Goal: Task Accomplishment & Management: Complete application form

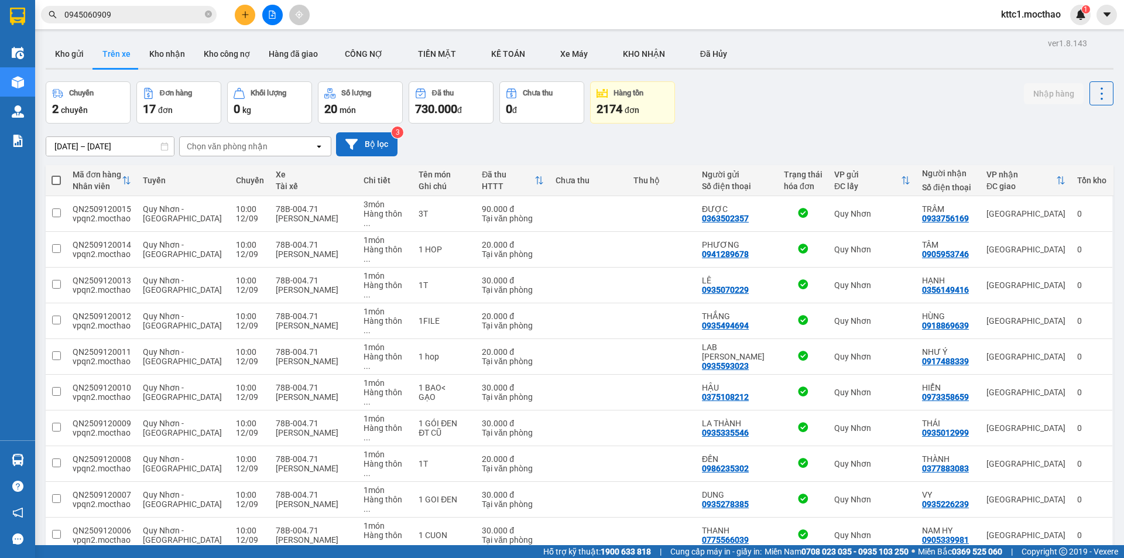
click at [371, 142] on button "Bộ lọc" at bounding box center [366, 144] width 61 height 24
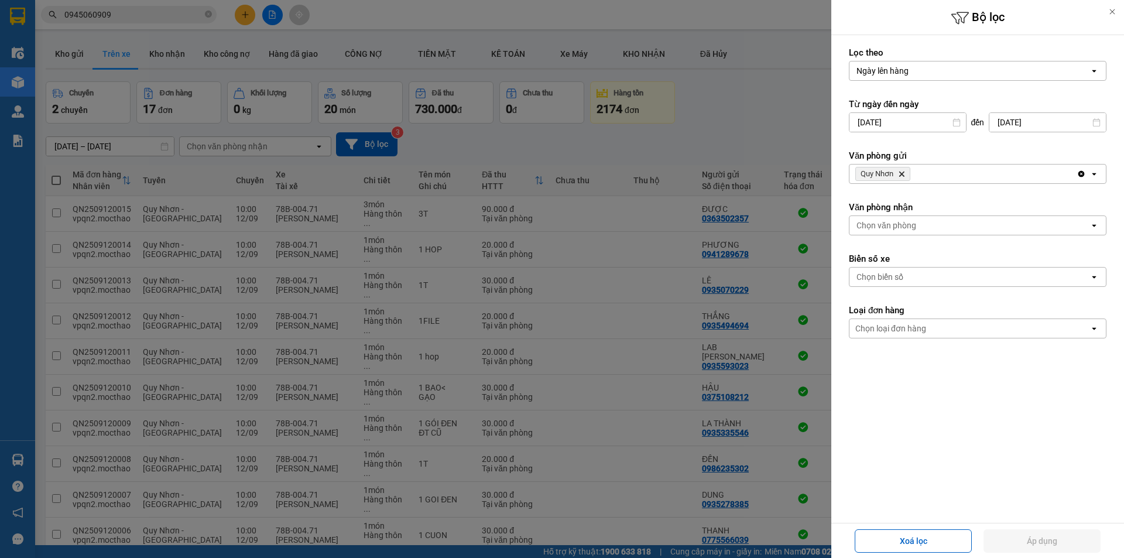
click at [903, 171] on icon "Delete" at bounding box center [901, 173] width 7 height 7
click at [882, 173] on div "Chọn văn phòng" at bounding box center [886, 174] width 60 height 12
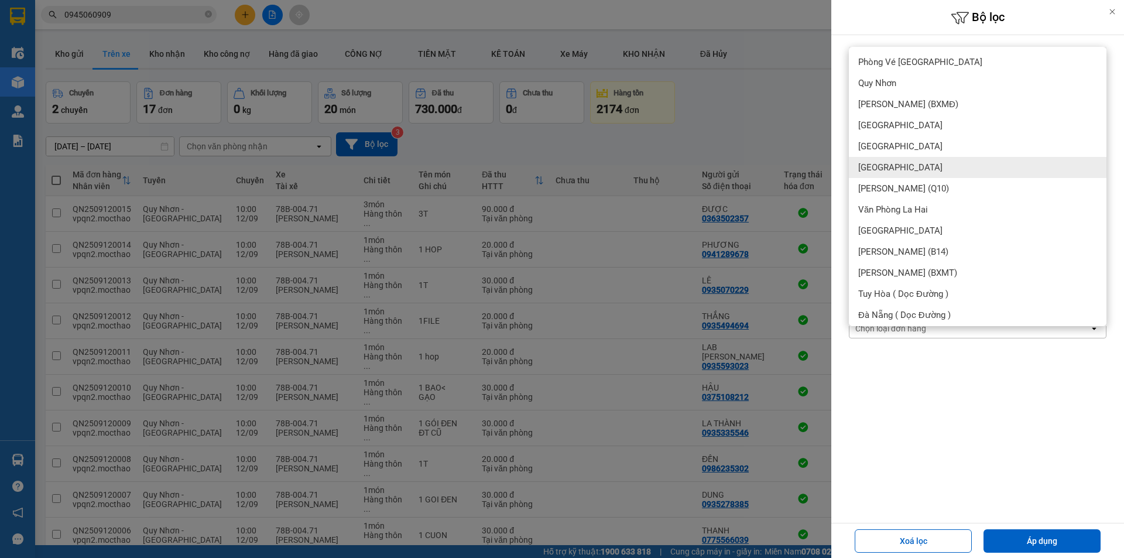
click at [890, 161] on div "[GEOGRAPHIC_DATA]" at bounding box center [978, 167] width 258 height 21
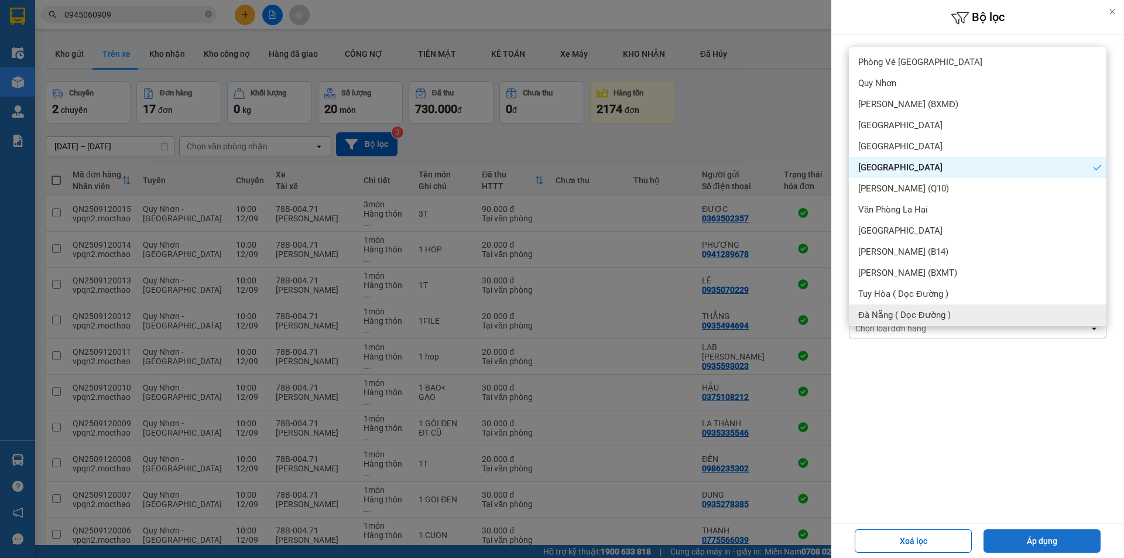
click at [1008, 534] on button "Áp dụng" at bounding box center [1042, 540] width 117 height 23
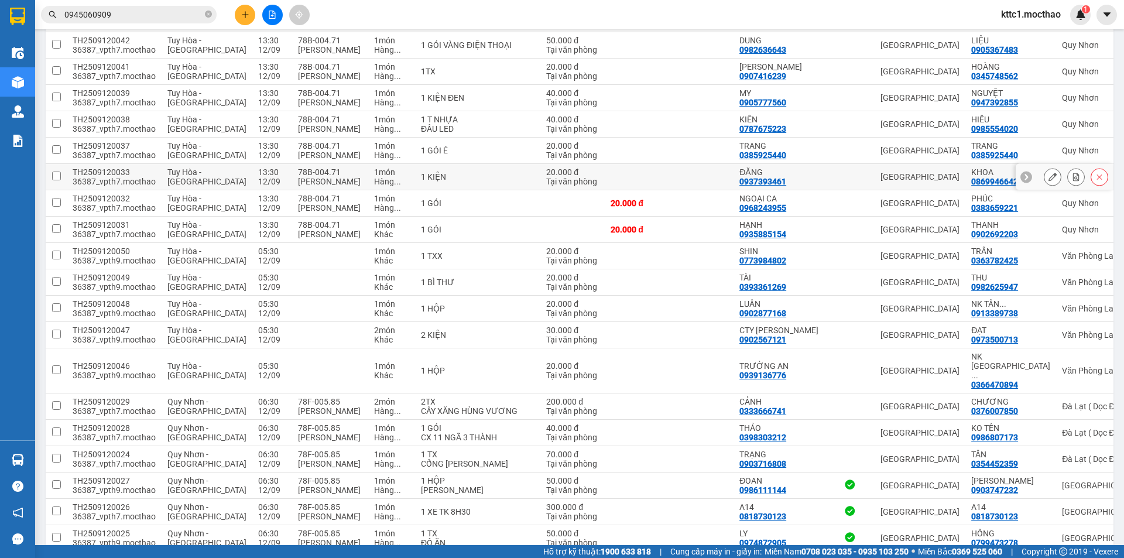
scroll to position [585, 0]
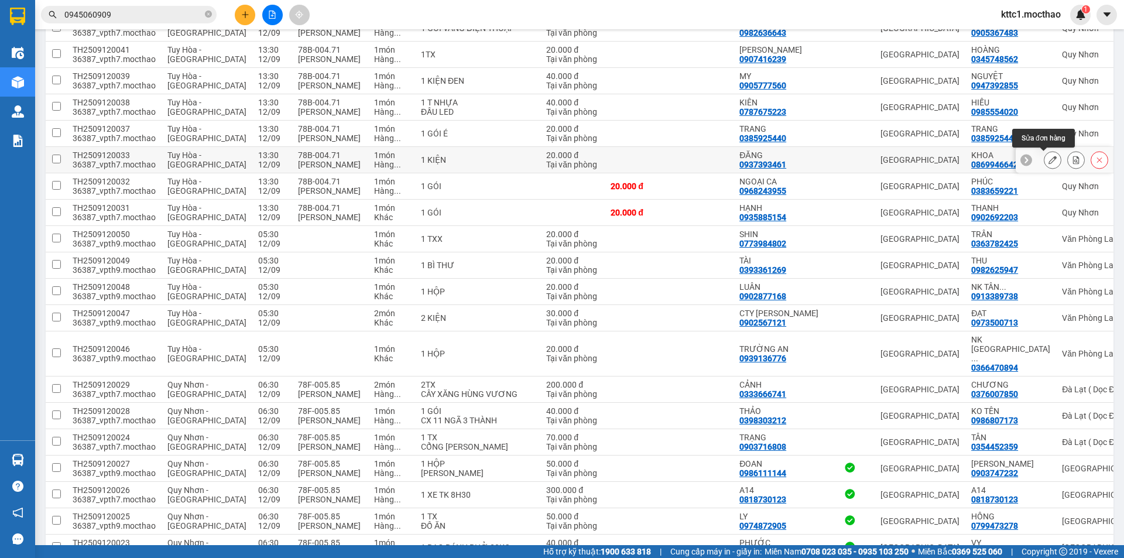
click at [1048, 162] on icon at bounding box center [1052, 160] width 8 height 8
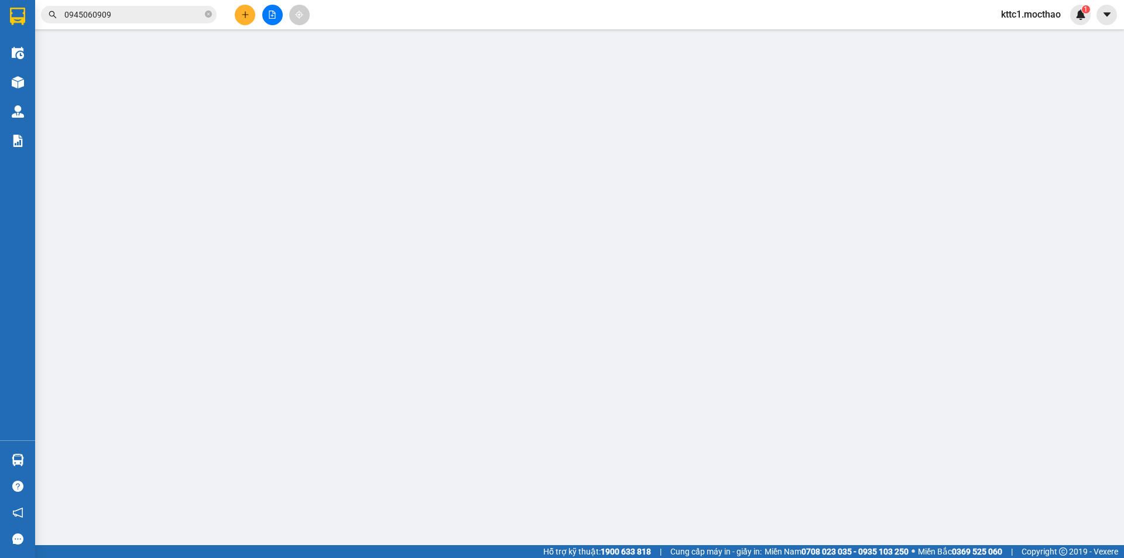
type input "0937393461"
type input "ĐĂNG"
type input "0869946642"
type input "KHOA"
type input "1"
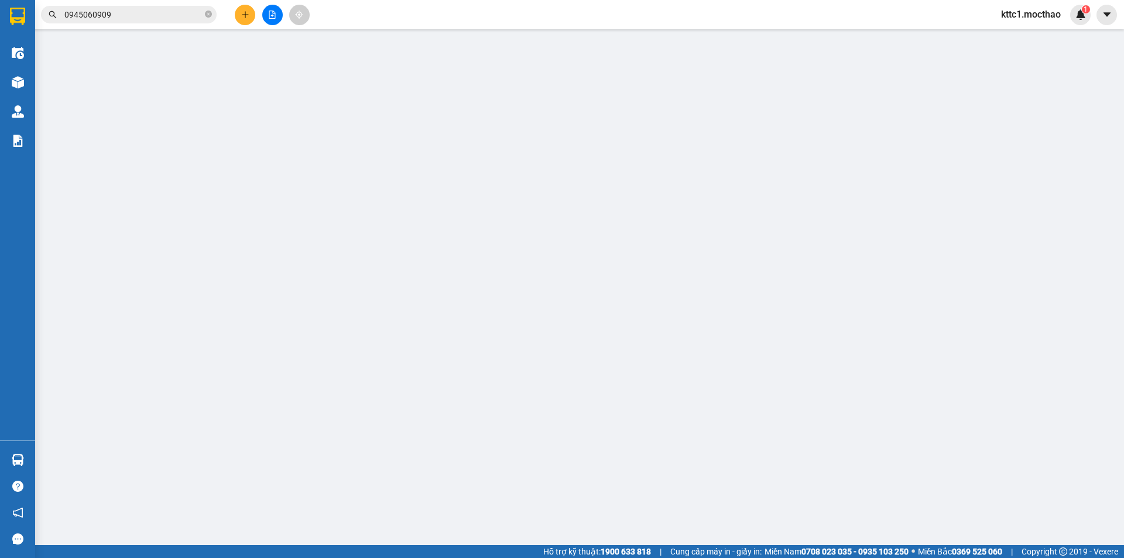
type input "20.000"
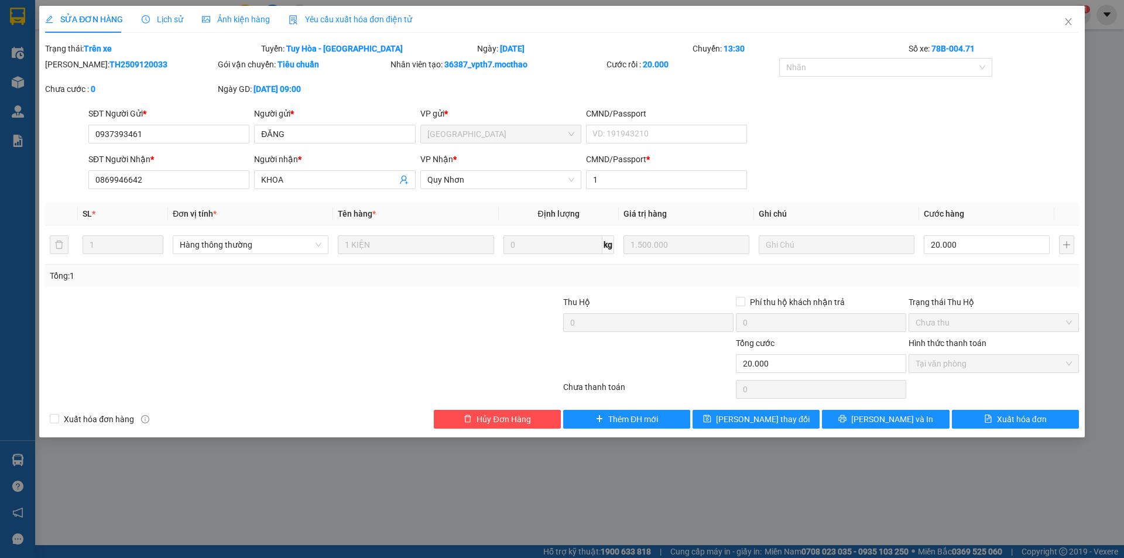
click at [347, 18] on span "Yêu cầu xuất hóa đơn điện tử" at bounding box center [351, 19] width 124 height 9
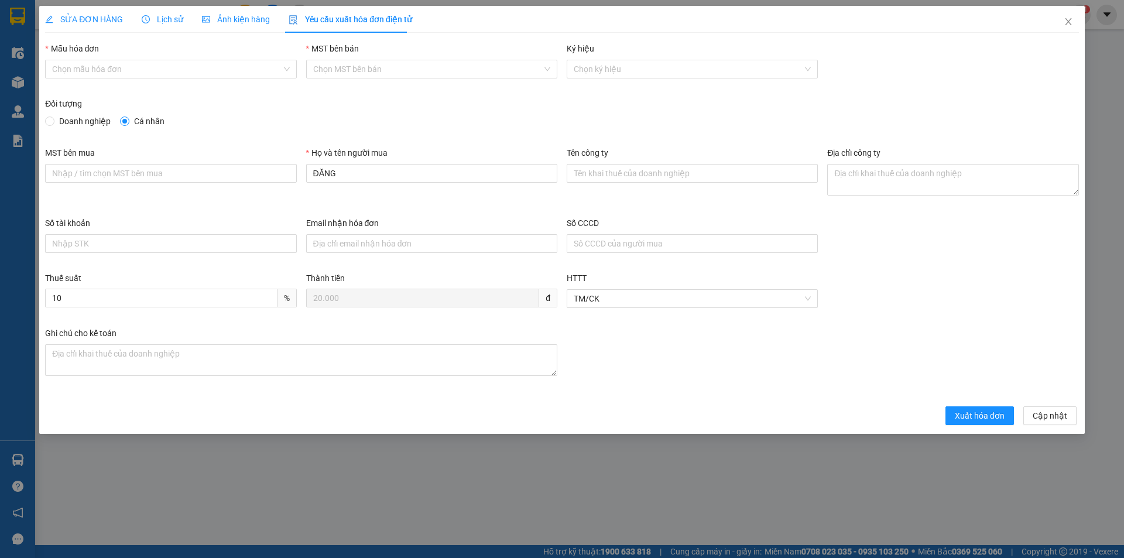
click at [173, 58] on div "Mẫu hóa đơn" at bounding box center [170, 51] width 251 height 18
click at [163, 68] on input "Mẫu hóa đơn" at bounding box center [166, 69] width 229 height 18
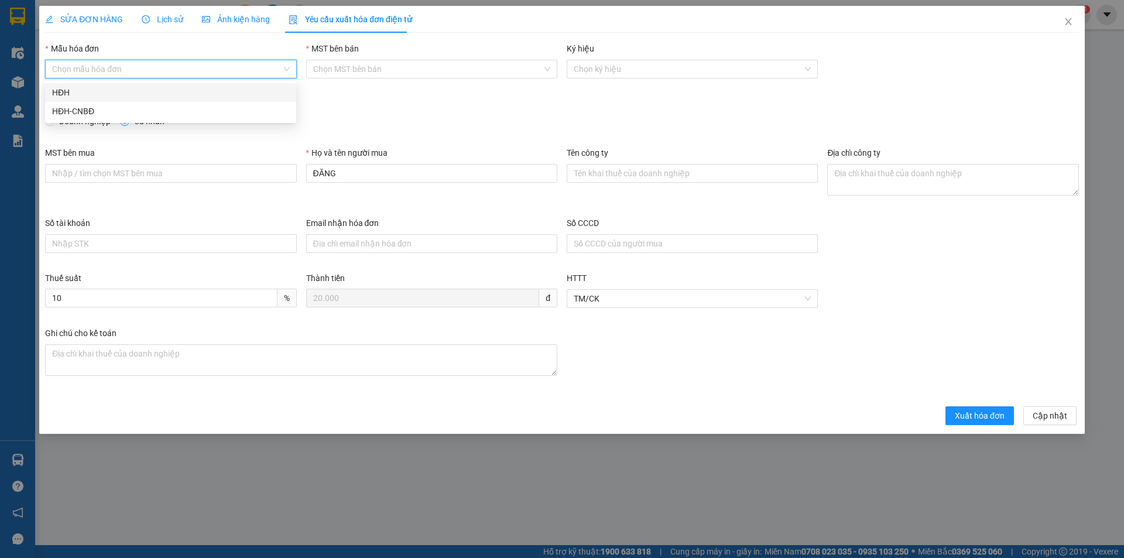
drag, startPoint x: 146, startPoint y: 85, endPoint x: 158, endPoint y: 92, distance: 13.9
click at [146, 86] on div "HĐH" at bounding box center [170, 92] width 251 height 19
type input "8"
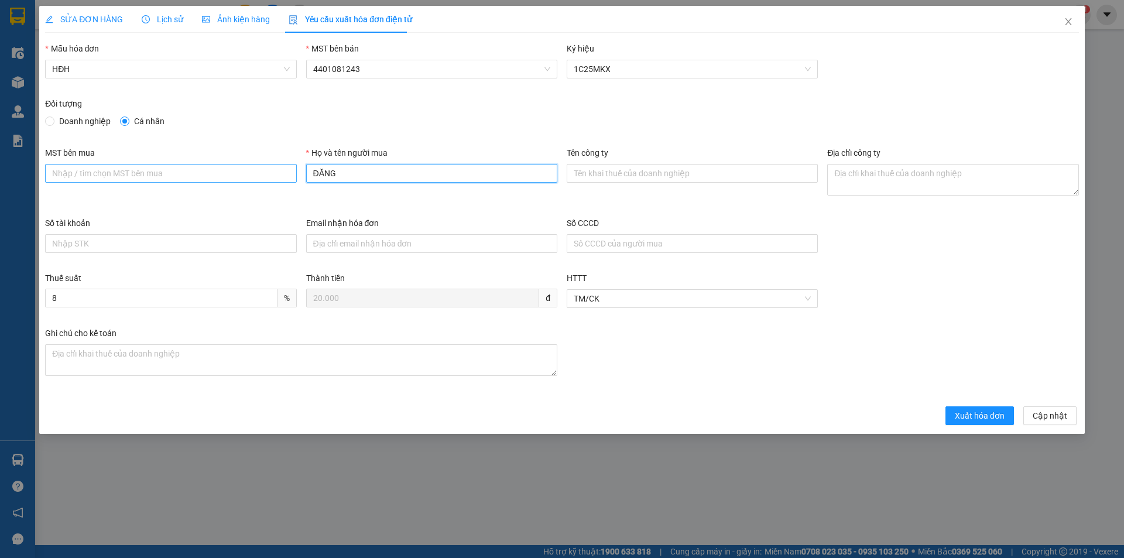
drag, startPoint x: 345, startPoint y: 171, endPoint x: 288, endPoint y: 176, distance: 57.6
click at [288, 176] on div "MST bên mua Họ và tên người mua ĐĂNG Tên công ty Địa chỉ công ty" at bounding box center [561, 181] width 1043 height 70
type input "Người mua không lấy hóa đơn"
click at [985, 416] on span "Xuất hóa đơn" at bounding box center [980, 415] width 50 height 13
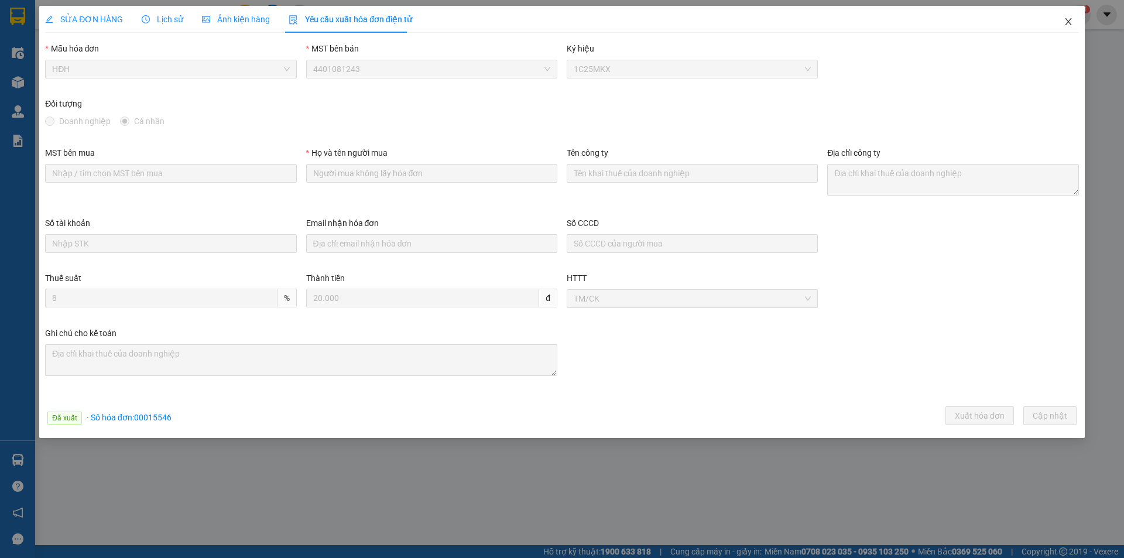
click at [1068, 21] on icon "close" at bounding box center [1068, 21] width 6 height 7
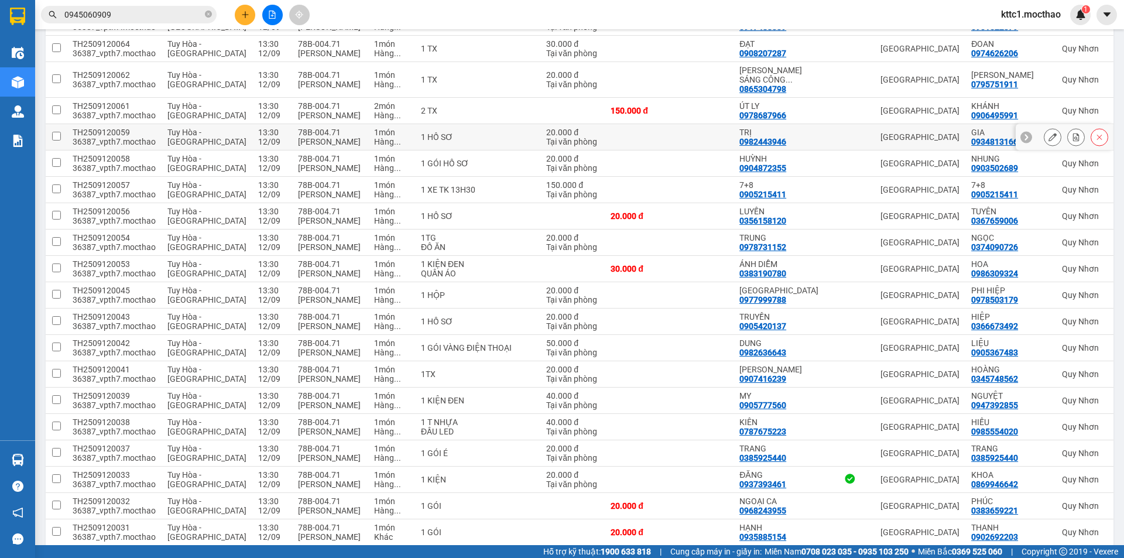
scroll to position [293, 0]
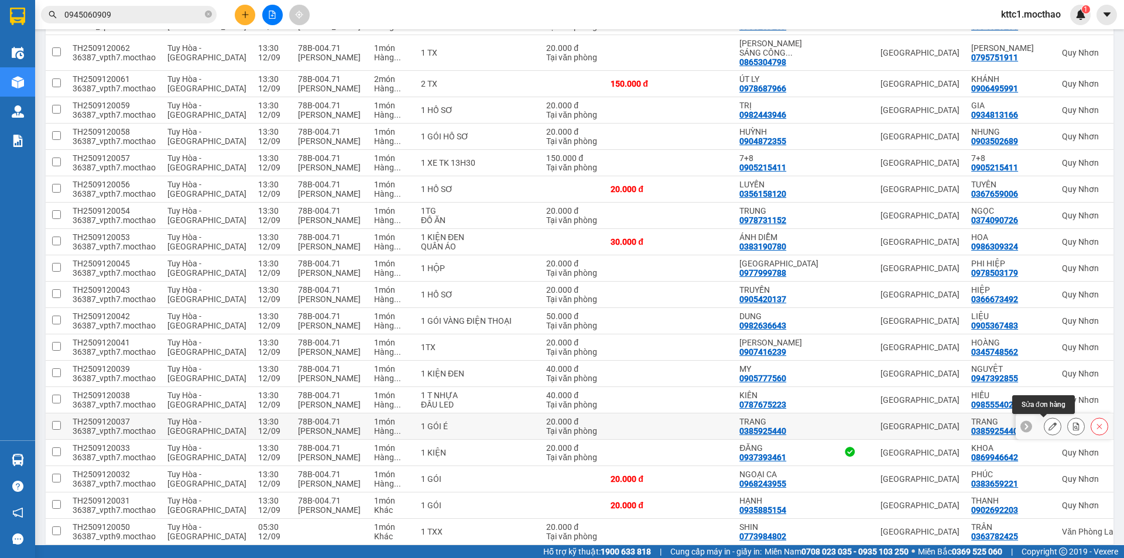
click at [1048, 425] on icon at bounding box center [1052, 426] width 8 height 8
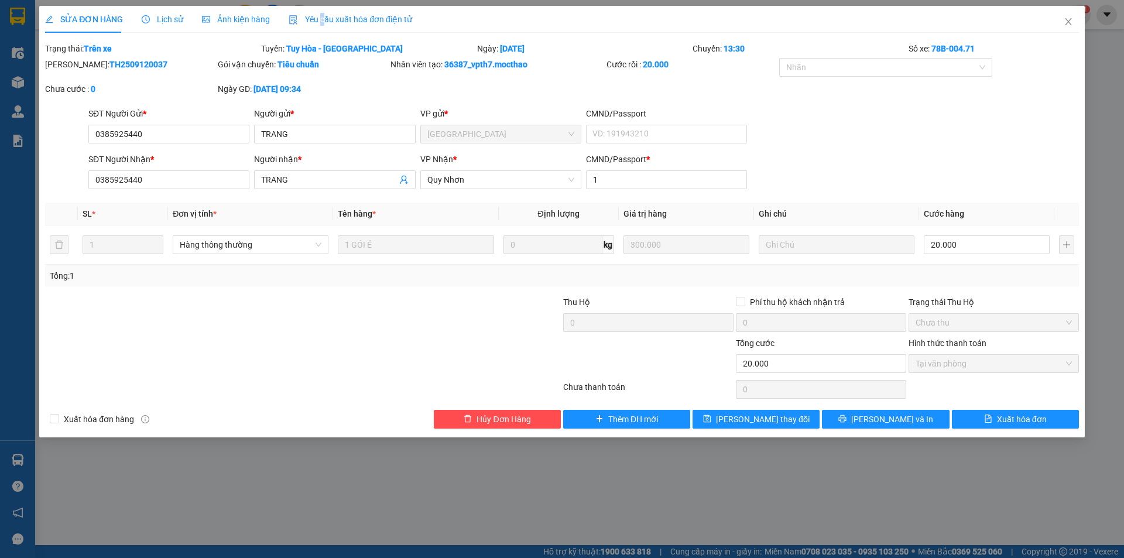
click at [318, 20] on span "Yêu cầu xuất hóa đơn điện tử" at bounding box center [351, 19] width 124 height 9
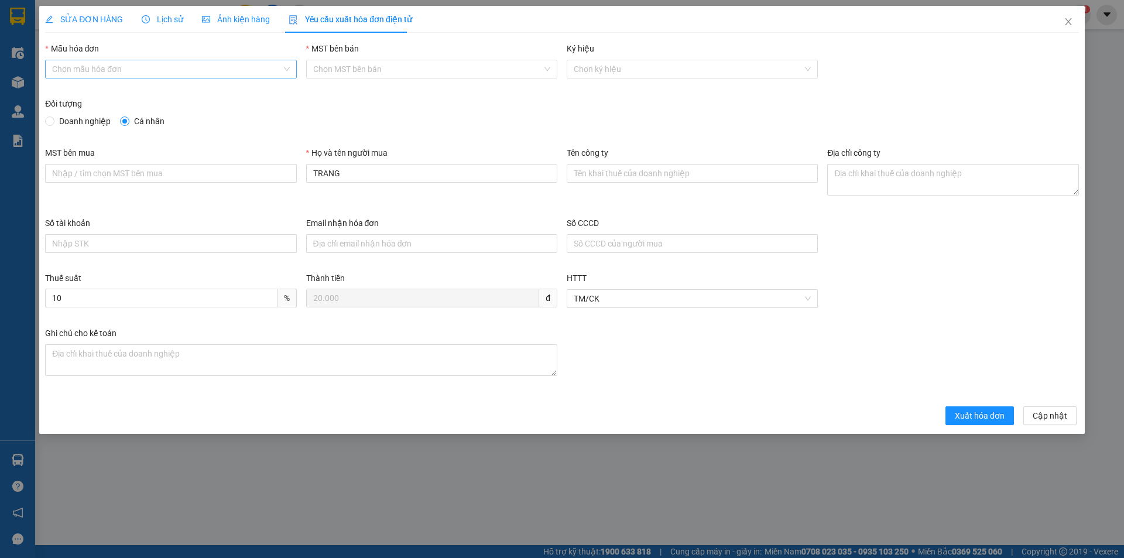
click at [181, 73] on input "Mẫu hóa đơn" at bounding box center [166, 69] width 229 height 18
click at [142, 101] on div "HĐH" at bounding box center [170, 92] width 251 height 19
type input "8"
drag, startPoint x: 275, startPoint y: 167, endPoint x: 231, endPoint y: 168, distance: 43.9
click at [231, 168] on div "MST bên mua Họ và tên người mua TRANG Tên công ty Địa chỉ công ty" at bounding box center [561, 181] width 1043 height 70
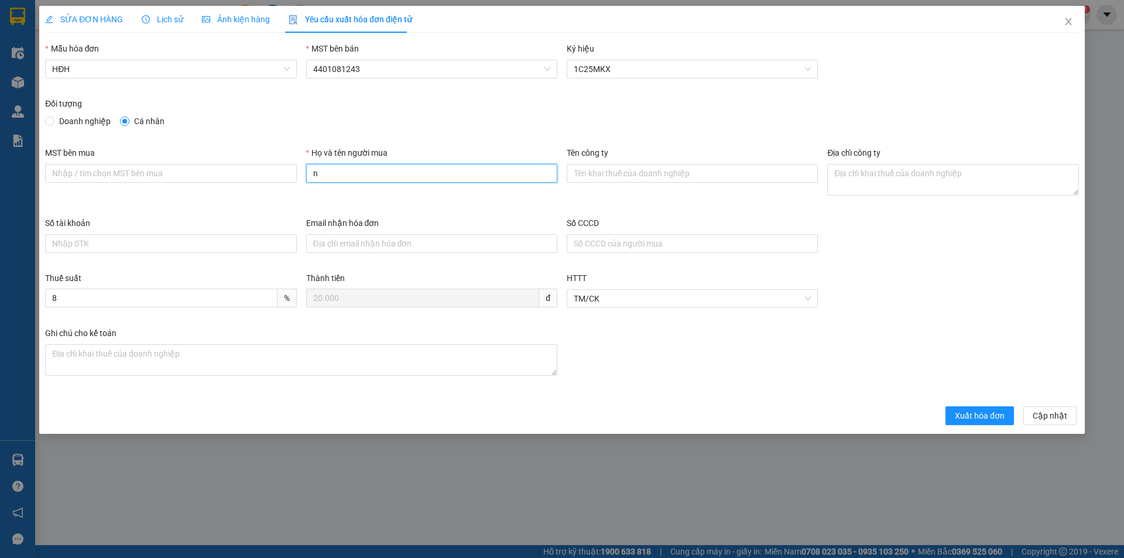
type input "Người mua không lấy hóa đơn"
click at [965, 417] on span "Xuất hóa đơn" at bounding box center [980, 415] width 50 height 13
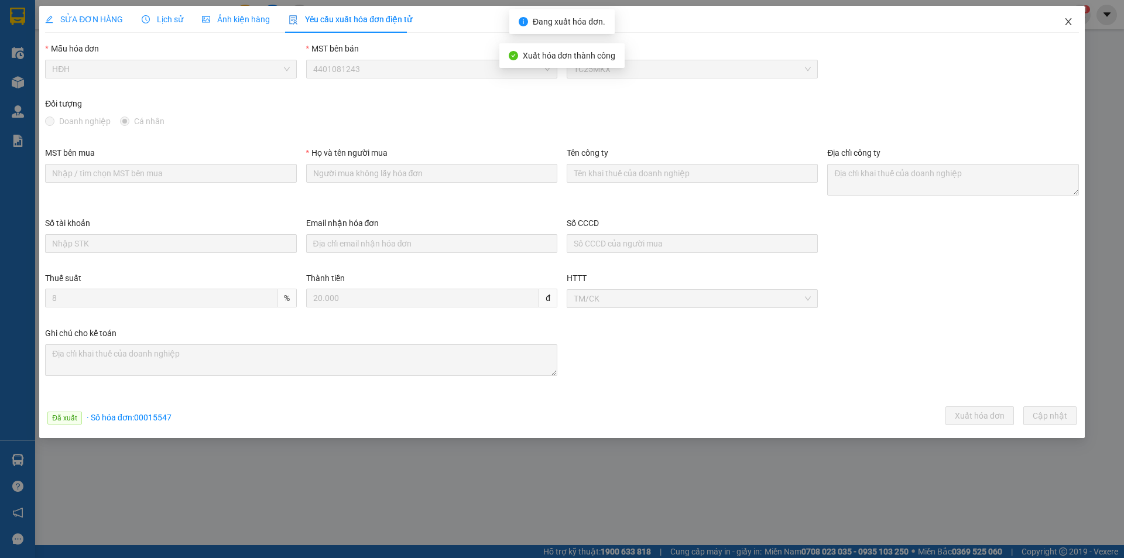
click at [1064, 16] on span "Close" at bounding box center [1068, 22] width 33 height 33
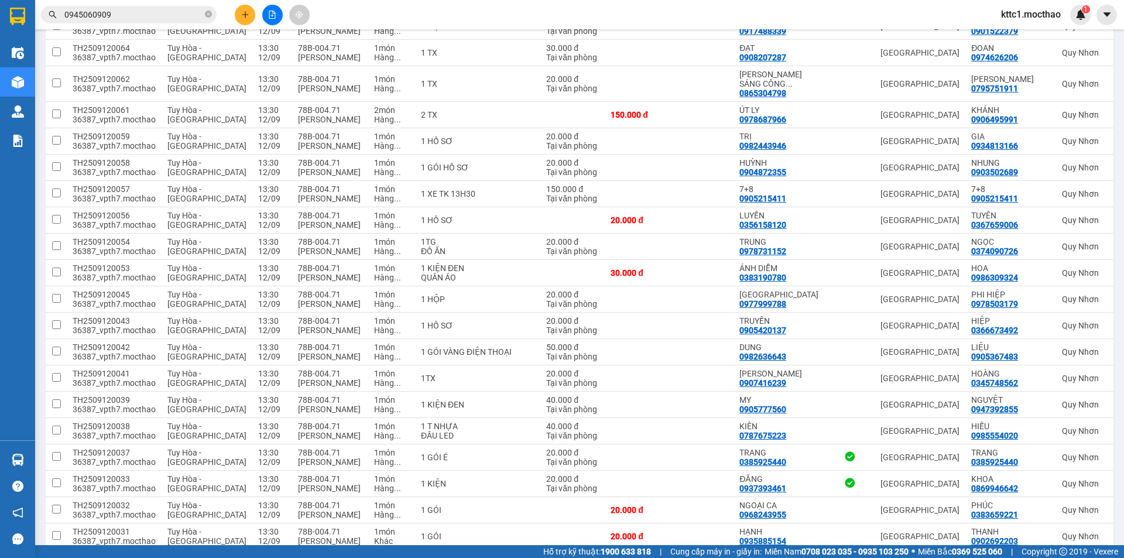
scroll to position [410, 0]
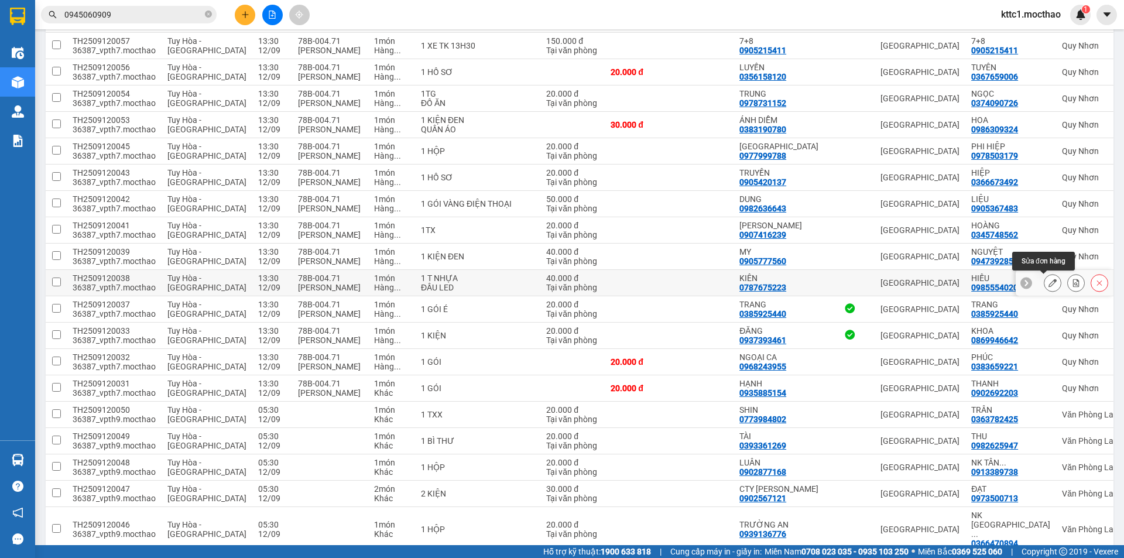
click at [1048, 282] on icon at bounding box center [1052, 283] width 8 height 8
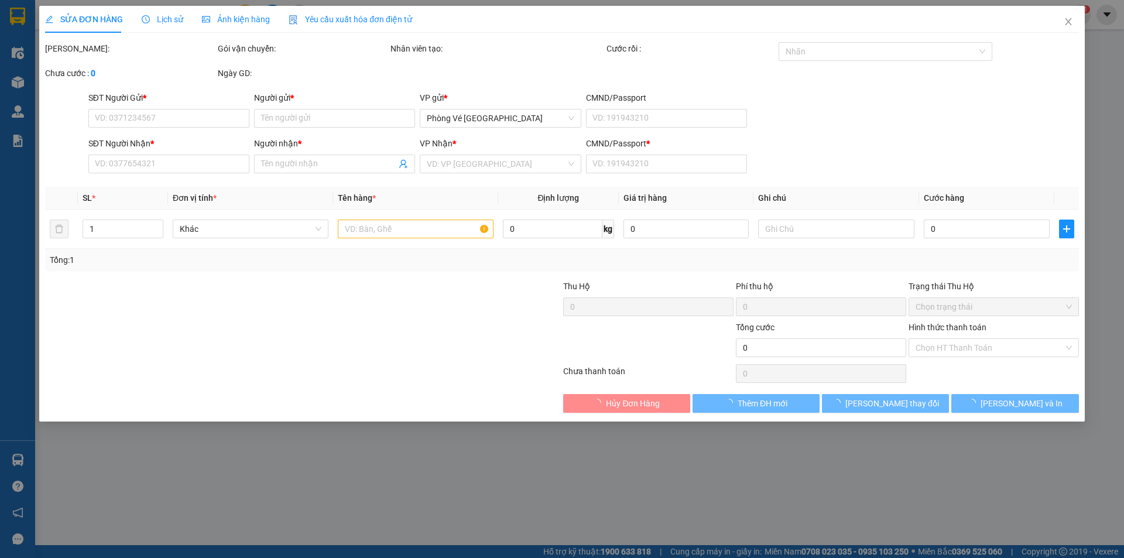
type input "0787675223"
type input "KIÊN"
type input "0985554020"
type input "HIẾU"
type input "1"
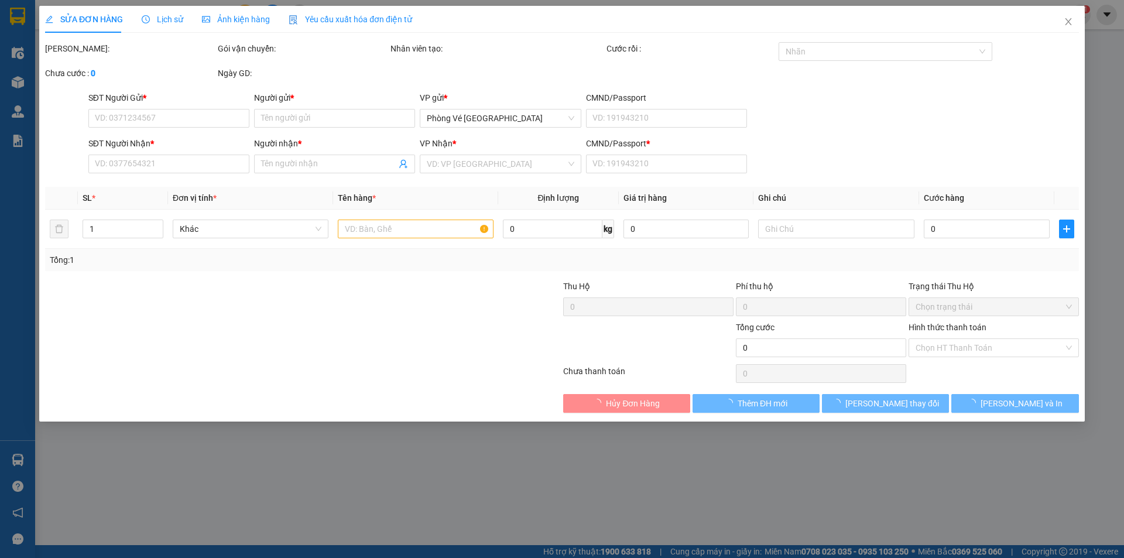
type input "40.000"
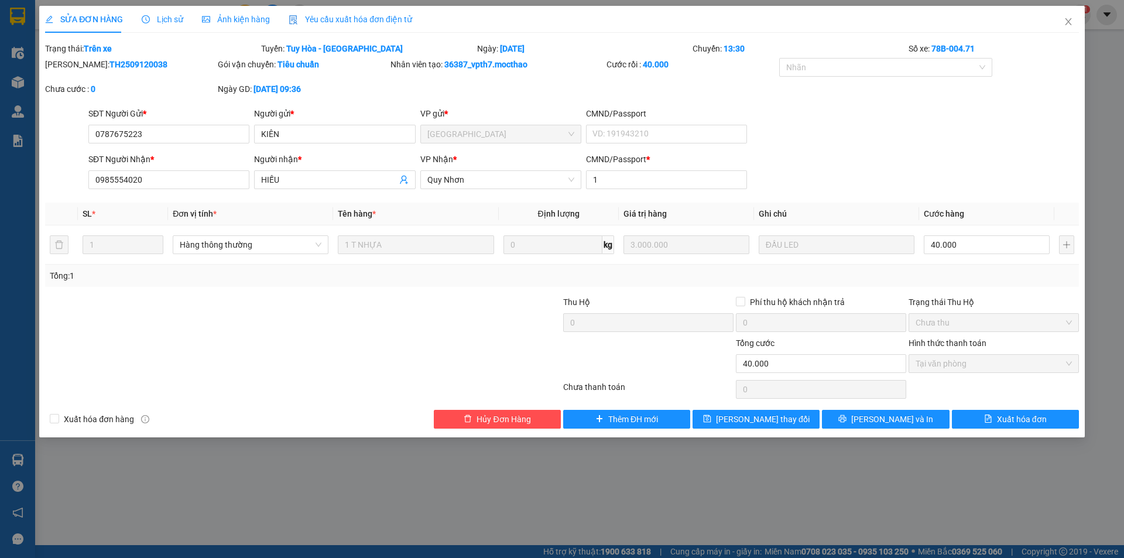
click at [351, 18] on span "Yêu cầu xuất hóa đơn điện tử" at bounding box center [351, 19] width 124 height 9
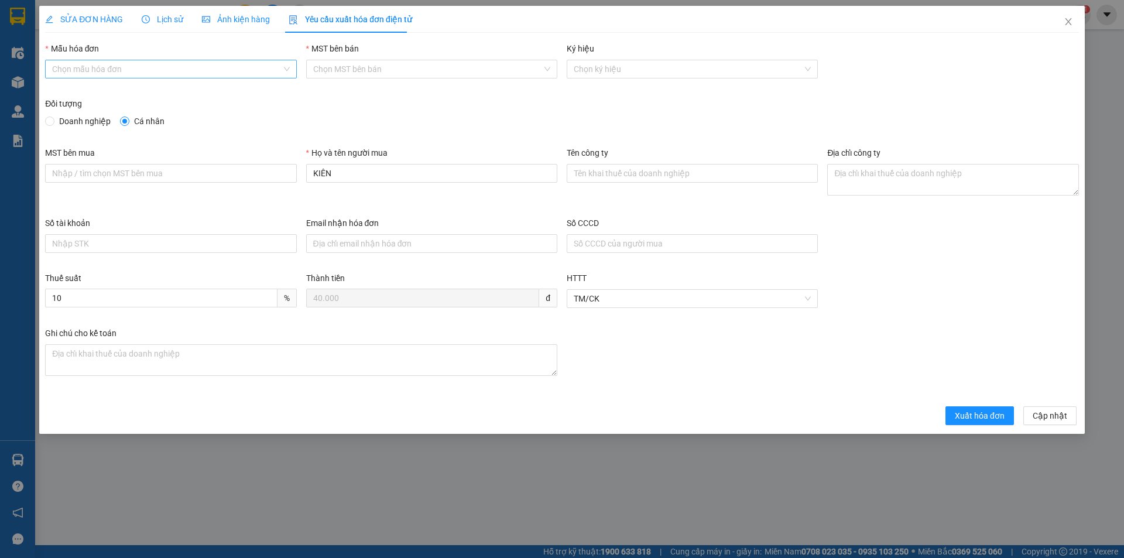
click at [156, 74] on input "Mẫu hóa đơn" at bounding box center [166, 69] width 229 height 18
click at [138, 93] on div "HĐH" at bounding box center [170, 92] width 237 height 13
type input "8"
drag, startPoint x: 269, startPoint y: 187, endPoint x: 261, endPoint y: 187, distance: 8.2
click at [261, 187] on div "MST bên mua Họ và tên người mua KIÊN Tên công ty Địa chỉ công ty" at bounding box center [561, 181] width 1043 height 70
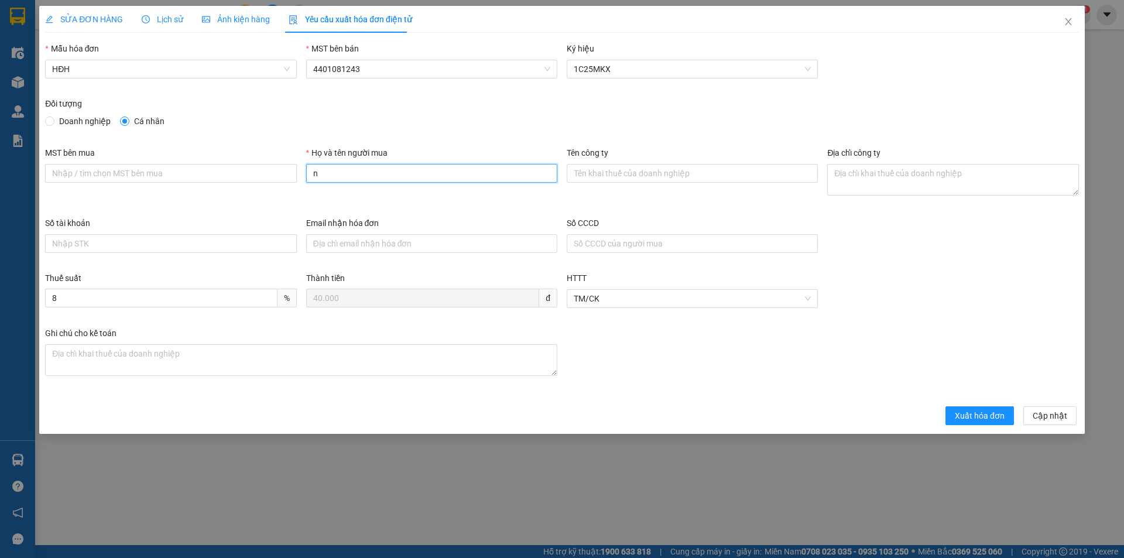
type input "Người mua không lấy hóa đơn"
click at [990, 414] on span "Xuất hóa đơn" at bounding box center [980, 415] width 50 height 13
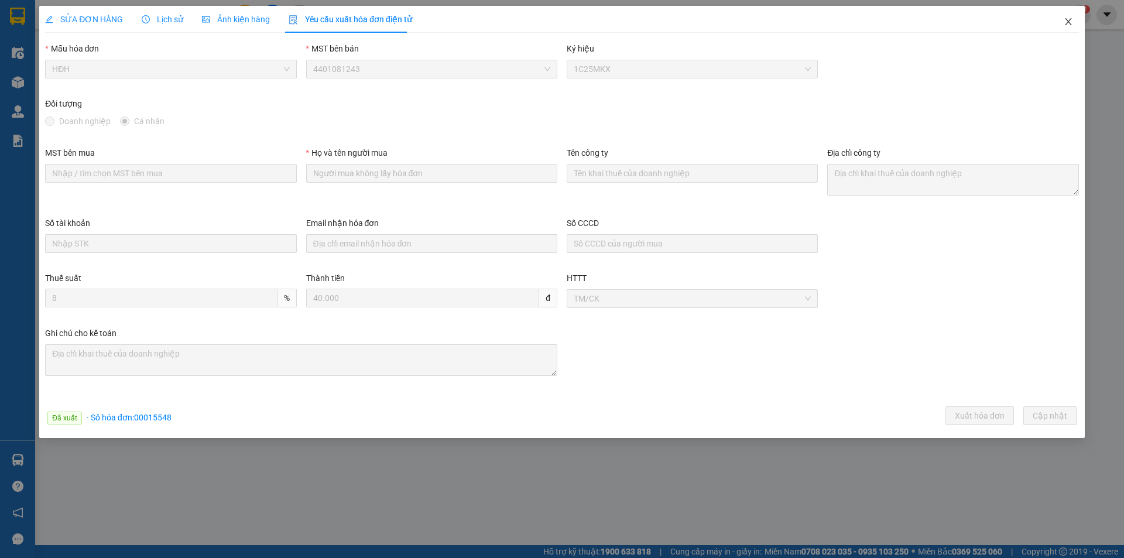
click at [1066, 20] on icon "close" at bounding box center [1068, 21] width 9 height 9
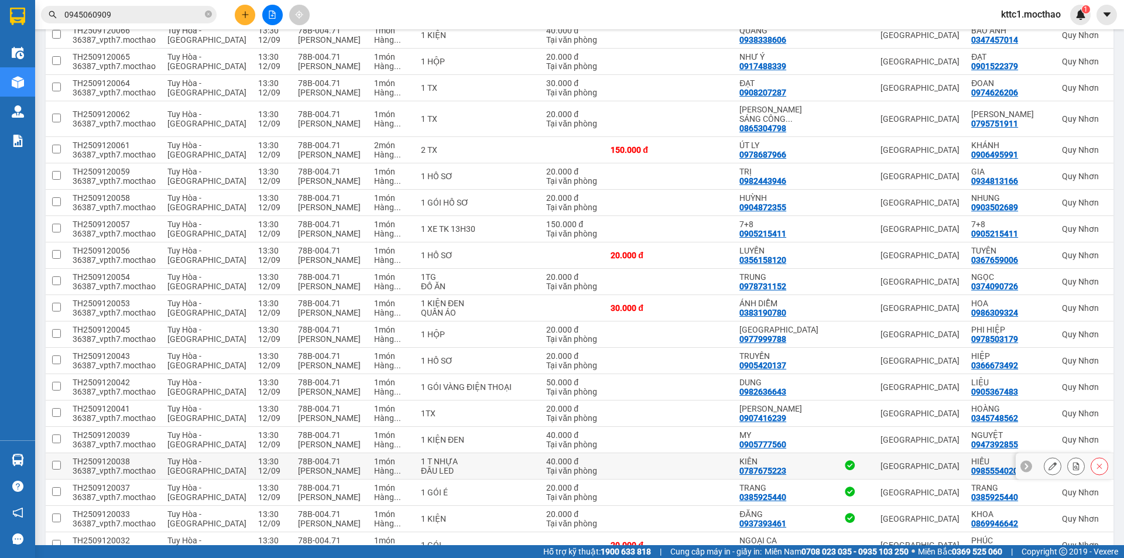
scroll to position [234, 0]
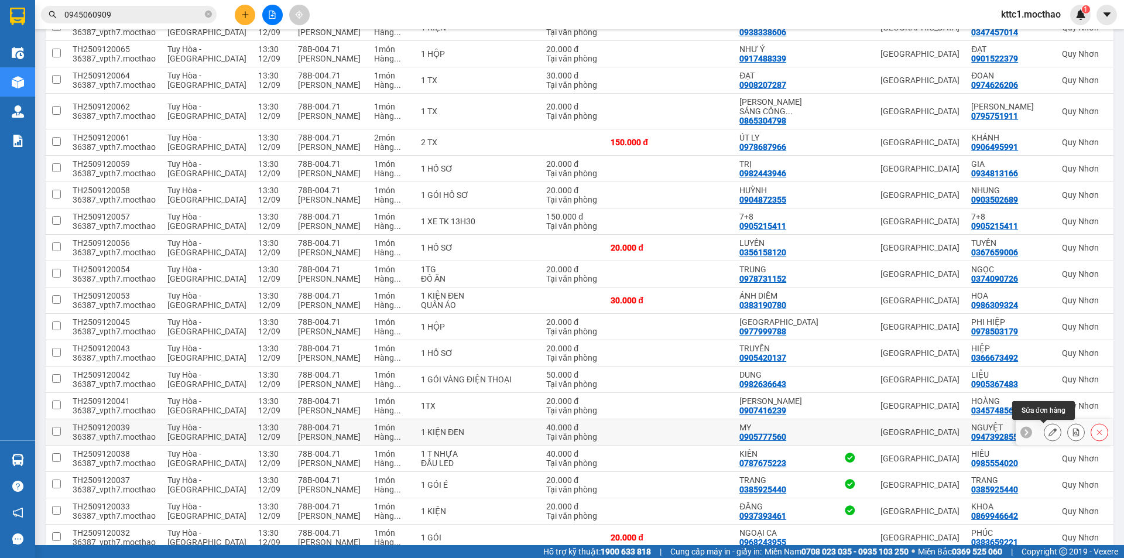
click at [1048, 431] on icon at bounding box center [1052, 432] width 8 height 8
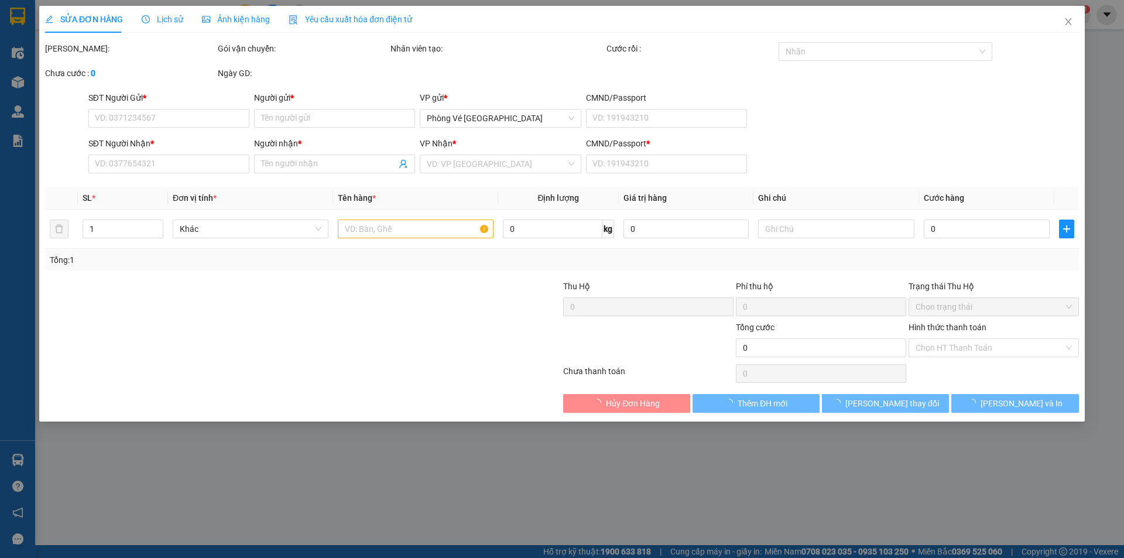
type input "0905777560"
type input "MY"
type input "0947392855"
type input "NGUYỆT"
type input "1"
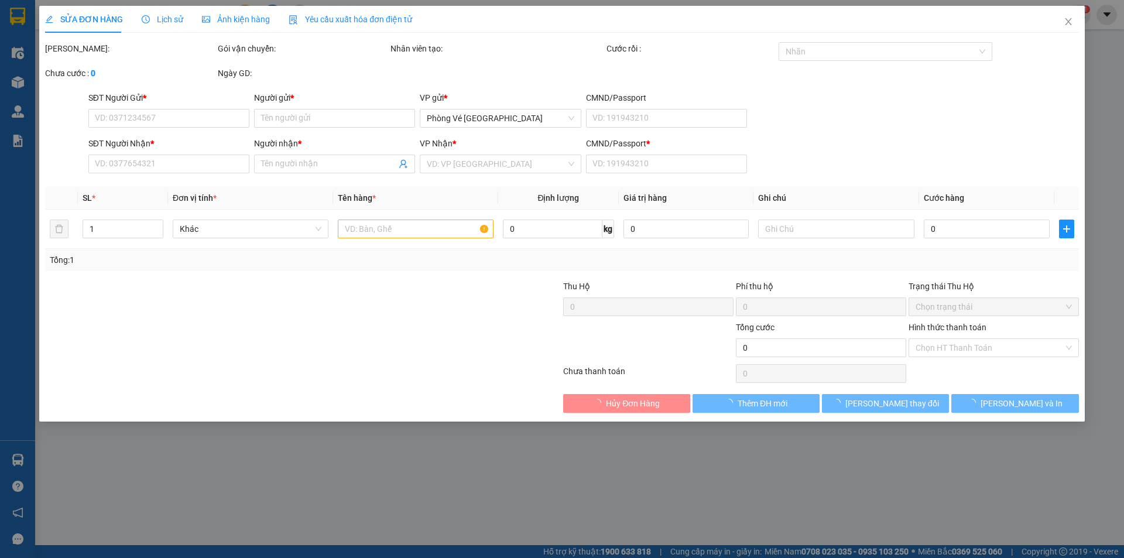
type input "40.000"
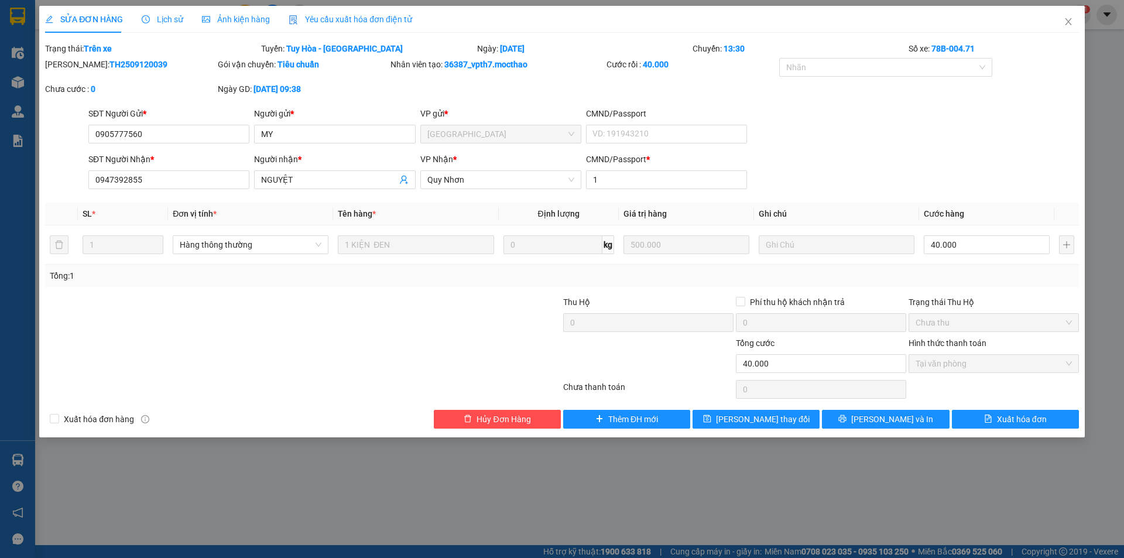
drag, startPoint x: 335, startPoint y: 16, endPoint x: 253, endPoint y: 36, distance: 85.0
click at [336, 16] on span "Yêu cầu xuất hóa đơn điện tử" at bounding box center [351, 19] width 124 height 9
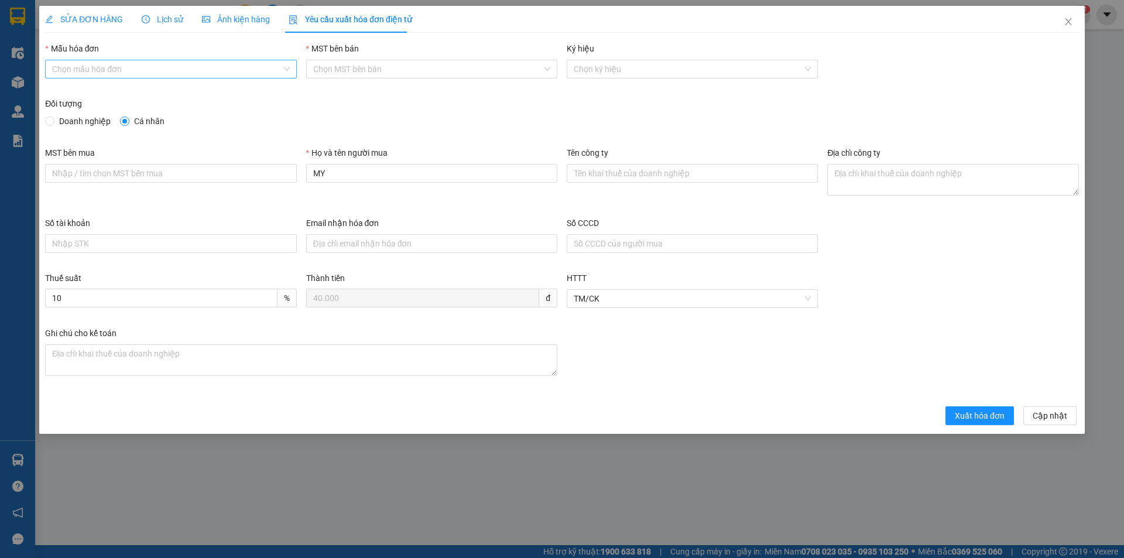
click at [109, 71] on input "Mẫu hóa đơn" at bounding box center [166, 69] width 229 height 18
click at [90, 94] on div "HĐH" at bounding box center [170, 92] width 237 height 13
type input "8"
drag, startPoint x: 332, startPoint y: 180, endPoint x: 291, endPoint y: 185, distance: 41.2
click at [292, 185] on div "MST bên mua Họ và tên người mua MY Tên công ty Địa chỉ công ty" at bounding box center [561, 181] width 1043 height 70
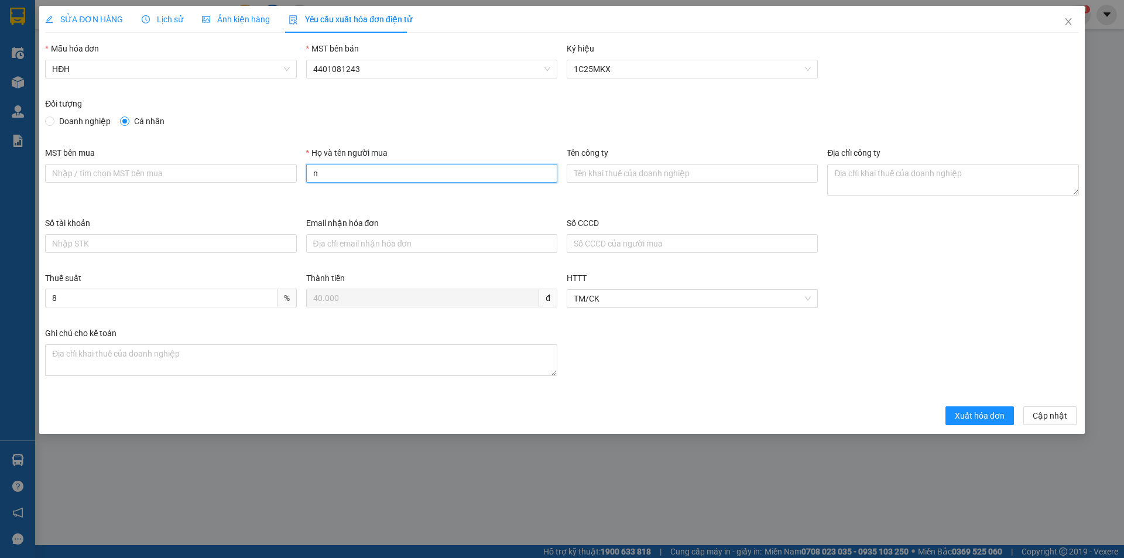
type input "Người mua không lấy hóa đơn"
click at [987, 414] on span "Xuất hóa đơn" at bounding box center [980, 415] width 50 height 13
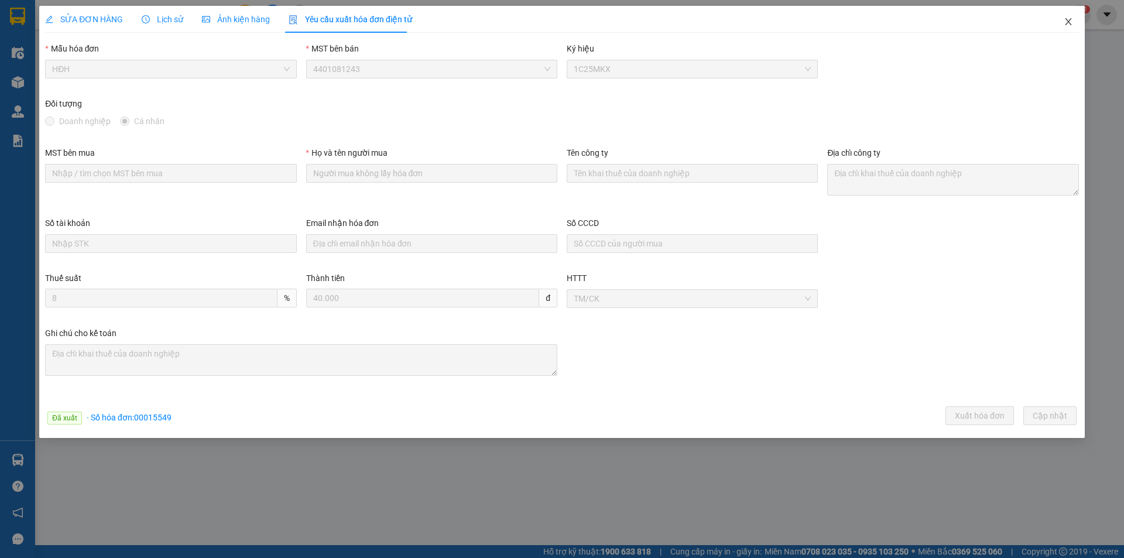
click at [1068, 21] on icon "close" at bounding box center [1068, 21] width 6 height 7
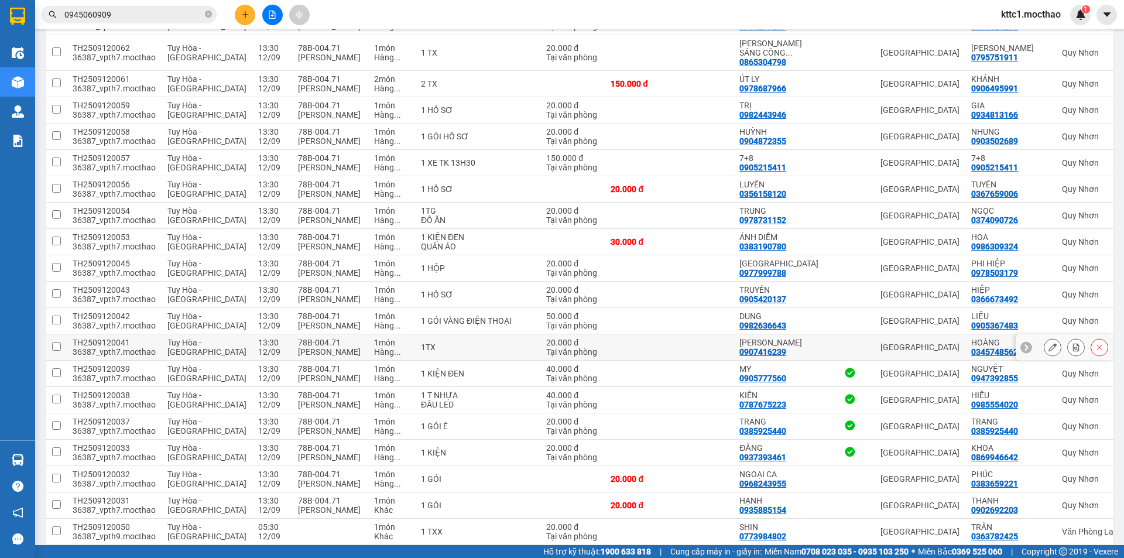
scroll to position [294, 0]
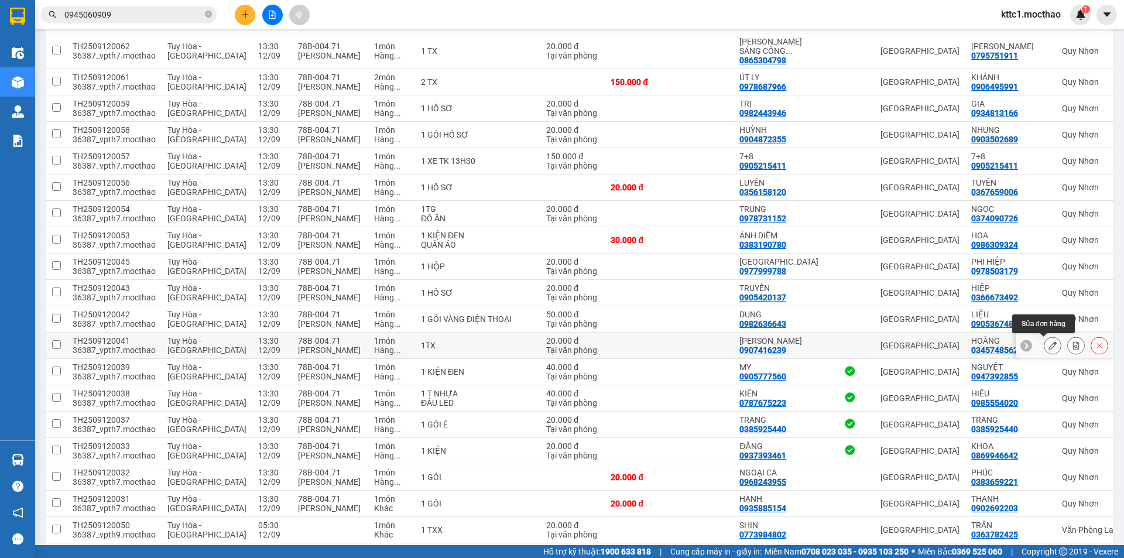
click at [1048, 345] on icon at bounding box center [1052, 345] width 8 height 8
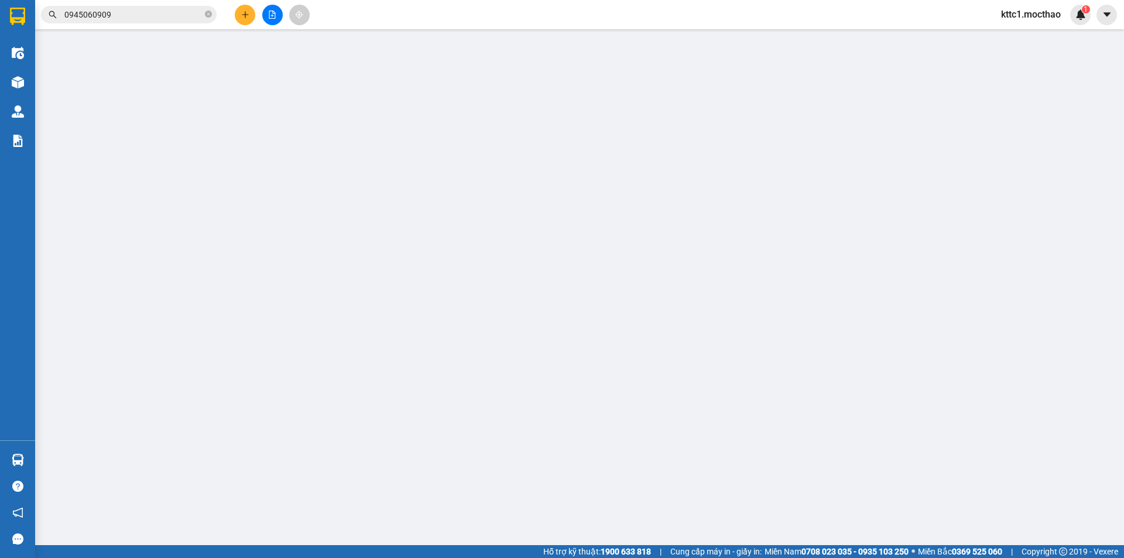
type input "0907416239"
type input "[PERSON_NAME]"
type input "0345748562"
type input "HOÀNG"
type input "1"
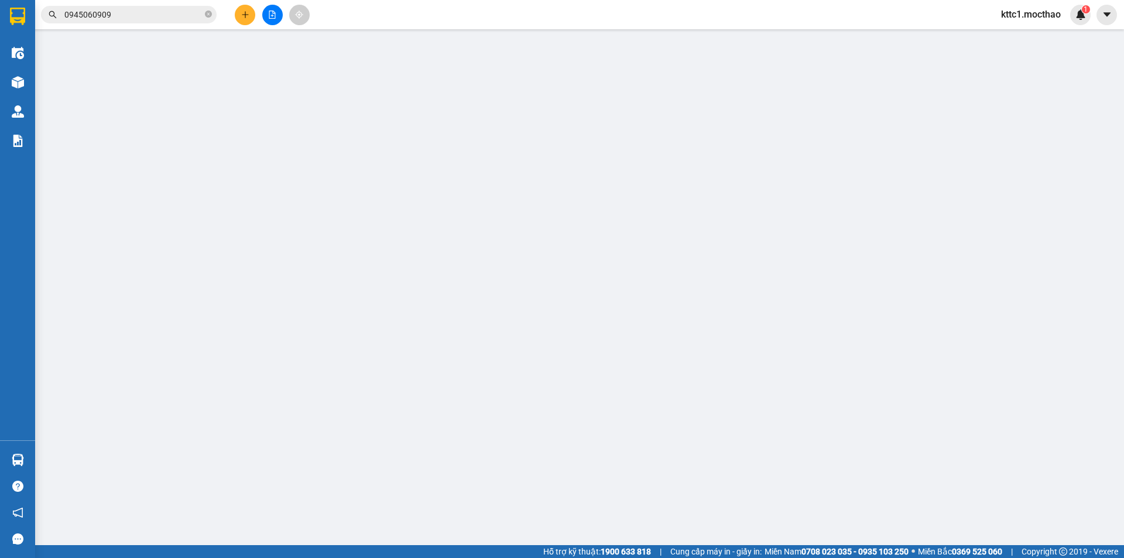
type input "20.000"
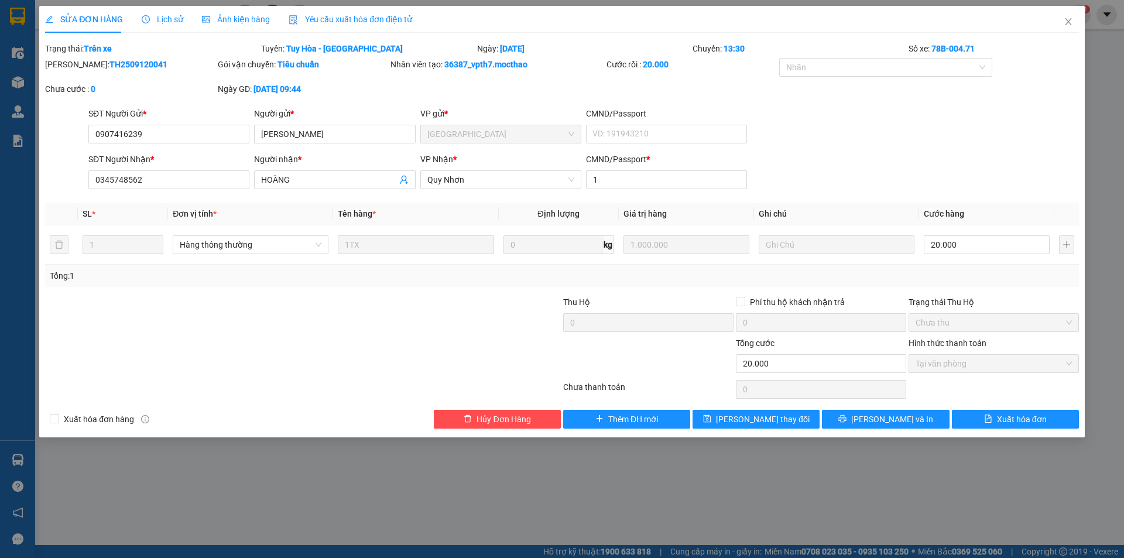
click at [360, 23] on span "Yêu cầu xuất hóa đơn điện tử" at bounding box center [351, 19] width 124 height 9
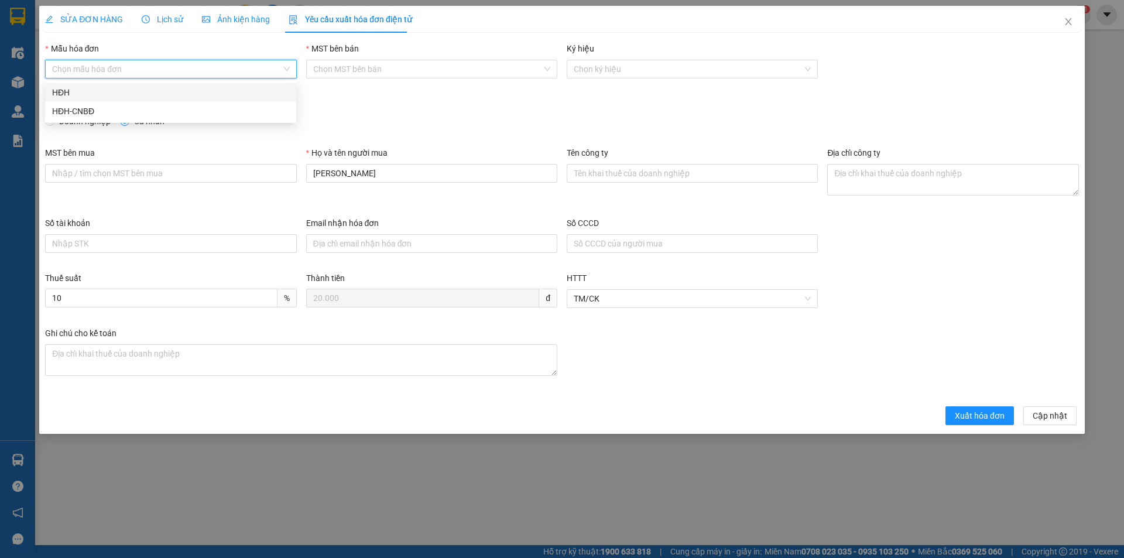
click at [161, 76] on input "Mẫu hóa đơn" at bounding box center [166, 69] width 229 height 18
click at [132, 98] on div "HĐH" at bounding box center [170, 92] width 237 height 13
type input "8"
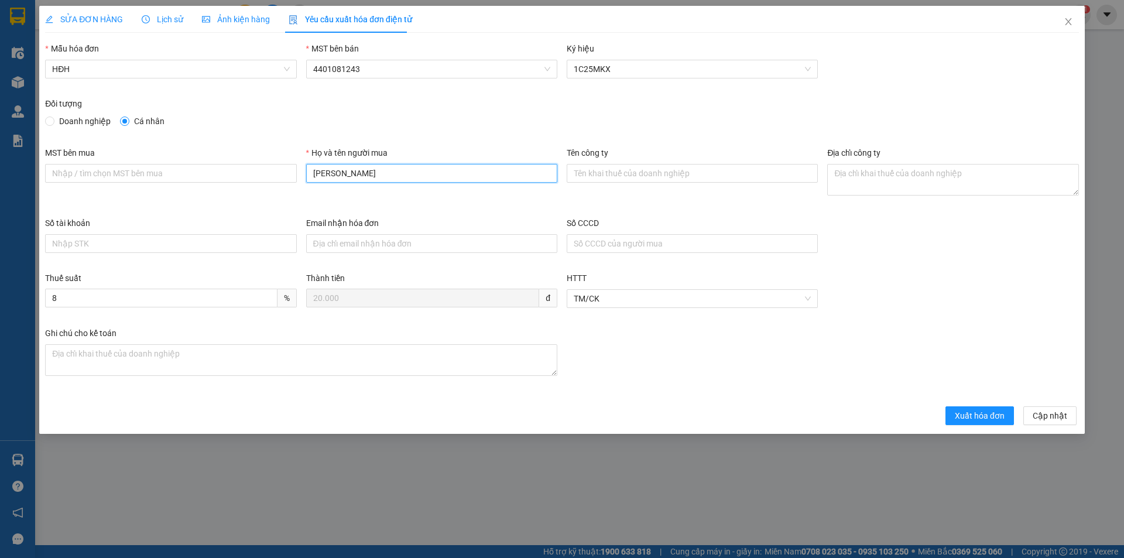
drag, startPoint x: 358, startPoint y: 172, endPoint x: 268, endPoint y: 186, distance: 91.2
click at [268, 186] on div "MST bên mua Họ và tên người mua Vũ Tên công ty Địa chỉ công ty" at bounding box center [561, 181] width 1043 height 70
type input "Người mua không lấy hóa đơn"
click at [984, 417] on span "Xuất hóa đơn" at bounding box center [980, 415] width 50 height 13
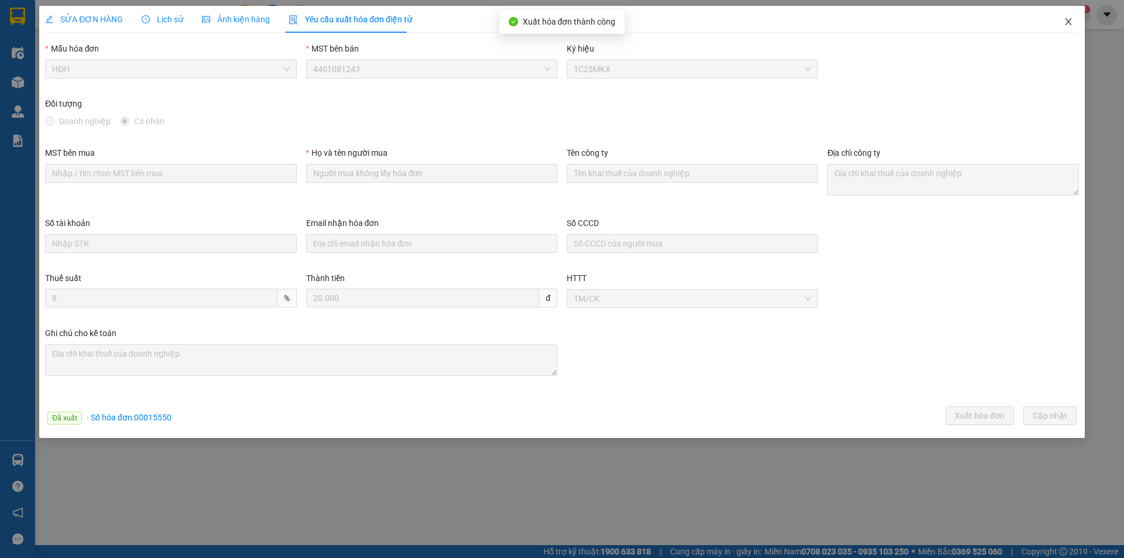
click at [1070, 23] on icon "close" at bounding box center [1068, 21] width 9 height 9
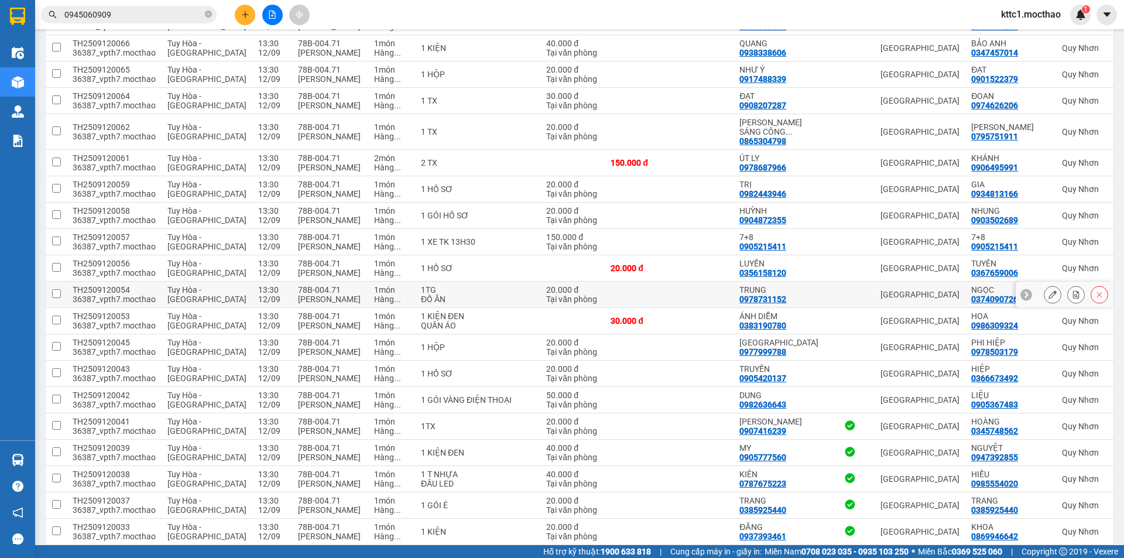
scroll to position [234, 0]
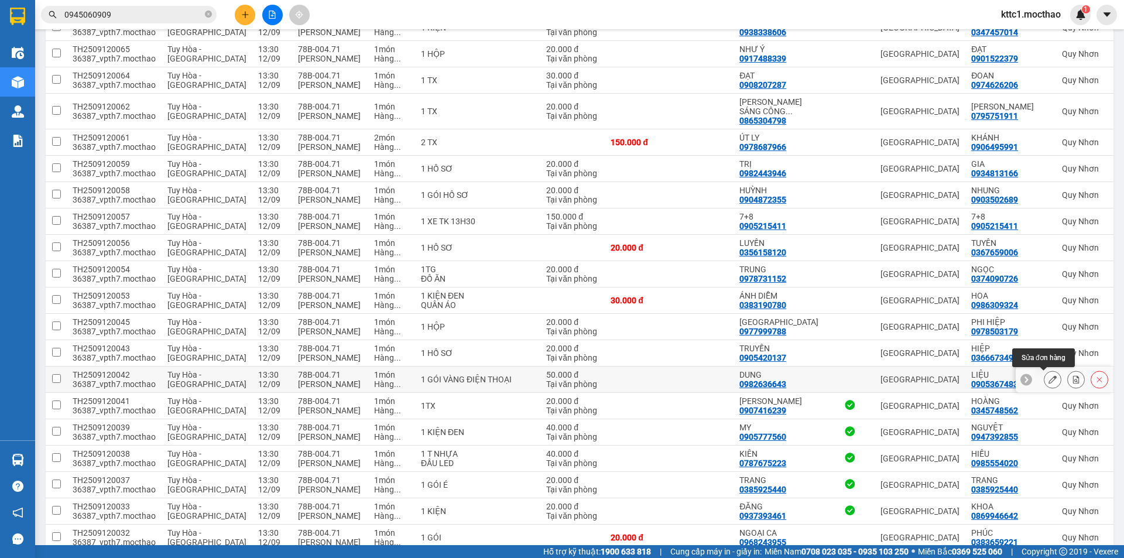
click at [1044, 387] on button at bounding box center [1052, 379] width 16 height 20
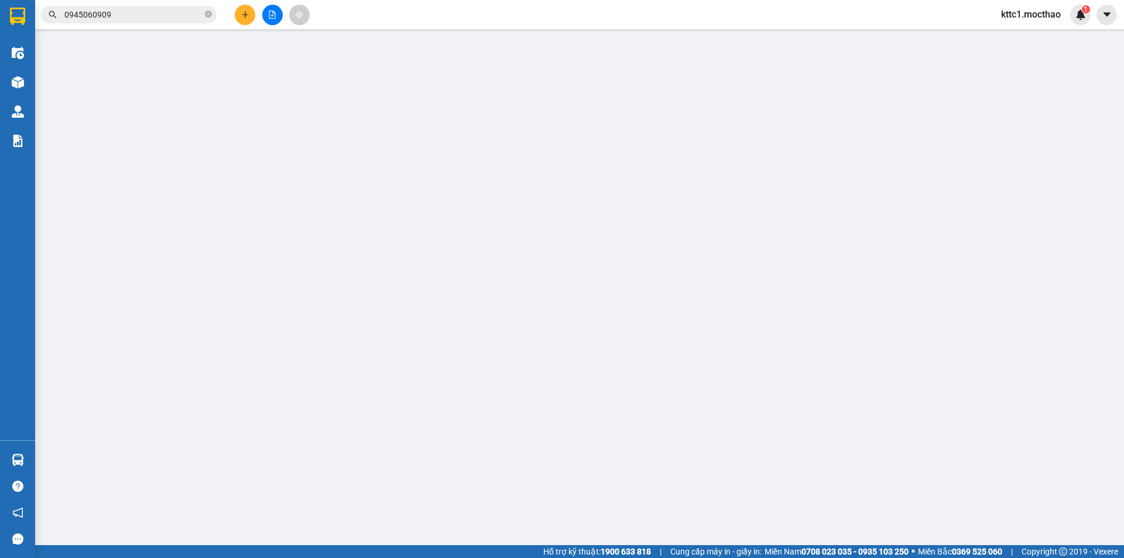
type input "0982636643"
type input "DUNG"
type input "0905367483"
type input "LIỆU"
type input "1"
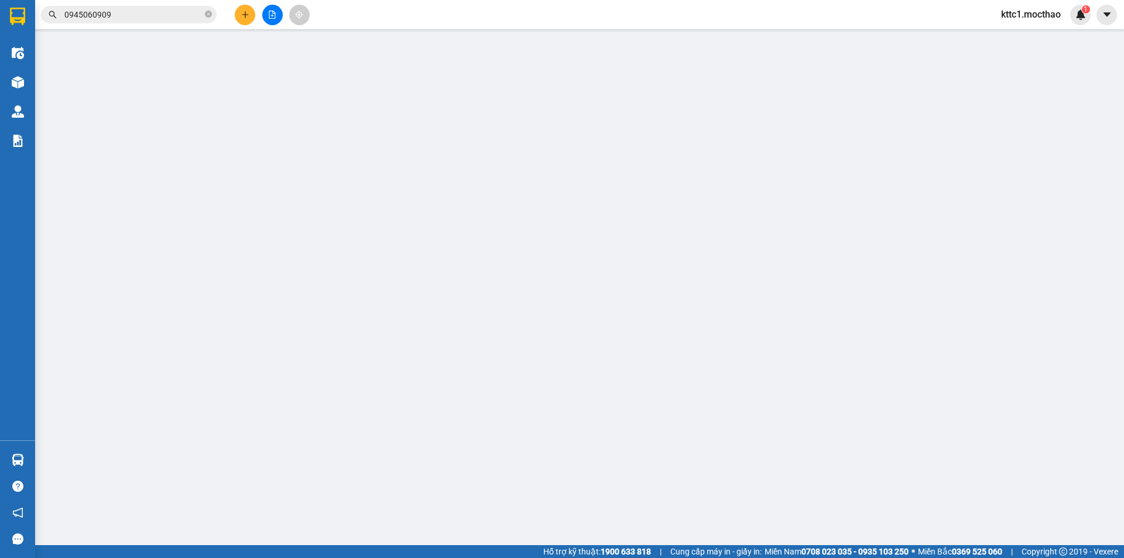
type input "50.000"
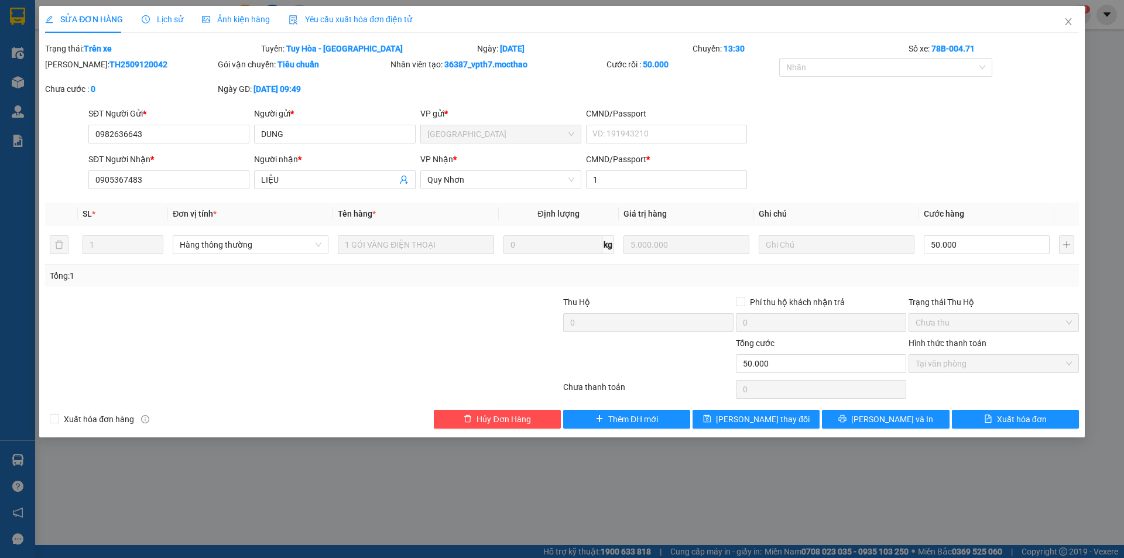
click at [341, 19] on span "Yêu cầu xuất hóa đơn điện tử" at bounding box center [351, 19] width 124 height 9
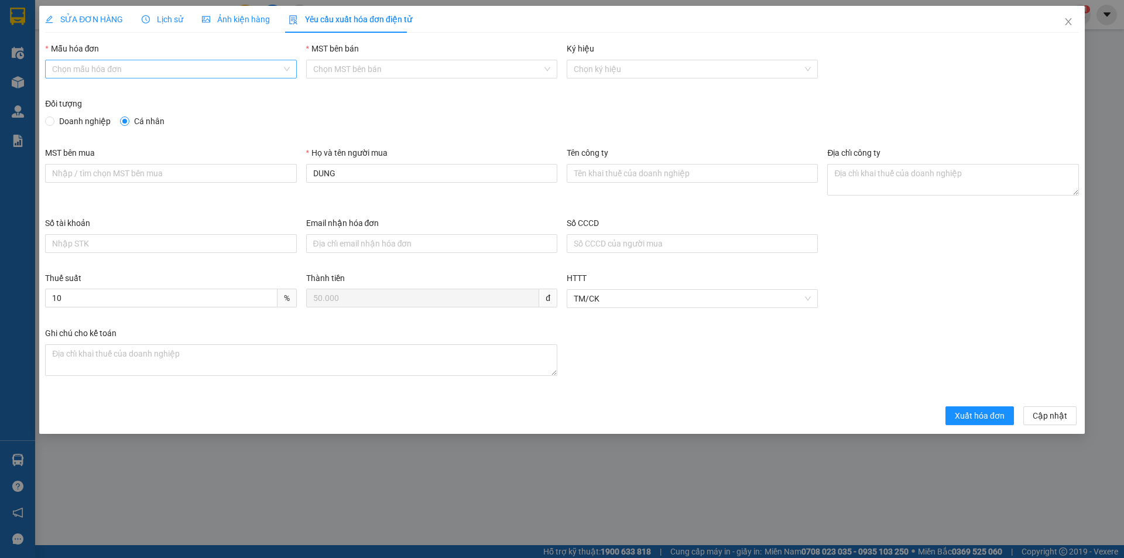
click at [188, 64] on input "Mẫu hóa đơn" at bounding box center [166, 69] width 229 height 18
click at [139, 92] on div "HĐH" at bounding box center [170, 92] width 237 height 13
type input "8"
drag, startPoint x: 328, startPoint y: 176, endPoint x: 293, endPoint y: 181, distance: 35.5
click at [293, 181] on div "MST bên mua Họ và tên người mua DUNG Tên công ty Địa chỉ công ty" at bounding box center [561, 181] width 1043 height 70
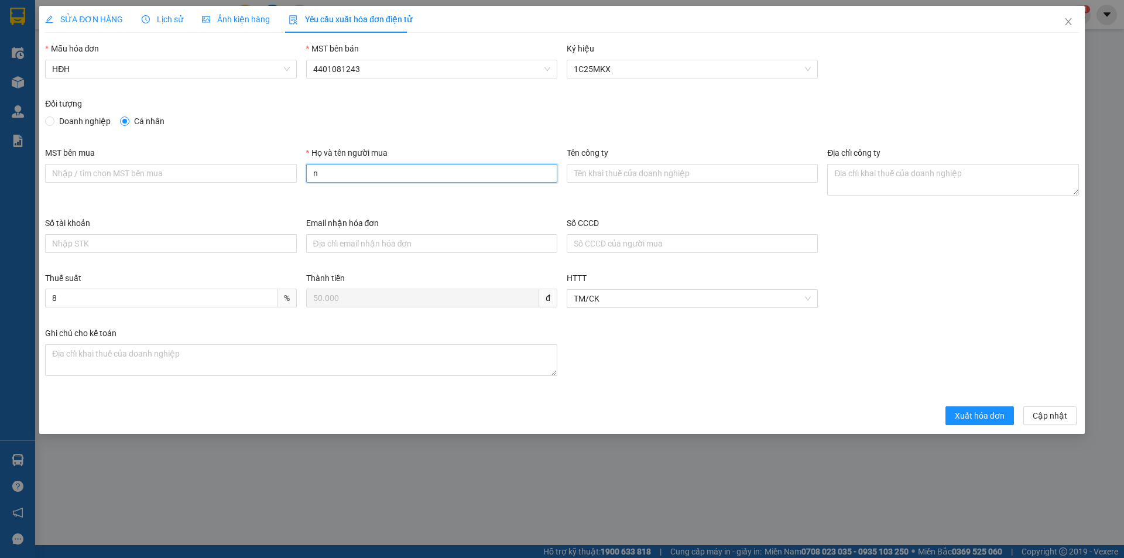
type input "Người mua không lấy hóa đơn"
click at [977, 413] on span "Xuất hóa đơn" at bounding box center [980, 415] width 50 height 13
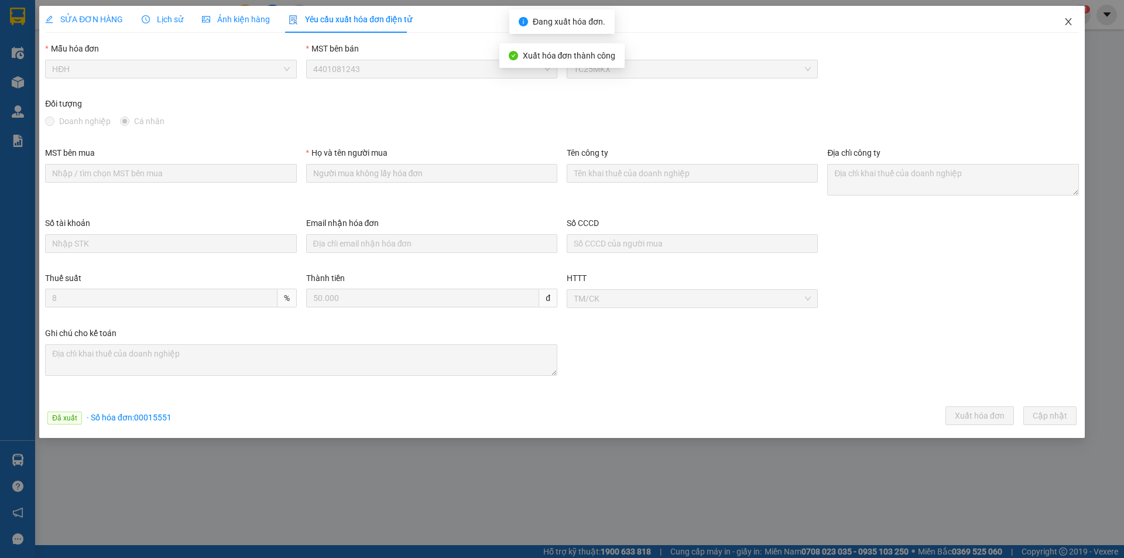
click at [1071, 21] on icon "close" at bounding box center [1068, 21] width 9 height 9
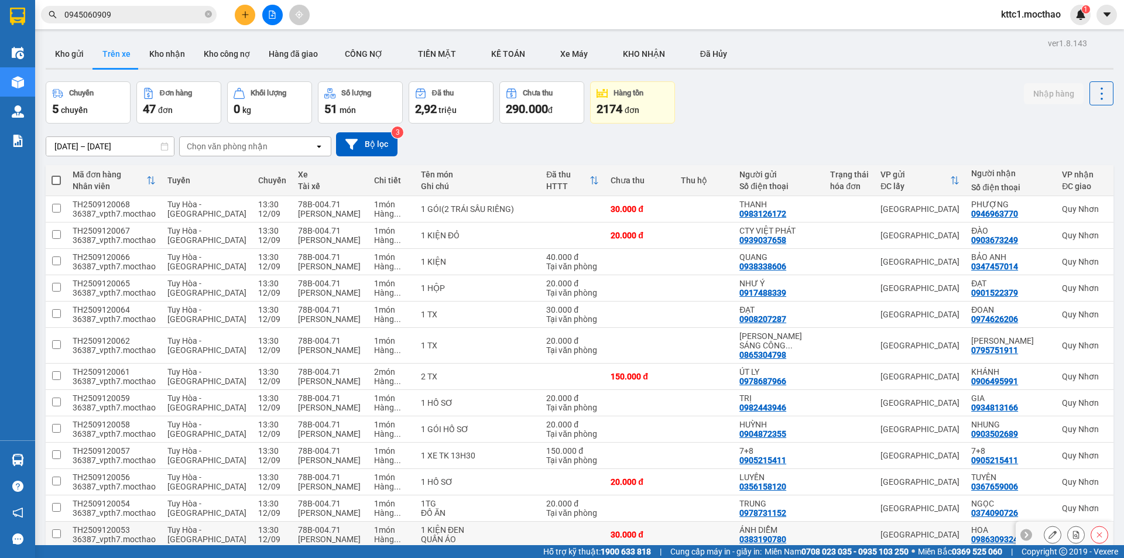
scroll to position [176, 0]
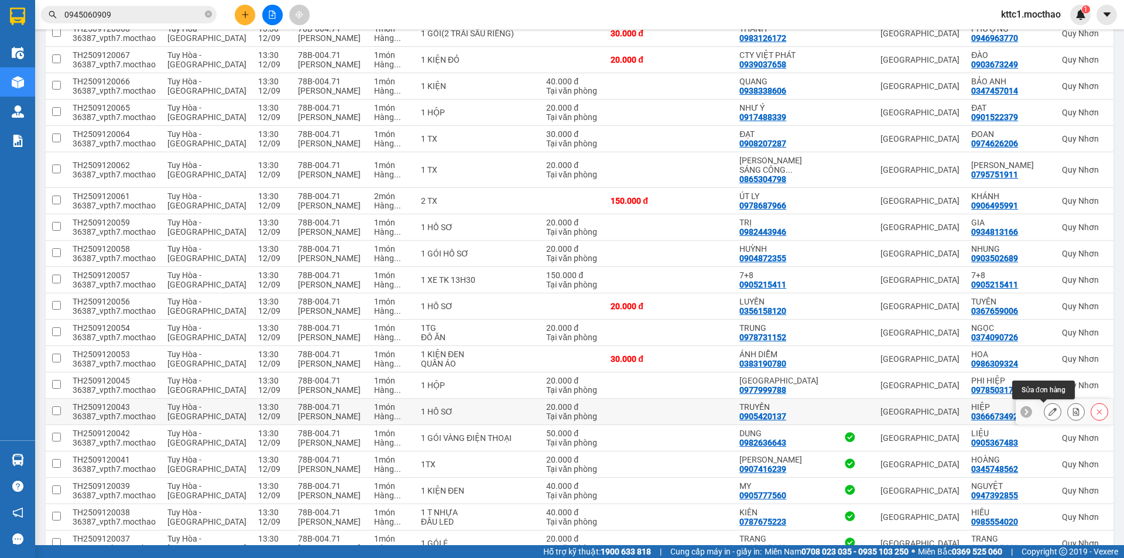
click at [1048, 413] on icon at bounding box center [1052, 411] width 8 height 8
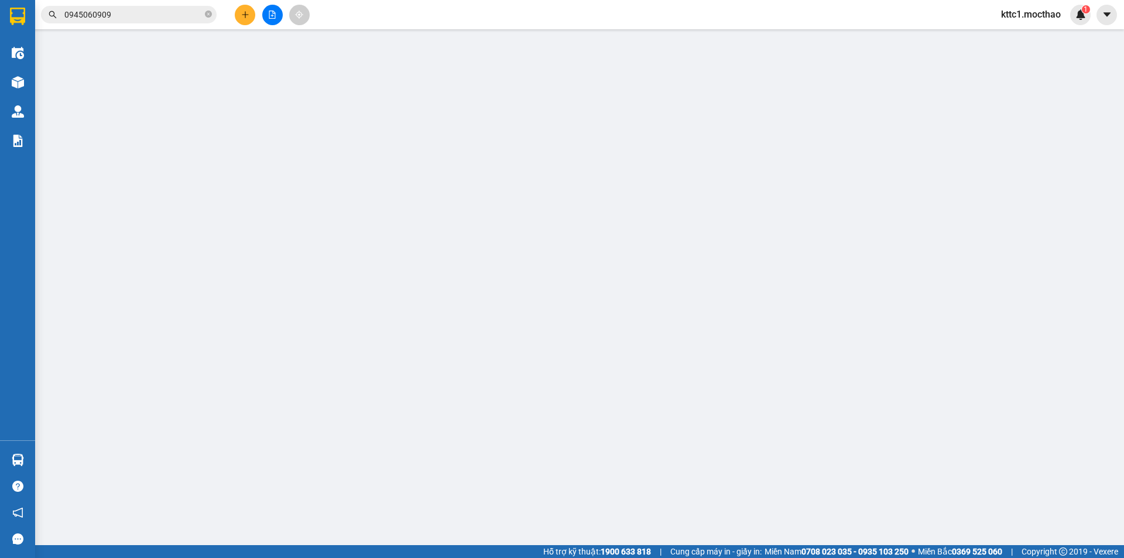
type input "0905420137"
type input "TRUYỀN"
type input "0366673492"
type input "HIỆP"
type input "1"
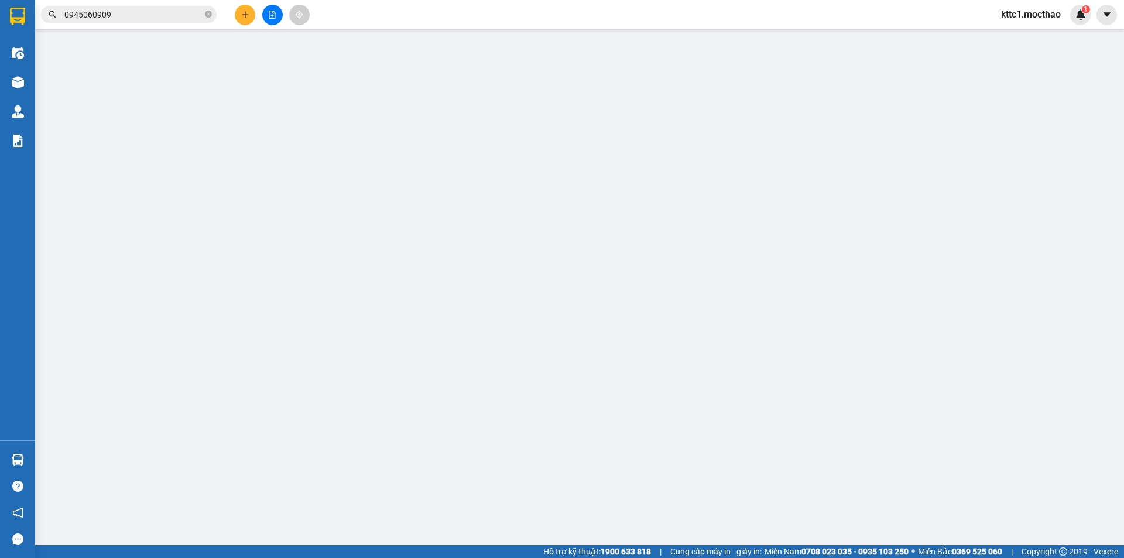
type input "20.000"
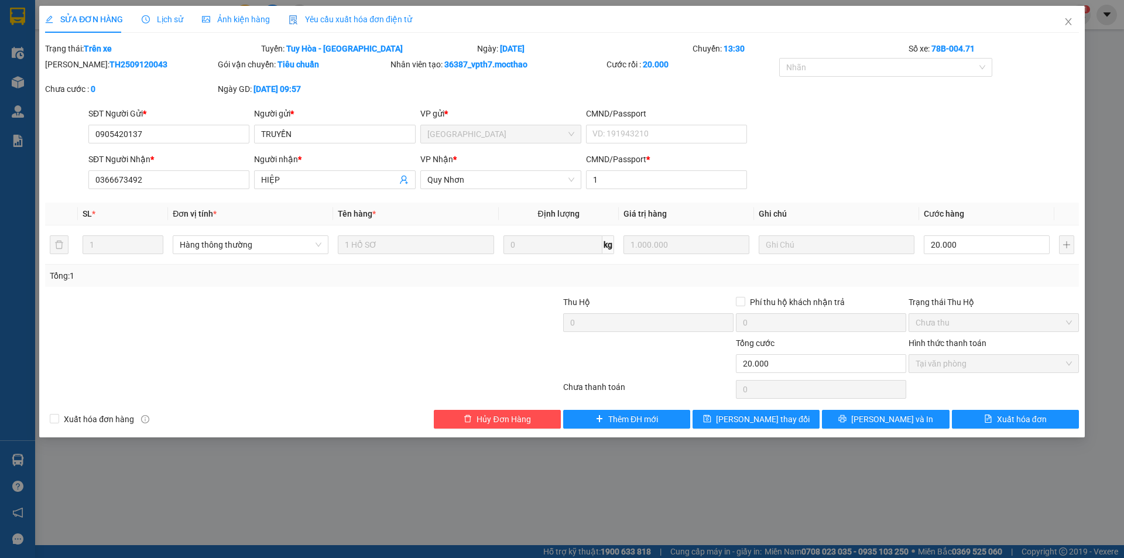
click at [341, 20] on span "Yêu cầu xuất hóa đơn điện tử" at bounding box center [351, 19] width 124 height 9
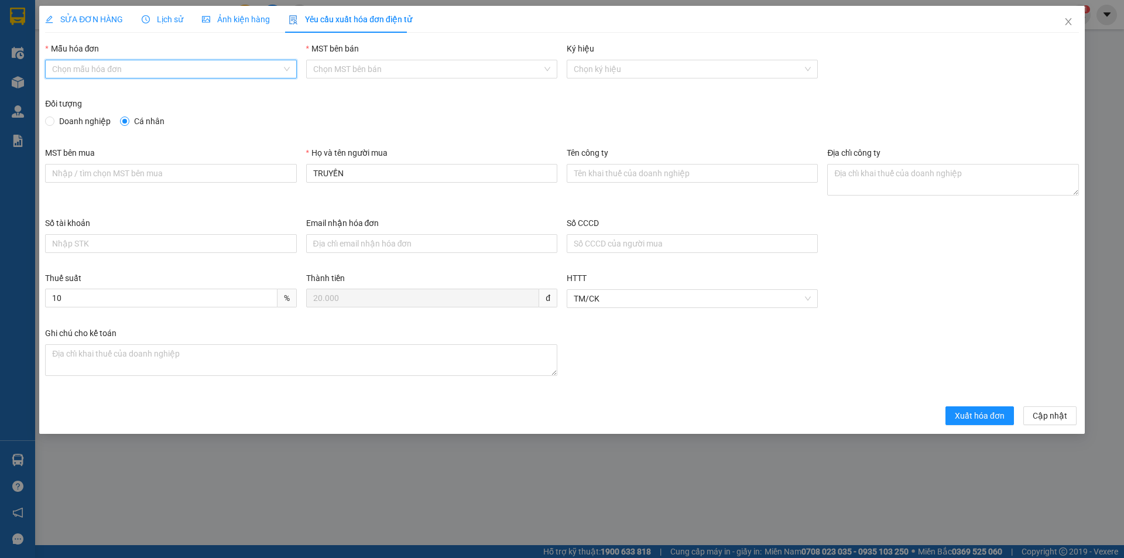
click at [227, 68] on input "Mẫu hóa đơn" at bounding box center [166, 69] width 229 height 18
click at [176, 100] on div "HĐH" at bounding box center [170, 92] width 251 height 19
type input "8"
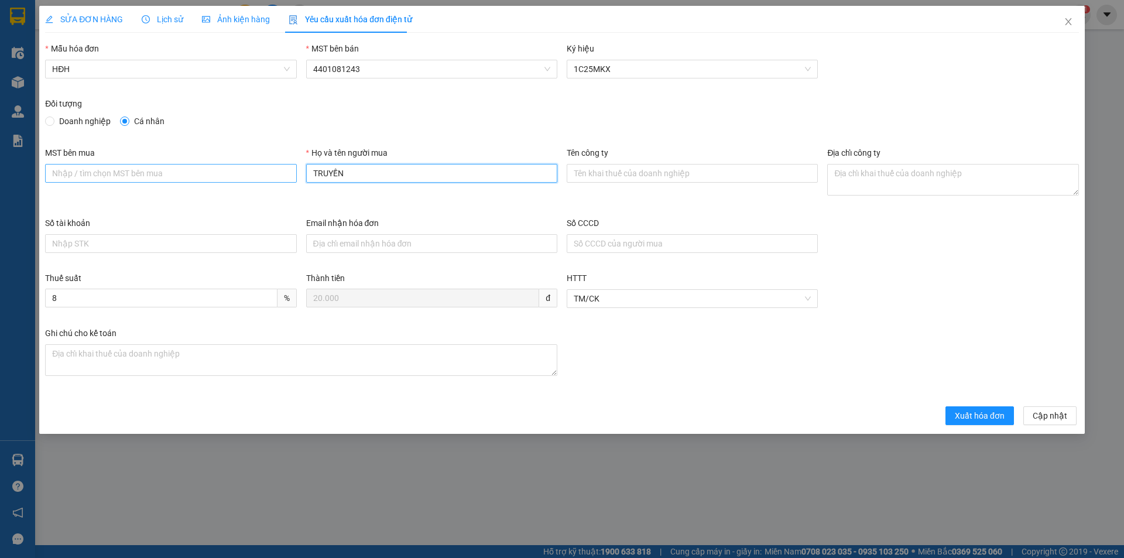
drag, startPoint x: 342, startPoint y: 167, endPoint x: 280, endPoint y: 178, distance: 62.9
click at [280, 178] on div "MST bên mua Họ và tên người mua TRUYỀN Tên công ty Địa chỉ công ty" at bounding box center [561, 181] width 1043 height 70
type input "Người mua không lấy hóa đơn"
click at [992, 415] on span "Xuất hóa đơn" at bounding box center [980, 415] width 50 height 13
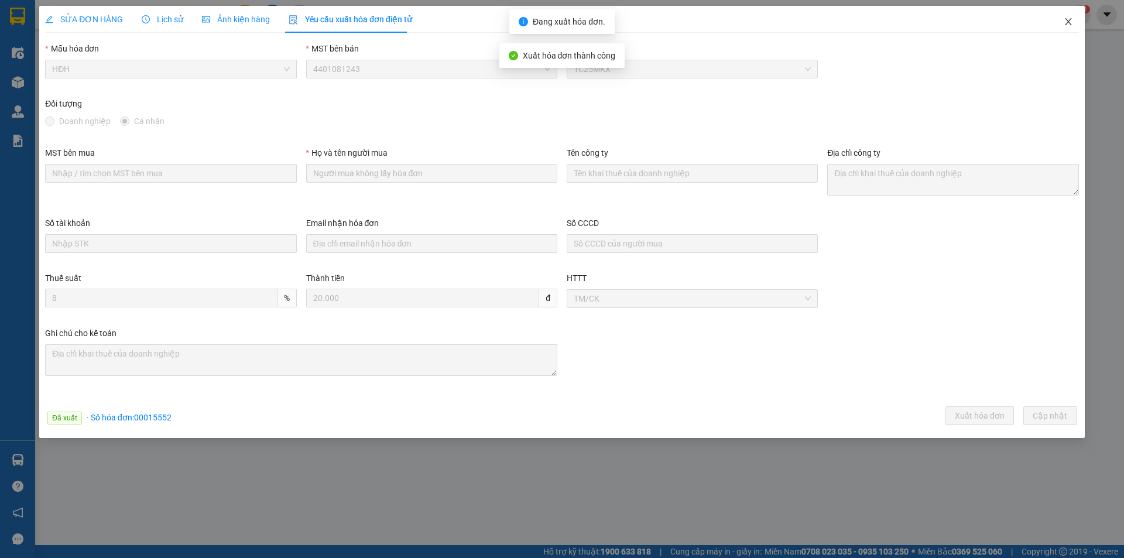
click at [1070, 19] on icon "close" at bounding box center [1068, 21] width 9 height 9
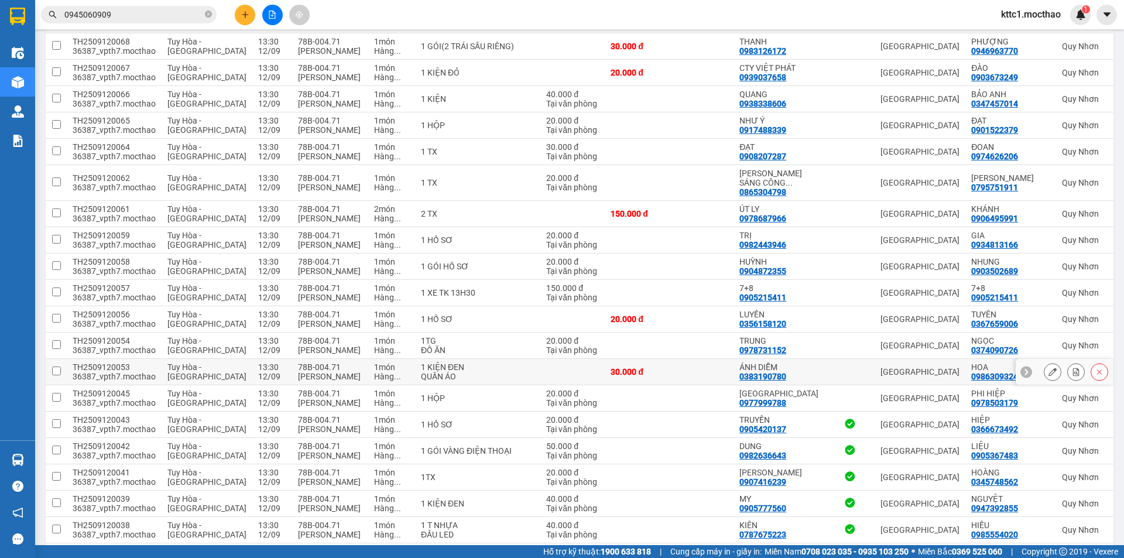
scroll to position [351, 0]
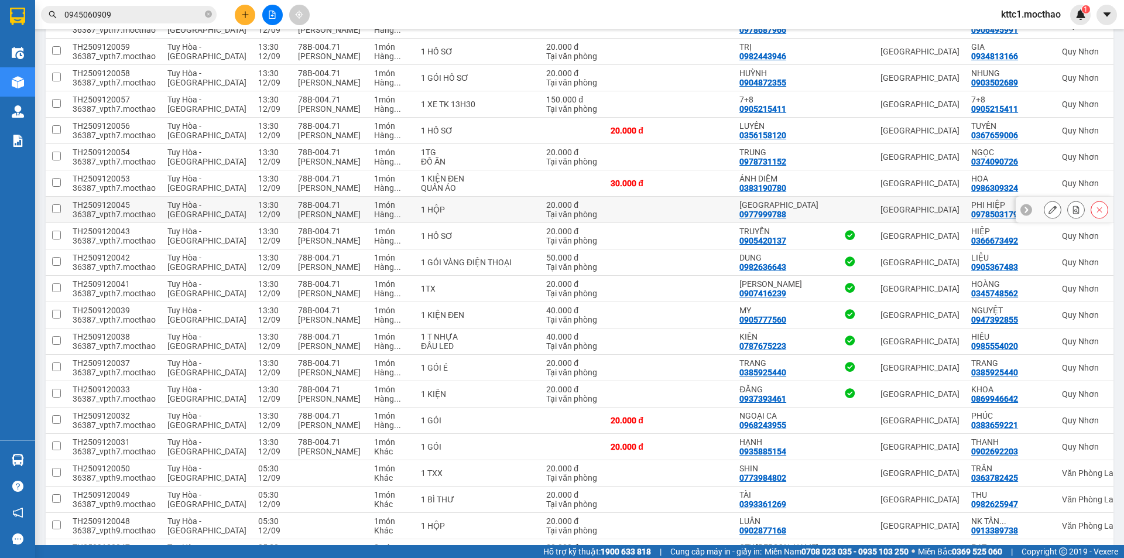
click at [1048, 210] on button at bounding box center [1052, 210] width 16 height 20
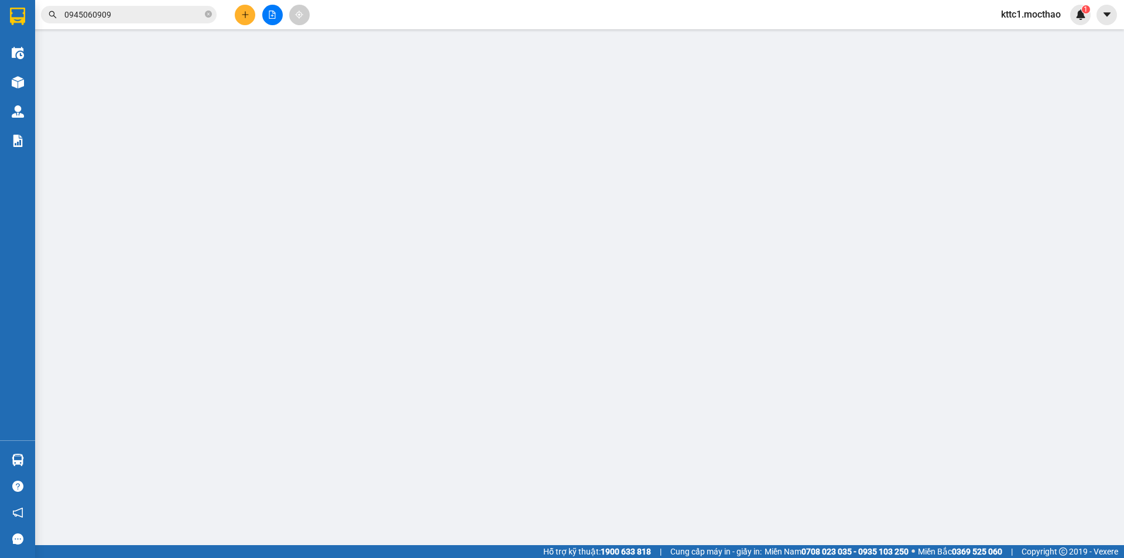
type input "0977999788"
type input "[GEOGRAPHIC_DATA]"
type input "0978503179"
type input "PHI HIỆP"
type input "1"
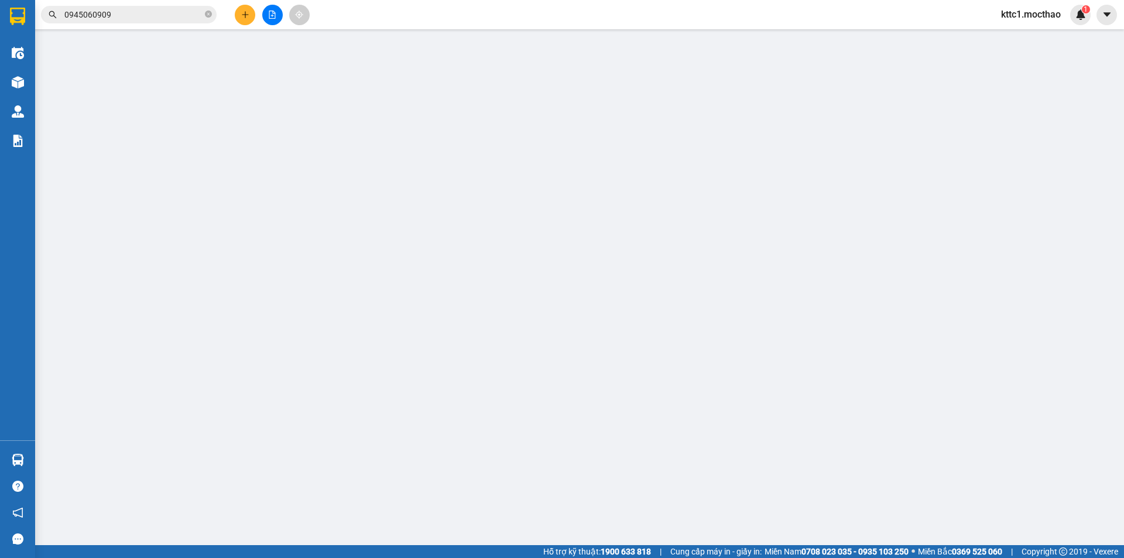
type input "20.000"
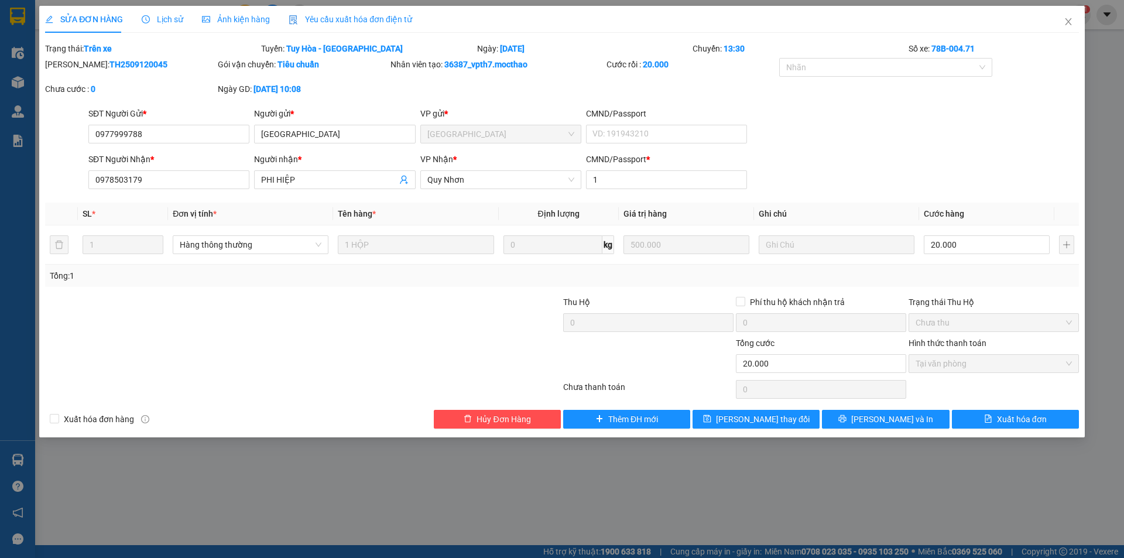
click at [342, 18] on span "Yêu cầu xuất hóa đơn điện tử" at bounding box center [351, 19] width 124 height 9
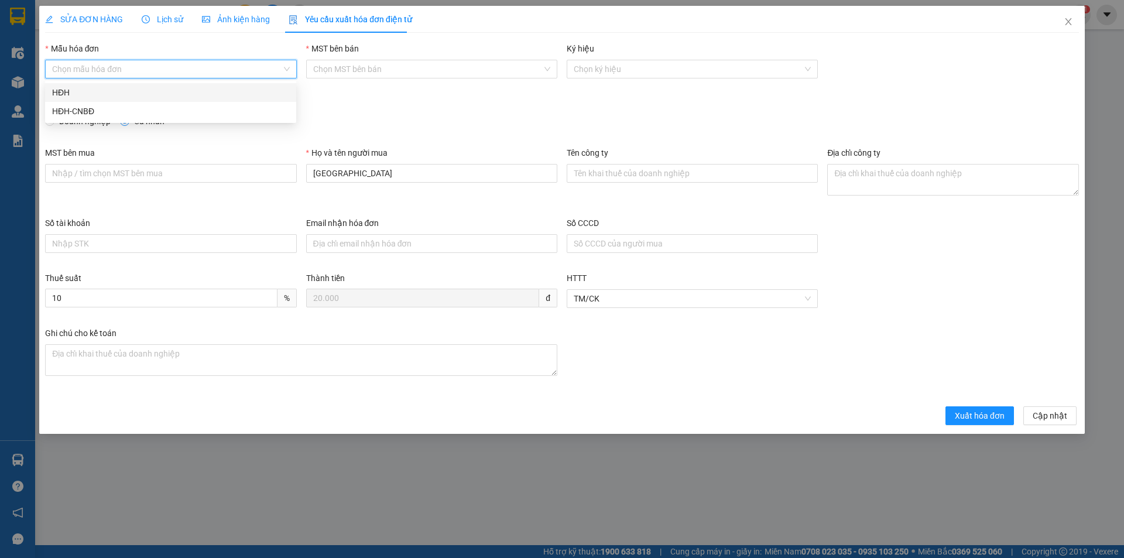
click at [191, 73] on input "Mẫu hóa đơn" at bounding box center [166, 69] width 229 height 18
click at [118, 98] on div "HĐH" at bounding box center [170, 92] width 237 height 13
type input "8"
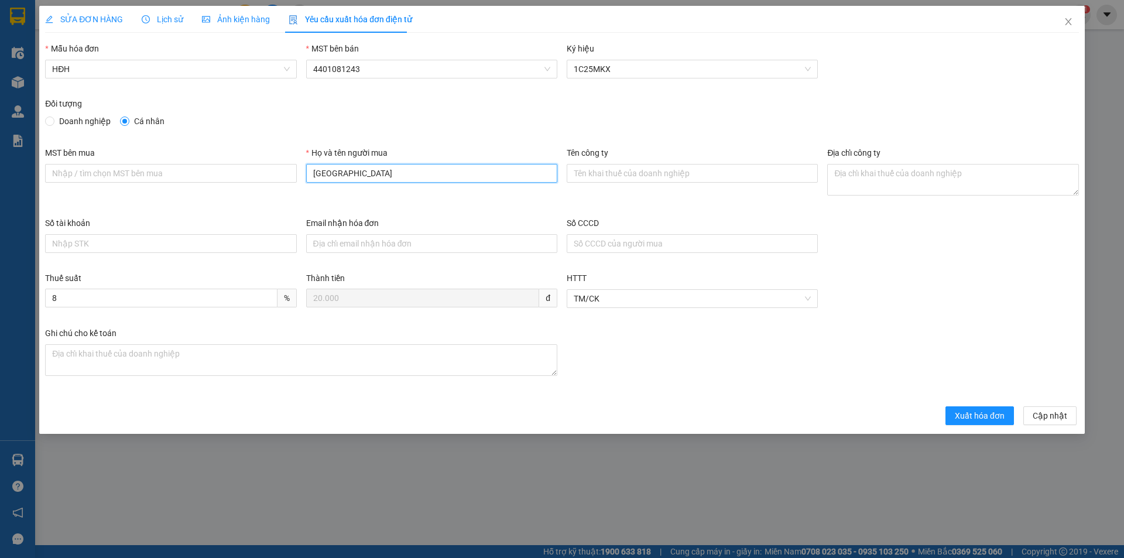
drag, startPoint x: 365, startPoint y: 172, endPoint x: 260, endPoint y: 184, distance: 105.4
click at [260, 184] on div "MST bên mua Họ và tên người mua MỸ NHA Tên công ty Địa chỉ công ty" at bounding box center [561, 181] width 1043 height 70
type input "Người mua không lấy hóa đơn"
click at [975, 406] on form "Mẫu hóa đơn HĐH MST bên bán 4401081243 Ký hiệu 1C25MKX Đối tượng Doanh nghiệp C…" at bounding box center [562, 233] width 1034 height 383
click at [987, 412] on span "Xuất hóa đơn" at bounding box center [980, 415] width 50 height 13
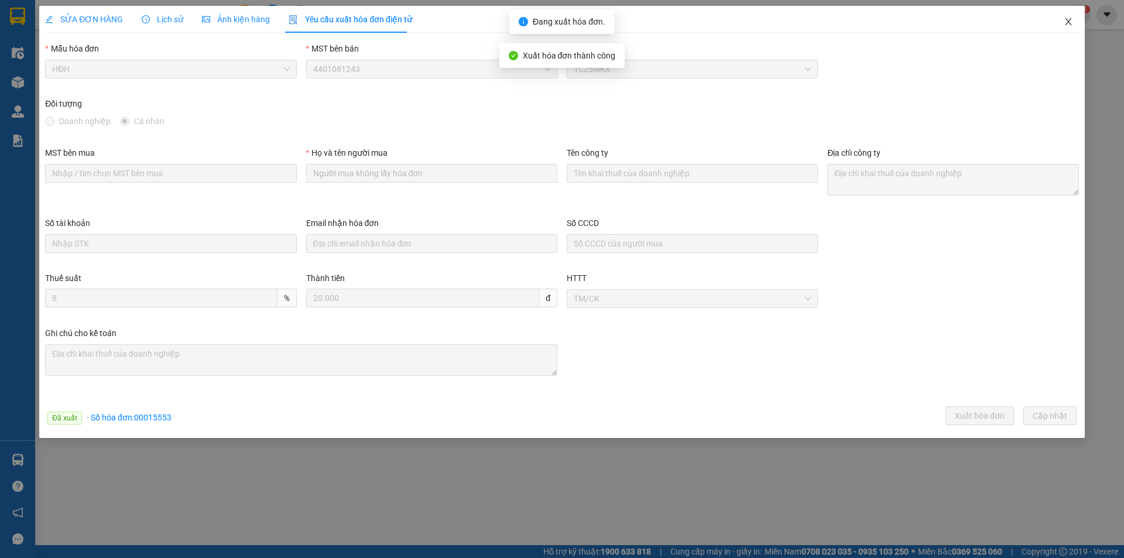
click at [1070, 20] on icon "close" at bounding box center [1068, 21] width 6 height 7
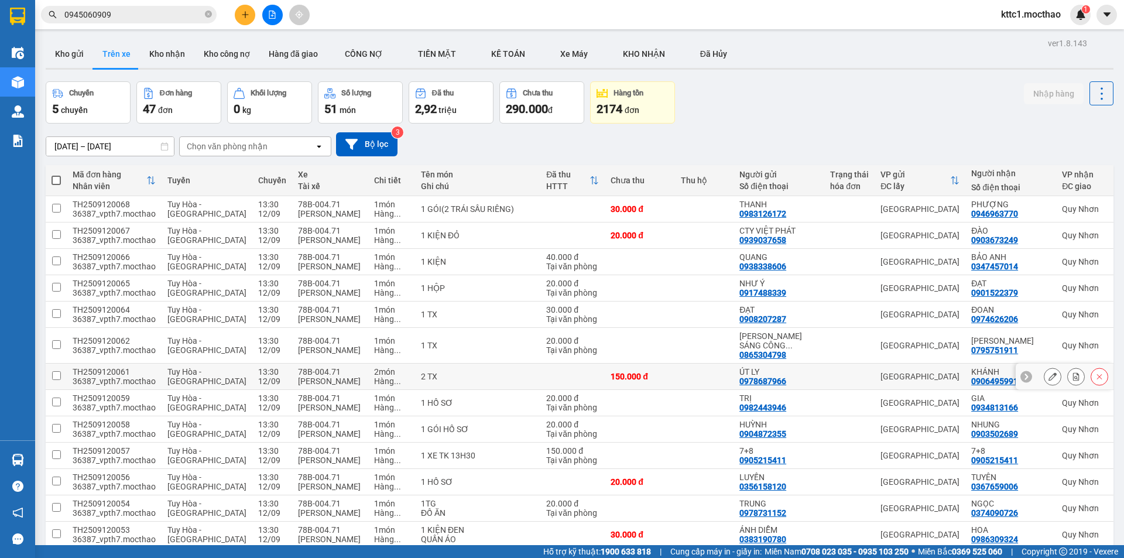
scroll to position [293, 0]
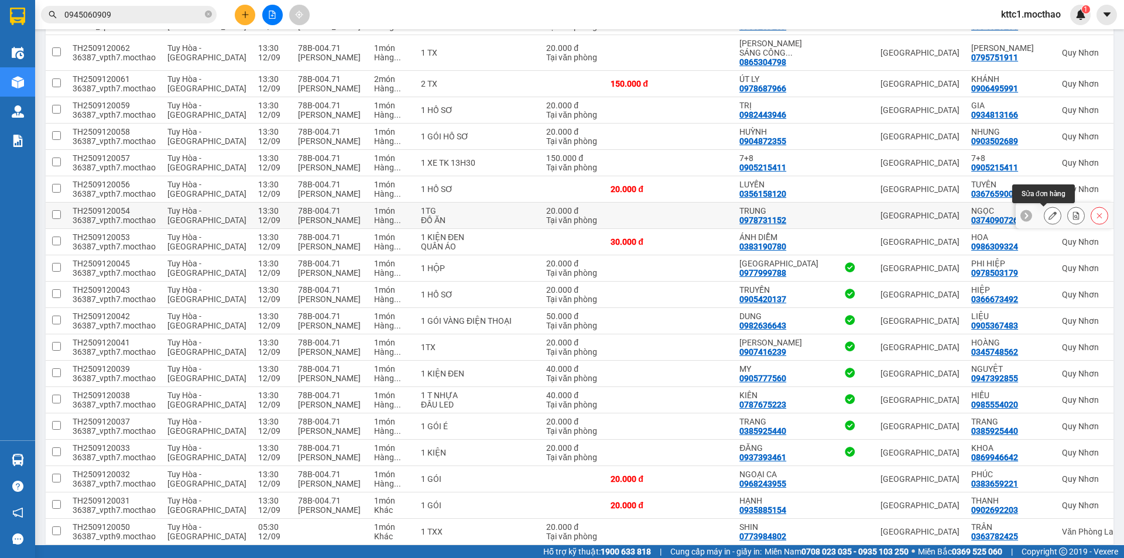
click at [1044, 216] on button at bounding box center [1052, 215] width 16 height 20
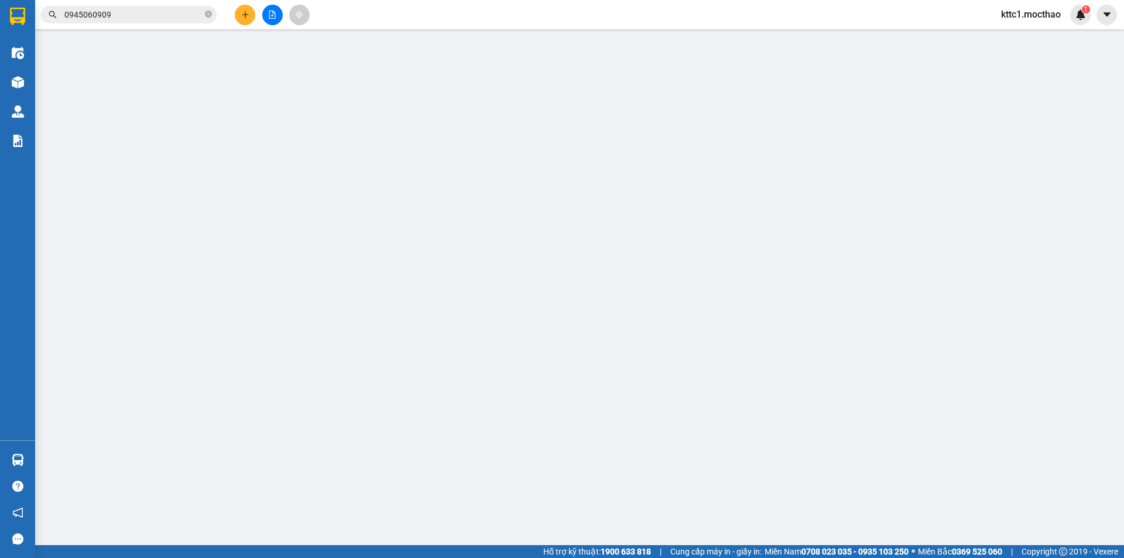
type input "0978731152"
type input "TRUNG"
type input "0374090726"
type input "NGỌC"
type input "1"
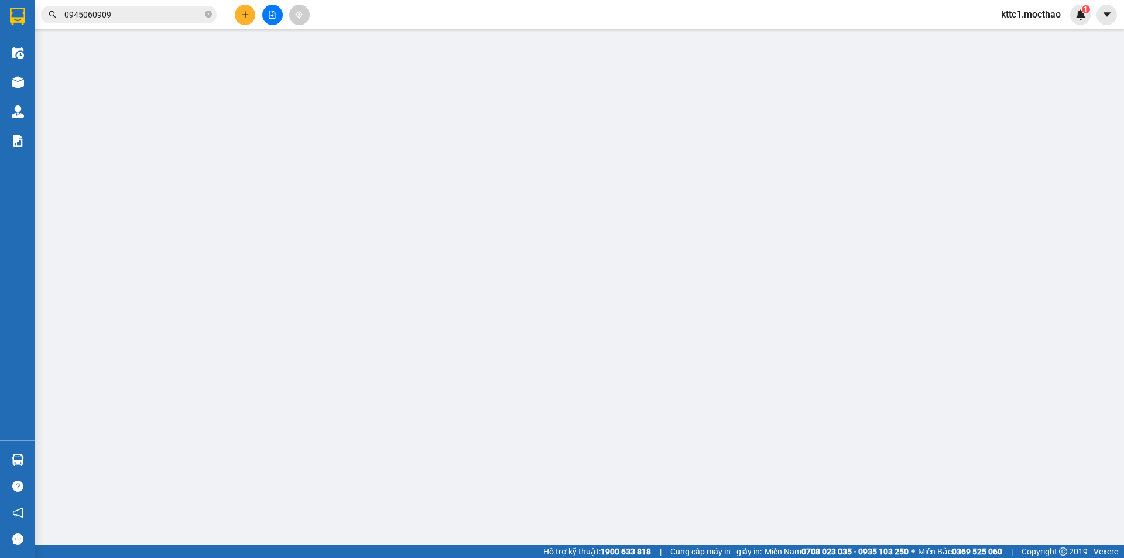
type input "20.000"
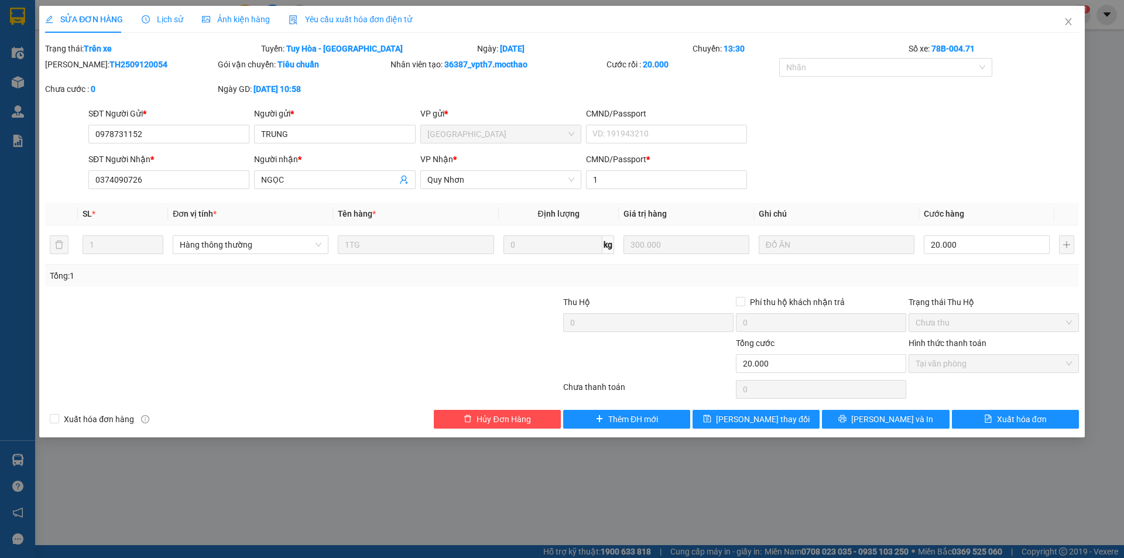
click at [347, 15] on span "Yêu cầu xuất hóa đơn điện tử" at bounding box center [351, 19] width 124 height 9
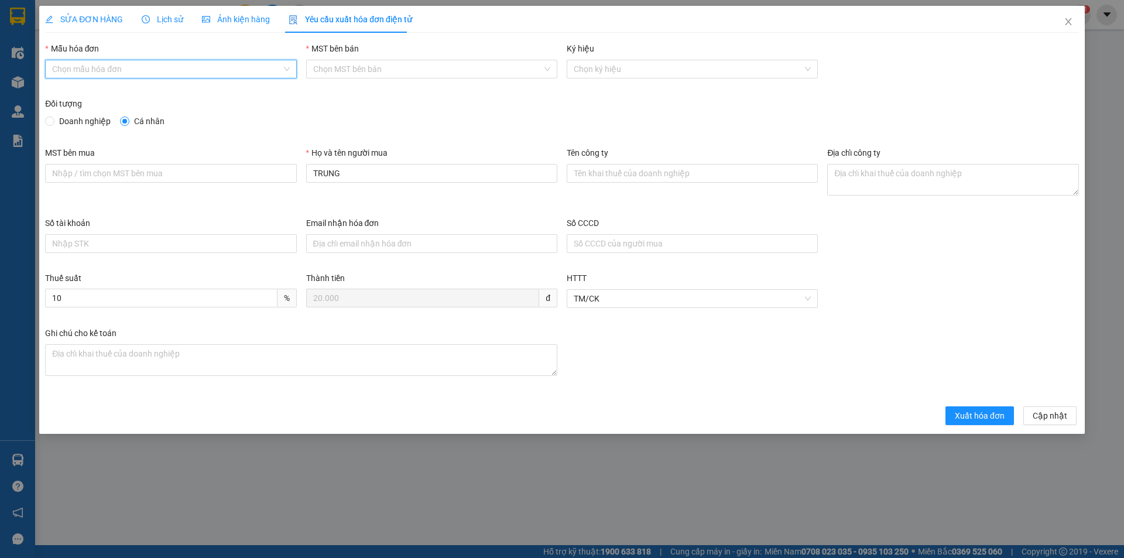
click at [132, 73] on input "Mẫu hóa đơn" at bounding box center [166, 69] width 229 height 18
click at [110, 91] on div "HĐH" at bounding box center [170, 92] width 237 height 13
type input "8"
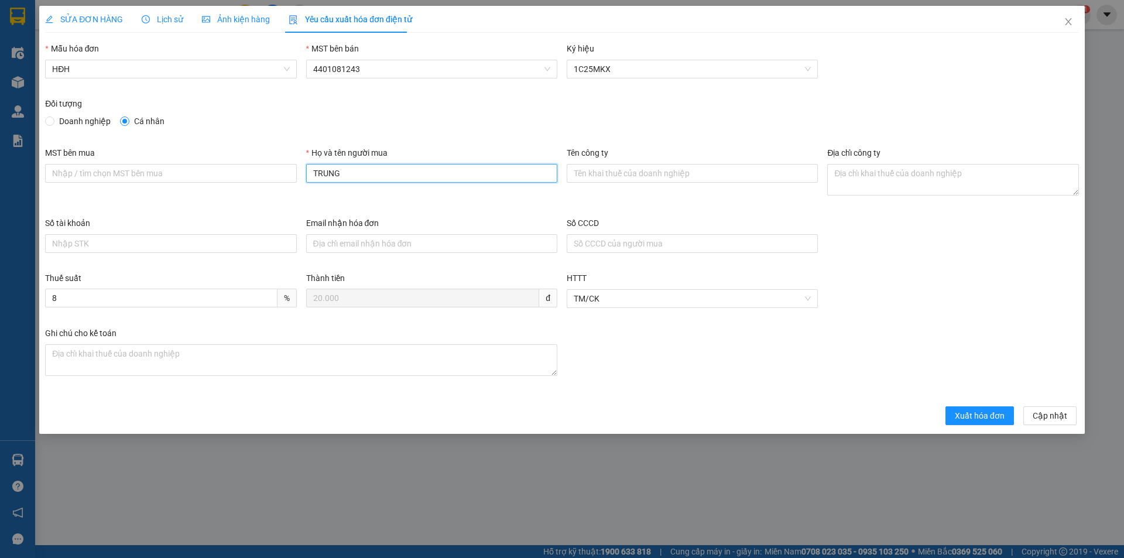
drag, startPoint x: 362, startPoint y: 174, endPoint x: 244, endPoint y: 189, distance: 118.7
click at [244, 189] on div "MST bên mua Họ và tên người mua TRUNG Tên công ty Địa chỉ công ty" at bounding box center [561, 181] width 1043 height 70
type input "Người mua không lấy hóa đơn"
click at [983, 420] on span "Xuất hóa đơn" at bounding box center [980, 415] width 50 height 13
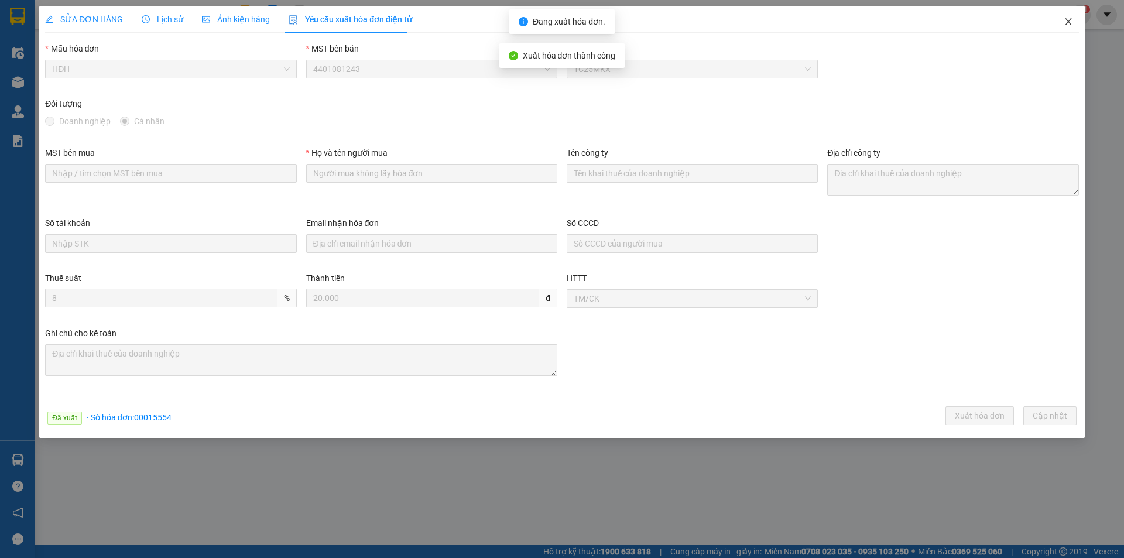
click at [1071, 23] on icon "close" at bounding box center [1068, 21] width 9 height 9
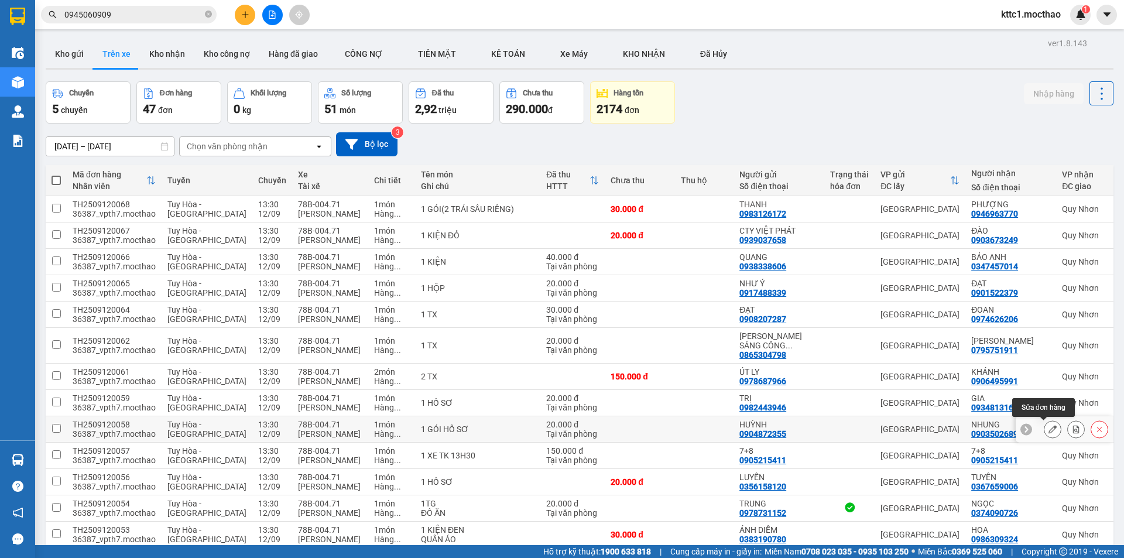
click at [1048, 426] on icon at bounding box center [1052, 429] width 8 height 8
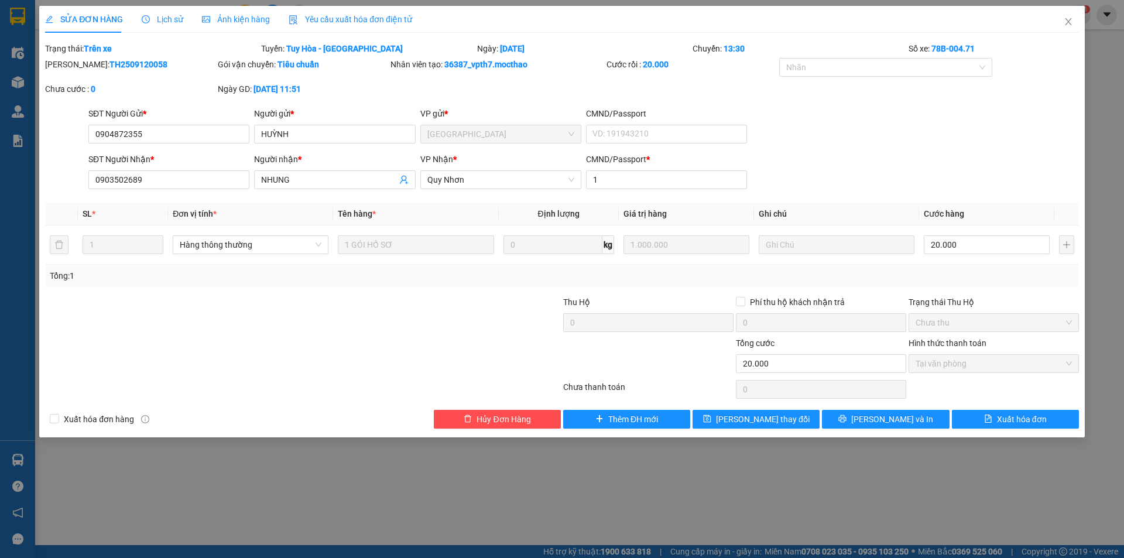
click at [313, 19] on span "Yêu cầu xuất hóa đơn điện tử" at bounding box center [351, 19] width 124 height 9
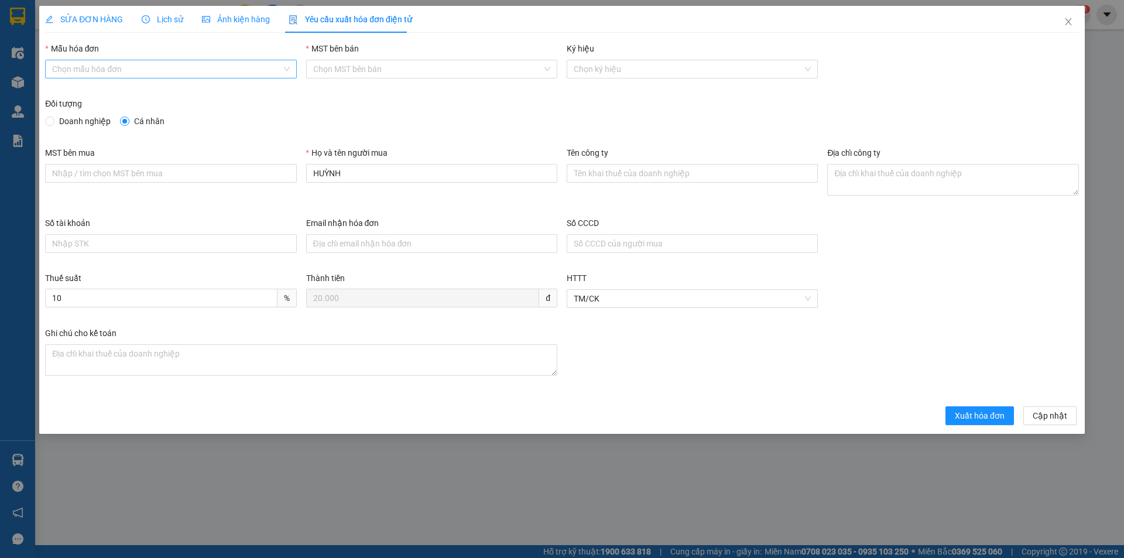
click at [147, 67] on input "Mẫu hóa đơn" at bounding box center [166, 69] width 229 height 18
click at [111, 91] on div "HĐH" at bounding box center [170, 92] width 237 height 13
type input "8"
drag, startPoint x: 401, startPoint y: 177, endPoint x: 234, endPoint y: 165, distance: 167.9
click at [234, 165] on div "MST bên mua Họ và tên người mua HUỲNH Tên công ty Địa chỉ công ty" at bounding box center [561, 181] width 1043 height 70
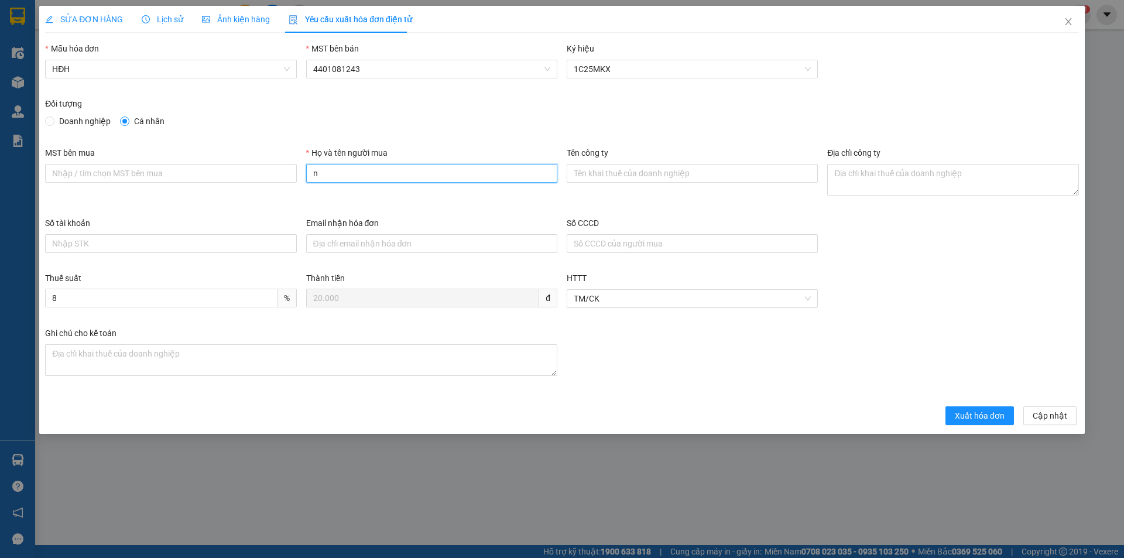
type input "Người mua không lấy hóa đơn"
click at [989, 417] on span "Xuất hóa đơn" at bounding box center [980, 415] width 50 height 13
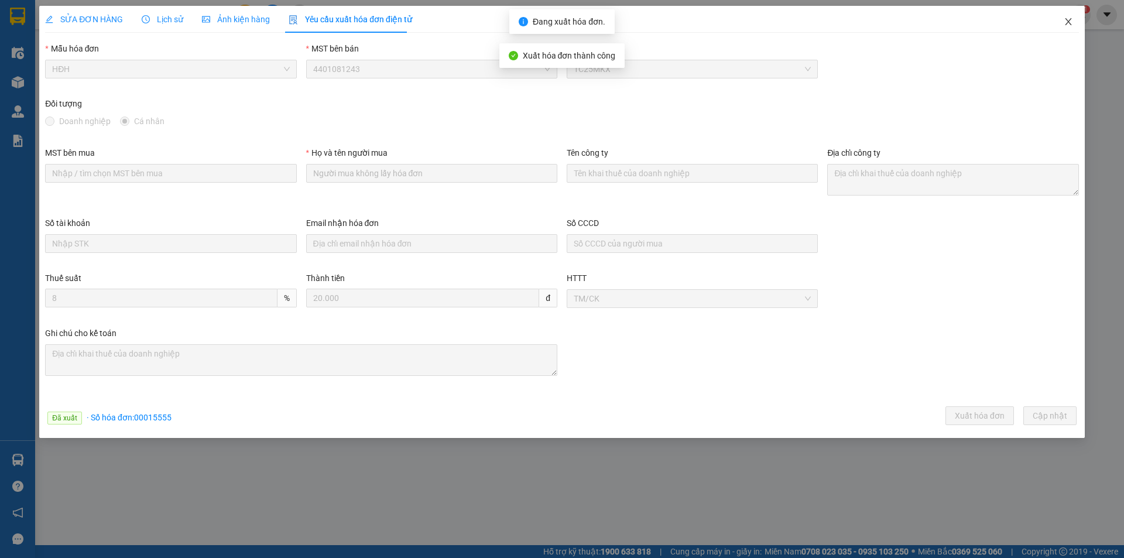
click at [1068, 25] on icon "close" at bounding box center [1068, 21] width 9 height 9
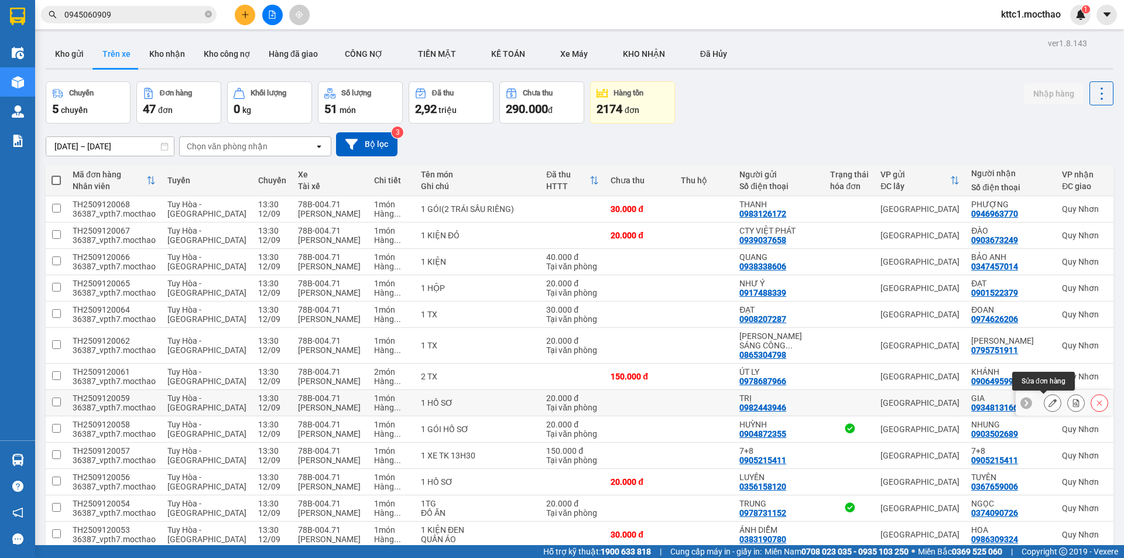
click at [1048, 402] on icon at bounding box center [1052, 403] width 8 height 8
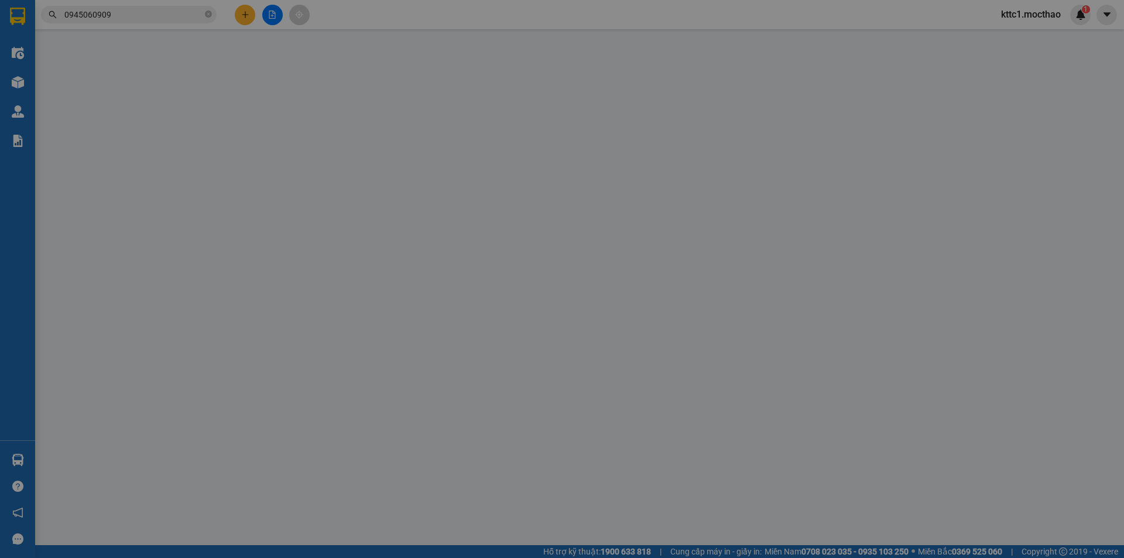
type input "0982443946"
type input "TRỊ"
type input "0934813166"
type input "GIA"
type input "1"
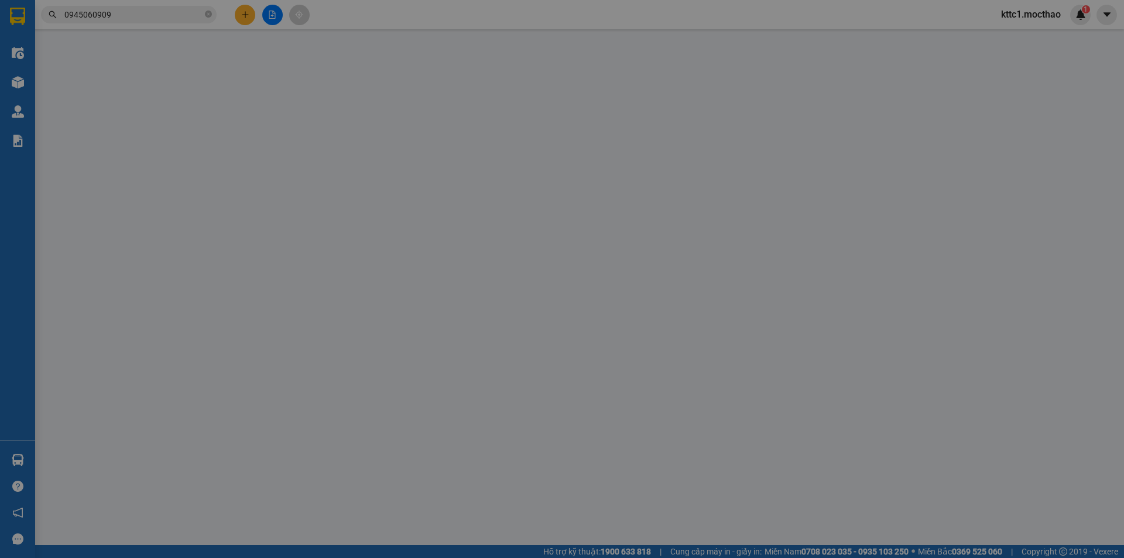
type input "20.000"
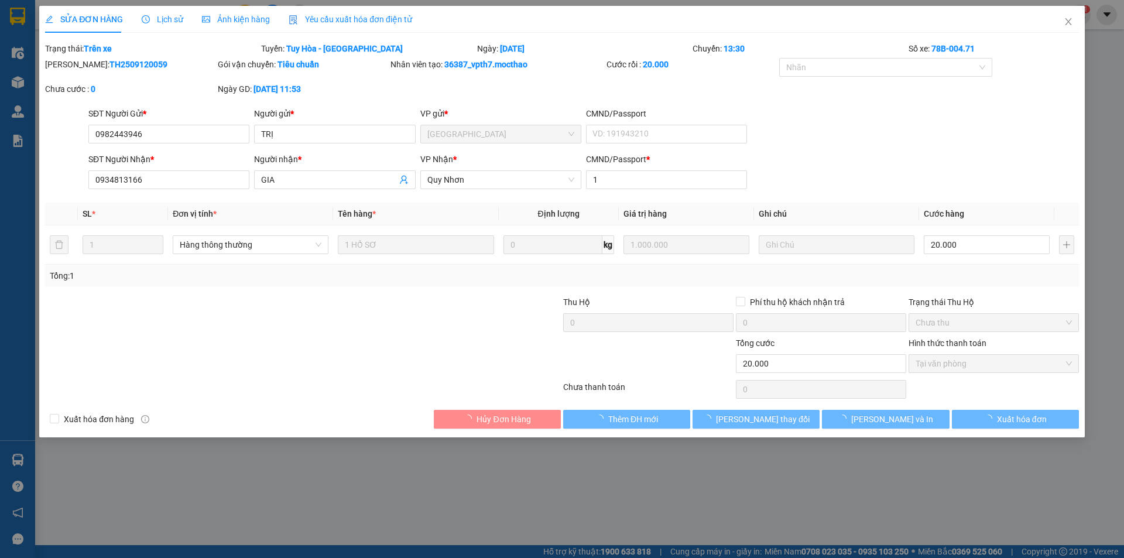
click at [335, 17] on span "Yêu cầu xuất hóa đơn điện tử" at bounding box center [351, 19] width 124 height 9
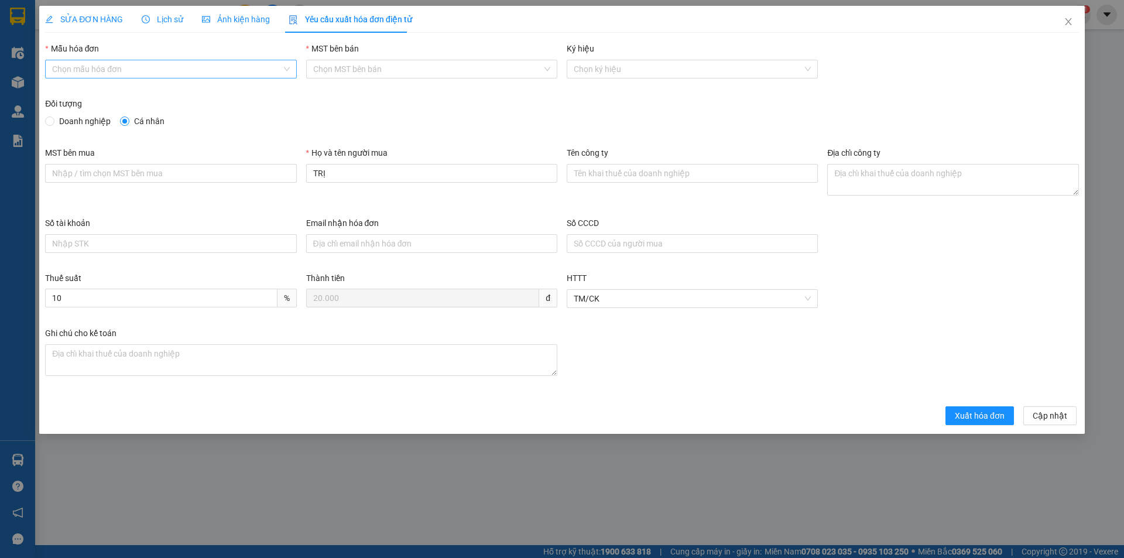
click at [165, 70] on input "Mẫu hóa đơn" at bounding box center [166, 69] width 229 height 18
click at [135, 70] on input "Mẫu hóa đơn" at bounding box center [166, 69] width 229 height 18
click at [121, 88] on div "HĐH" at bounding box center [170, 92] width 237 height 13
type input "8"
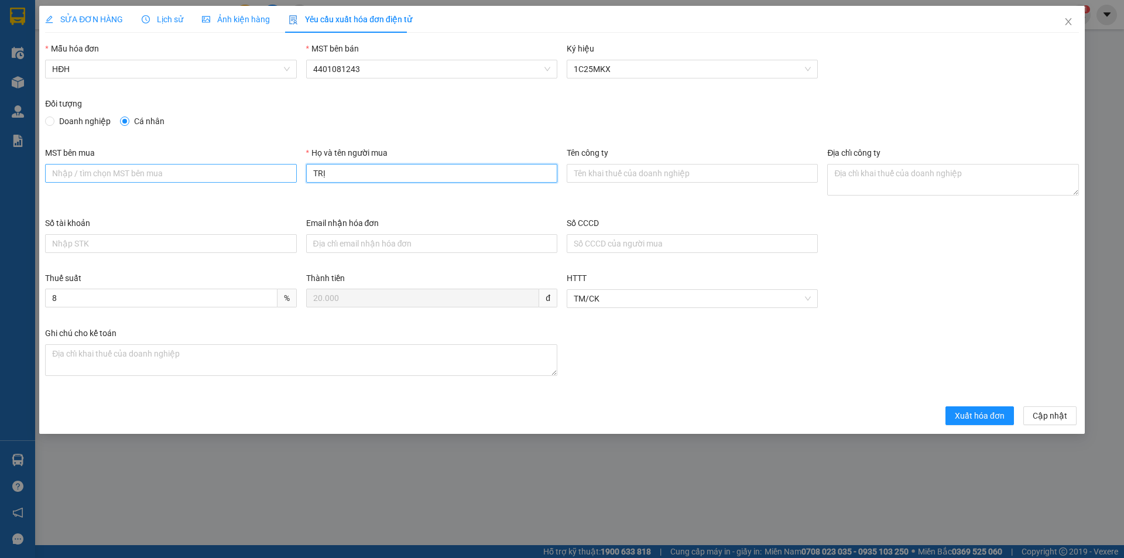
drag, startPoint x: 336, startPoint y: 174, endPoint x: 273, endPoint y: 167, distance: 63.1
click at [273, 167] on div "MST bên mua Họ và tên người mua TRỊ Tên công ty Địa chỉ công ty" at bounding box center [561, 181] width 1043 height 70
type input "Người mua không lấy hóa đơn"
click at [992, 414] on span "Xuất hóa đơn" at bounding box center [980, 415] width 50 height 13
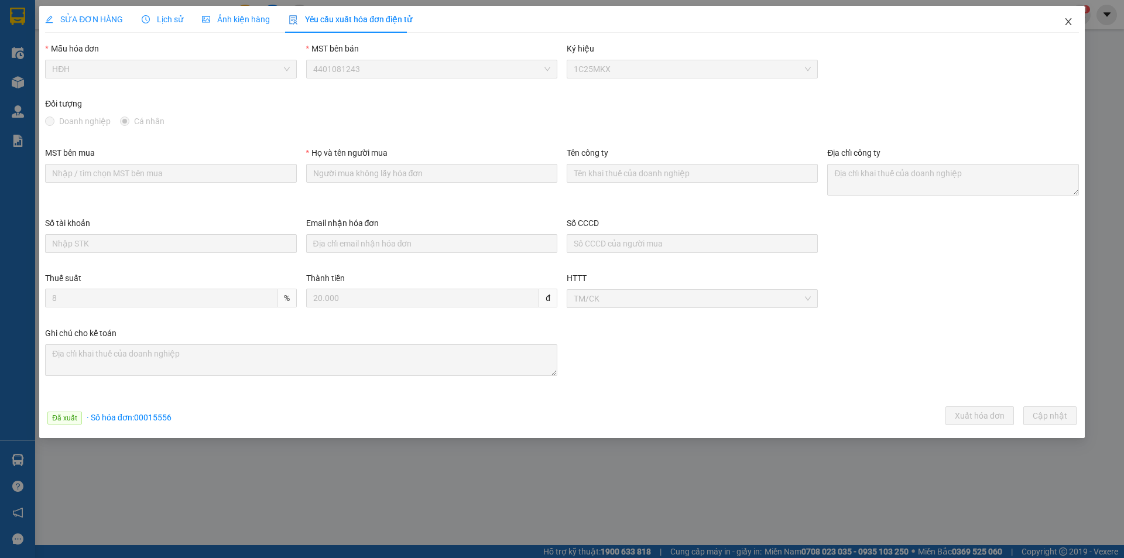
click at [1068, 20] on icon "close" at bounding box center [1068, 21] width 9 height 9
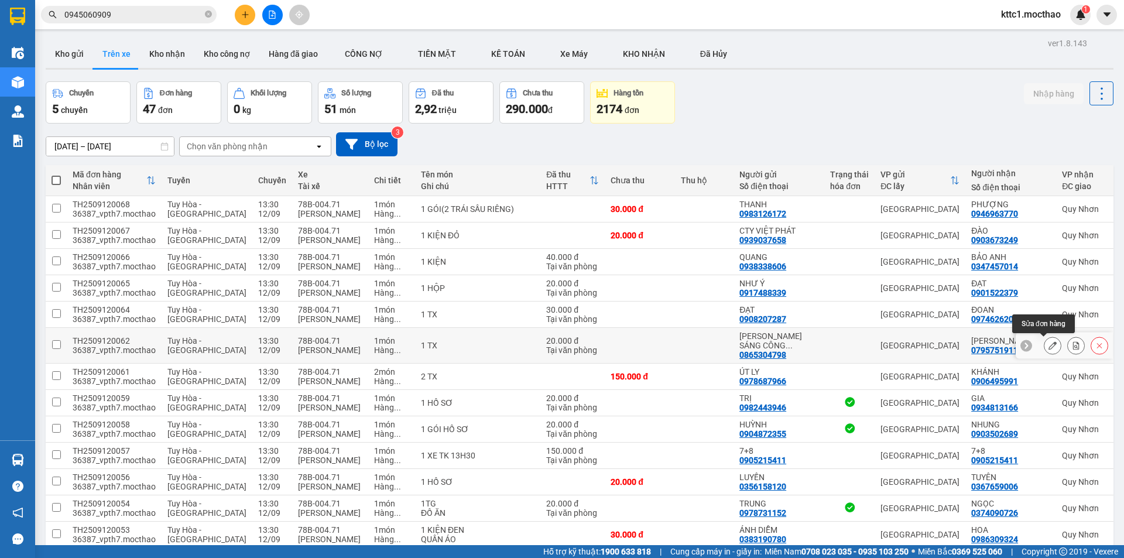
click at [1048, 346] on icon at bounding box center [1052, 345] width 8 height 8
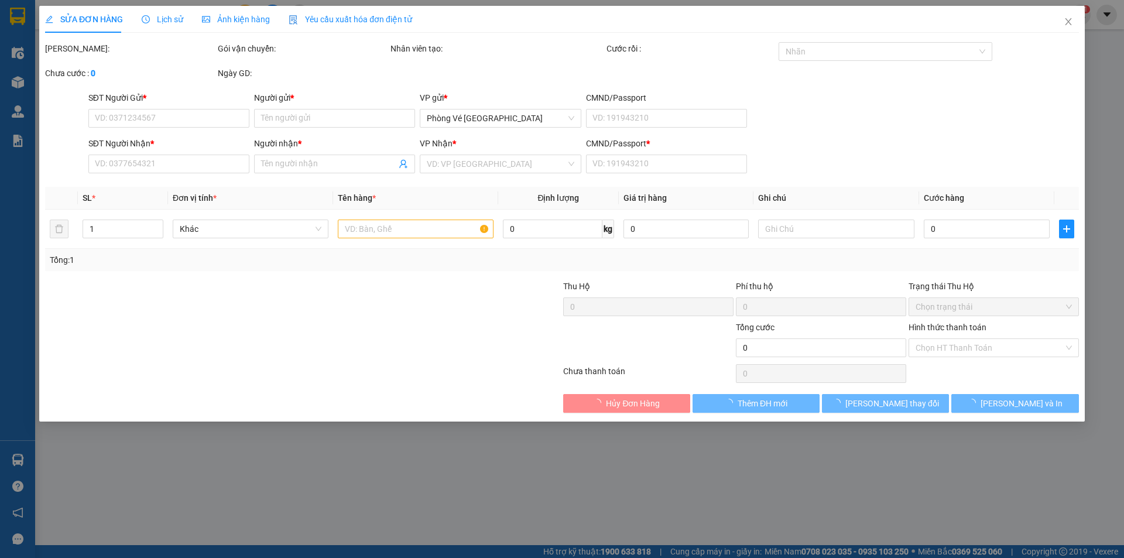
type input "0865304798"
type input "[PERSON_NAME] SÁNG CÔNG TY TNHH MEDLATEC [GEOGRAPHIC_DATA]"
type input "0795751911"
type input "[PERSON_NAME]"
type input "1"
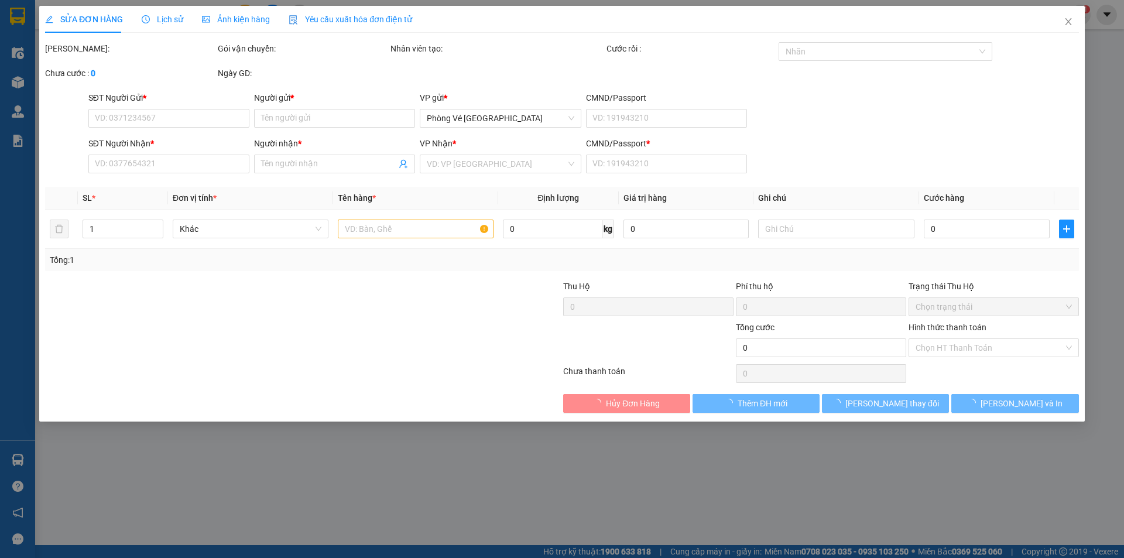
type input "20.000"
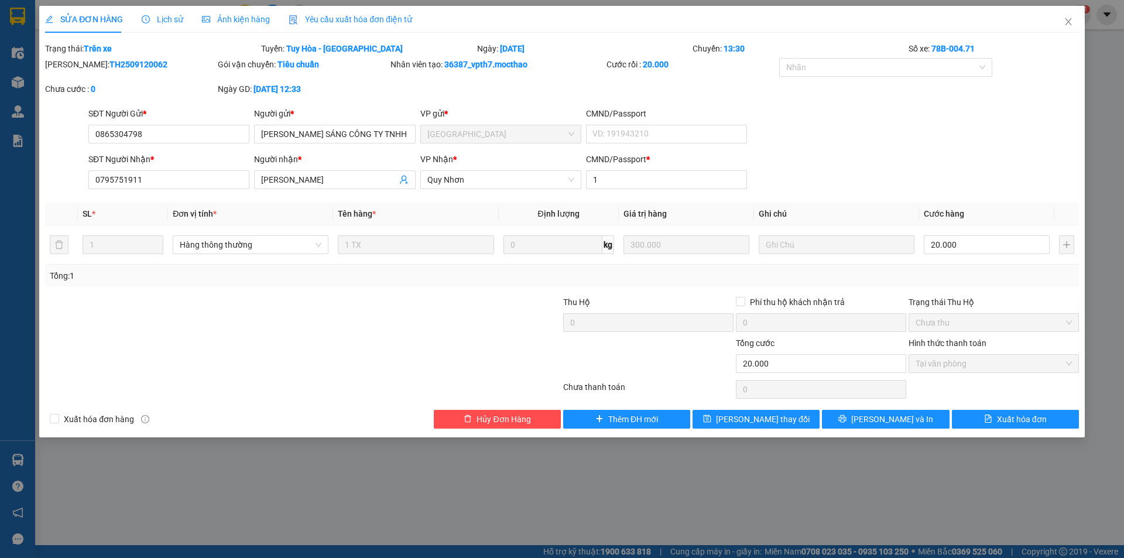
click at [356, 24] on span "Yêu cầu xuất hóa đơn điện tử" at bounding box center [351, 19] width 124 height 9
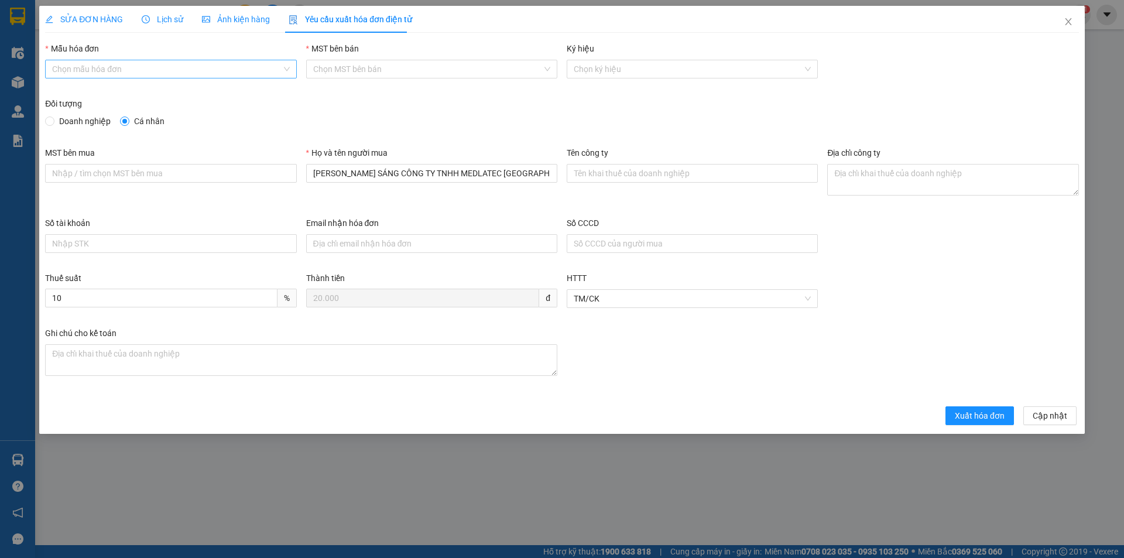
click at [152, 73] on input "Mẫu hóa đơn" at bounding box center [166, 69] width 229 height 18
click at [133, 94] on div "HĐH" at bounding box center [170, 92] width 237 height 13
type input "8"
click at [71, 122] on span "Doanh nghiệp" at bounding box center [84, 121] width 61 height 13
click at [53, 122] on input "Doanh nghiệp" at bounding box center [49, 120] width 8 height 8
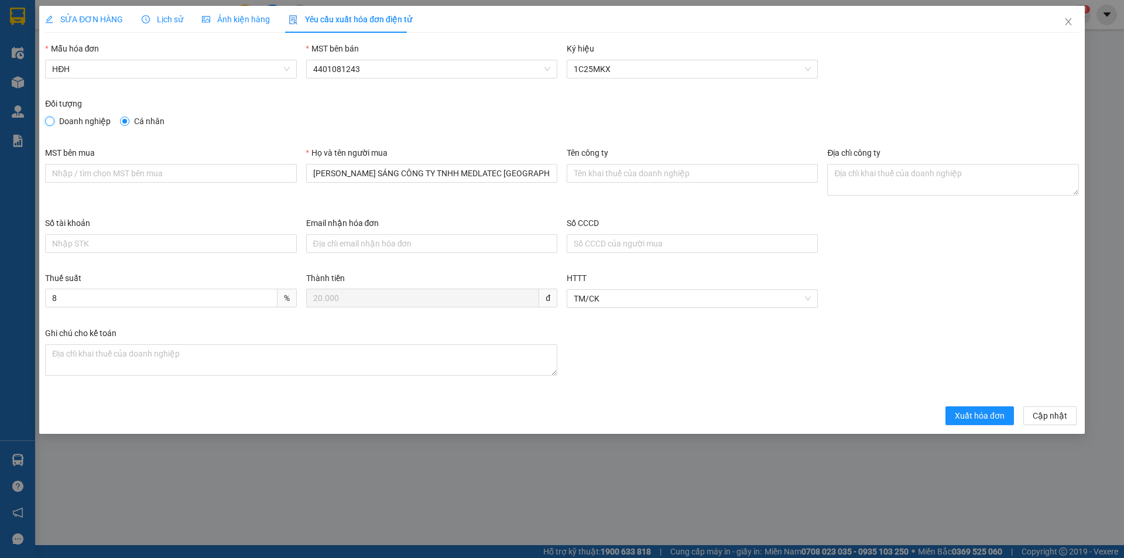
radio input "true"
radio input "false"
drag, startPoint x: 533, startPoint y: 173, endPoint x: 170, endPoint y: 179, distance: 363.6
click at [170, 179] on div "MST bên mua Họ và tên người mua [PERSON_NAME] SÁNG CÔNG TY TNHH MEDLATEC VIỆT N…" at bounding box center [561, 181] width 1043 height 70
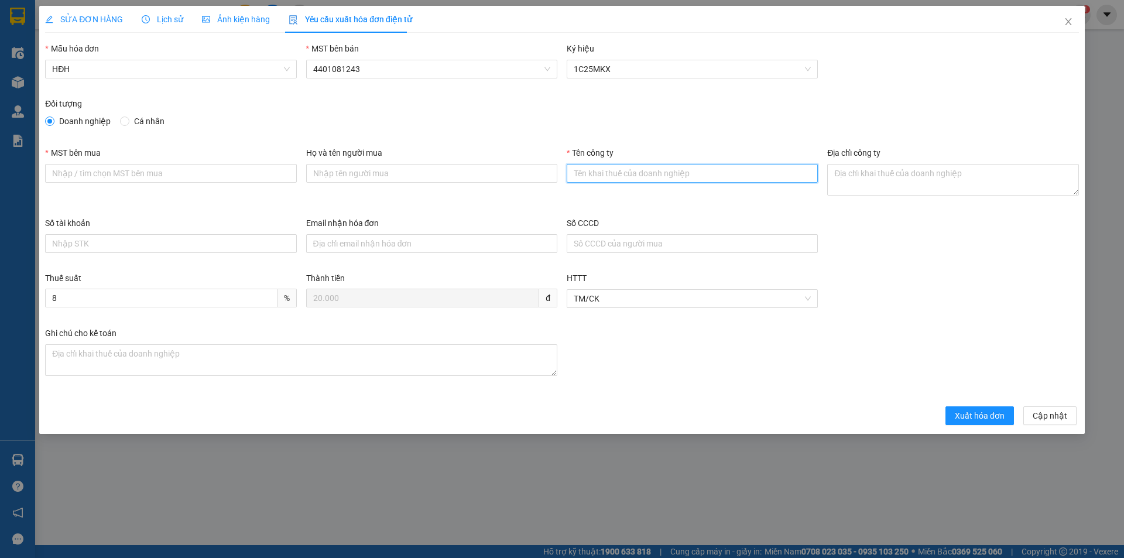
click at [602, 179] on input "Tên công ty" at bounding box center [692, 173] width 251 height 19
paste input "CÔNG TY TNHH MEDLATEC [GEOGRAPHIC_DATA]"
type input "CÔNG TY TNHH MEDLATEC [GEOGRAPHIC_DATA]"
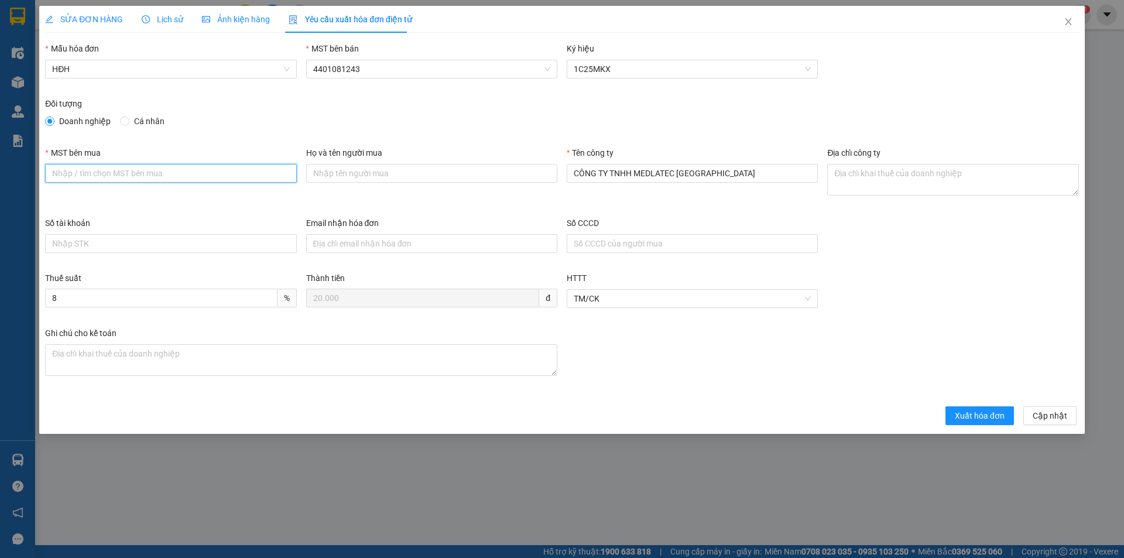
click at [193, 166] on input "MST bên mua" at bounding box center [170, 173] width 251 height 19
paste input "0101234974"
type input "0101234974"
click at [865, 179] on textarea "Địa chỉ công ty" at bounding box center [952, 180] width 251 height 32
paste textarea "Số 42 - 44, [GEOGRAPHIC_DATA], [GEOGRAPHIC_DATA], [GEOGRAPHIC_DATA], [GEOGRAPHI…"
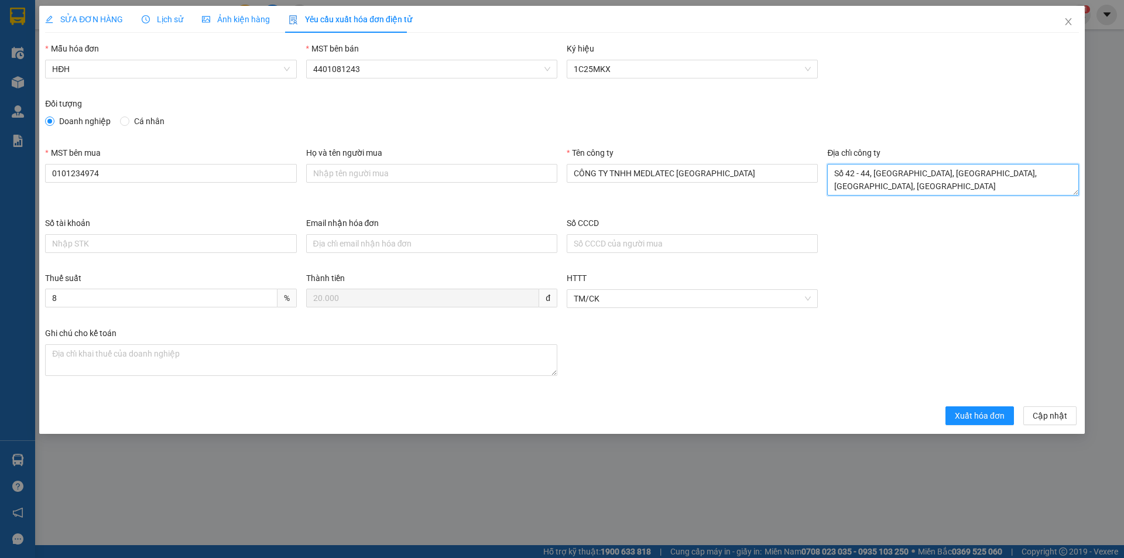
scroll to position [9, 0]
type textarea "Số 42 - 44, [GEOGRAPHIC_DATA], [GEOGRAPHIC_DATA], [GEOGRAPHIC_DATA], [GEOGRAPHI…"
click at [413, 240] on input "Email nhận hóa đơn" at bounding box center [431, 243] width 251 height 19
paste input "[EMAIL_ADDRESS][DOMAIN_NAME]"
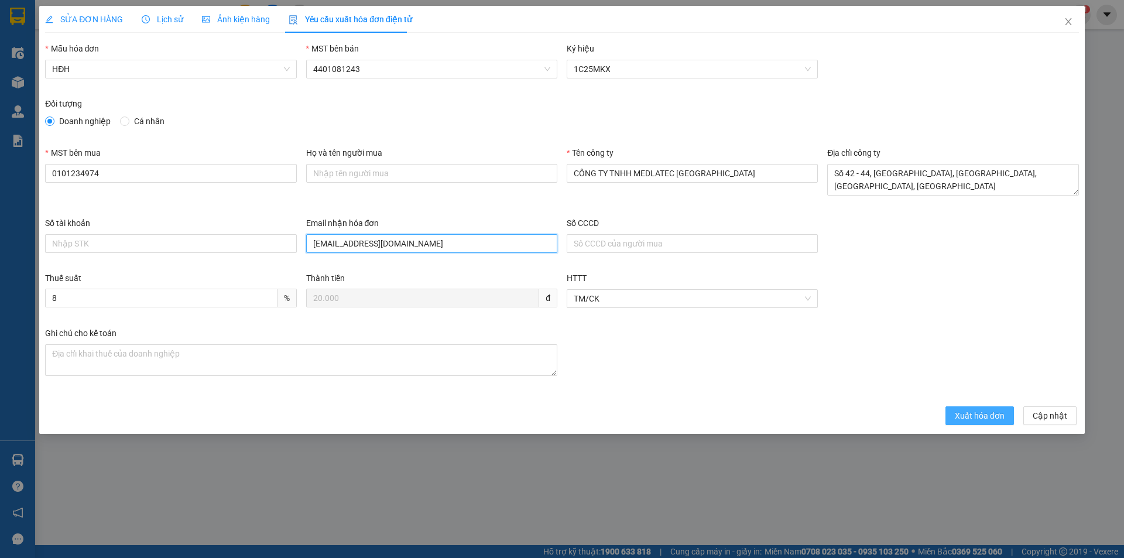
type input "[EMAIL_ADDRESS][DOMAIN_NAME]"
click at [976, 417] on span "Xuất hóa đơn" at bounding box center [980, 415] width 50 height 13
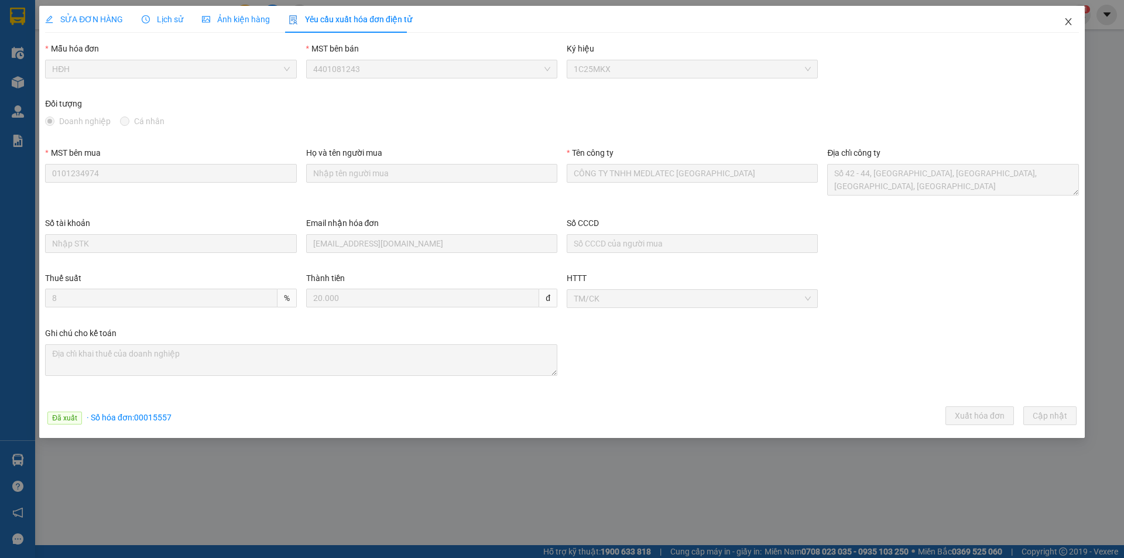
click at [1067, 23] on icon "close" at bounding box center [1068, 21] width 9 height 9
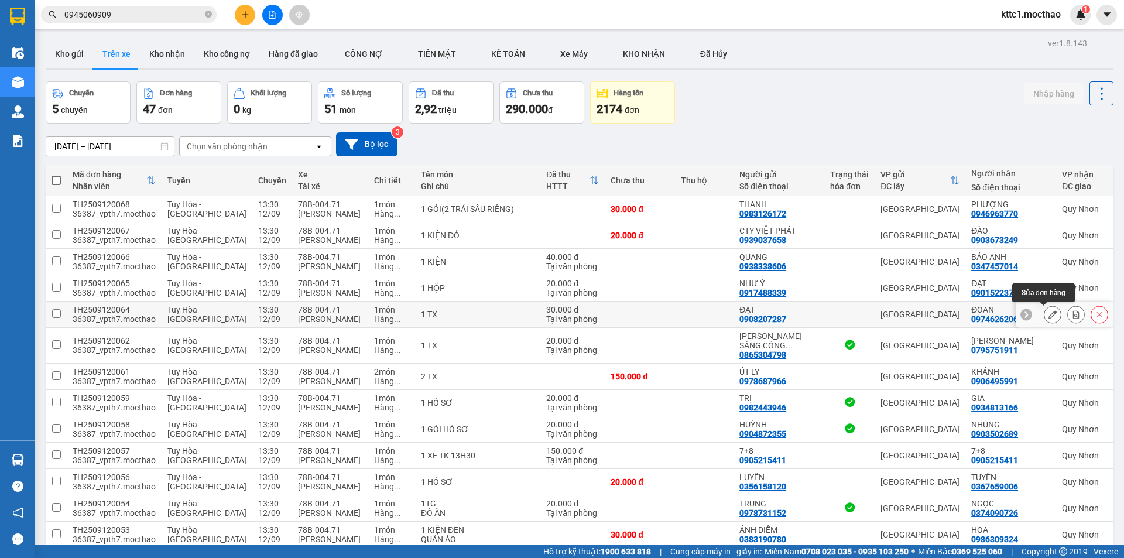
click at [1048, 313] on icon at bounding box center [1052, 314] width 8 height 8
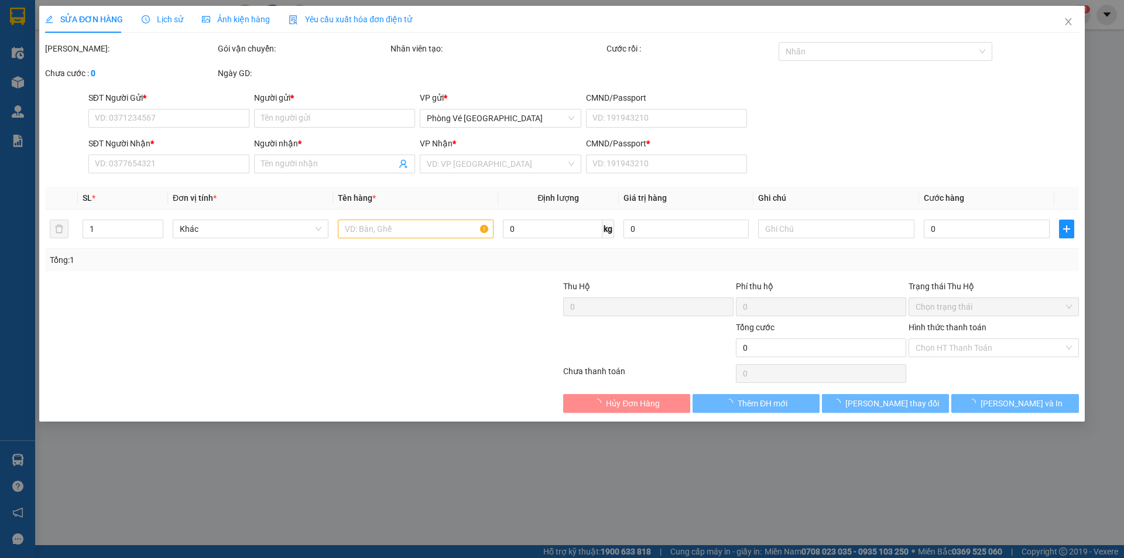
type input "0908207287"
type input "ĐẠT"
type input "0974626206"
type input "ĐOAN"
type input "1"
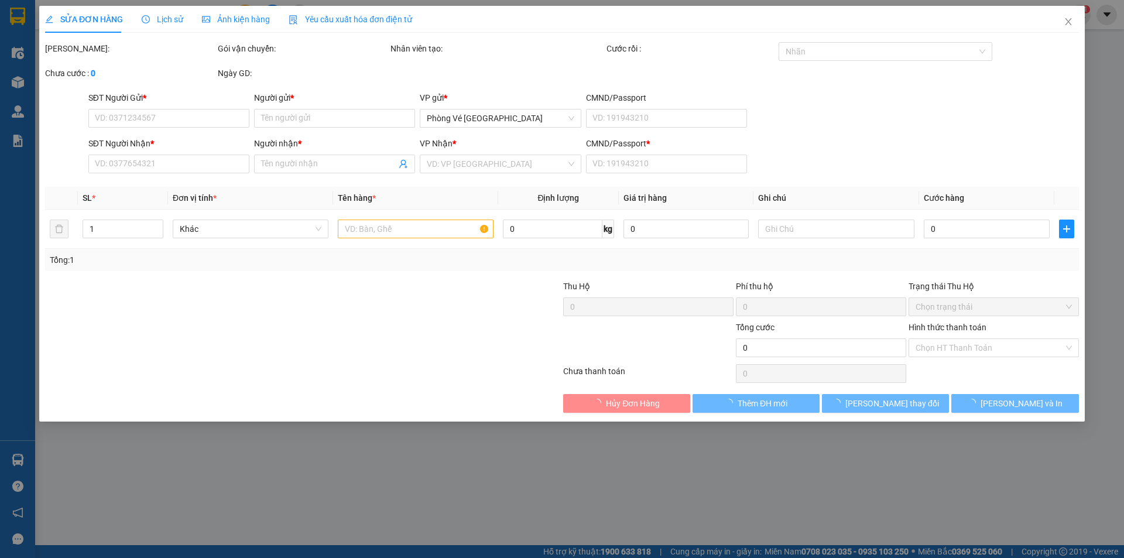
type input "30.000"
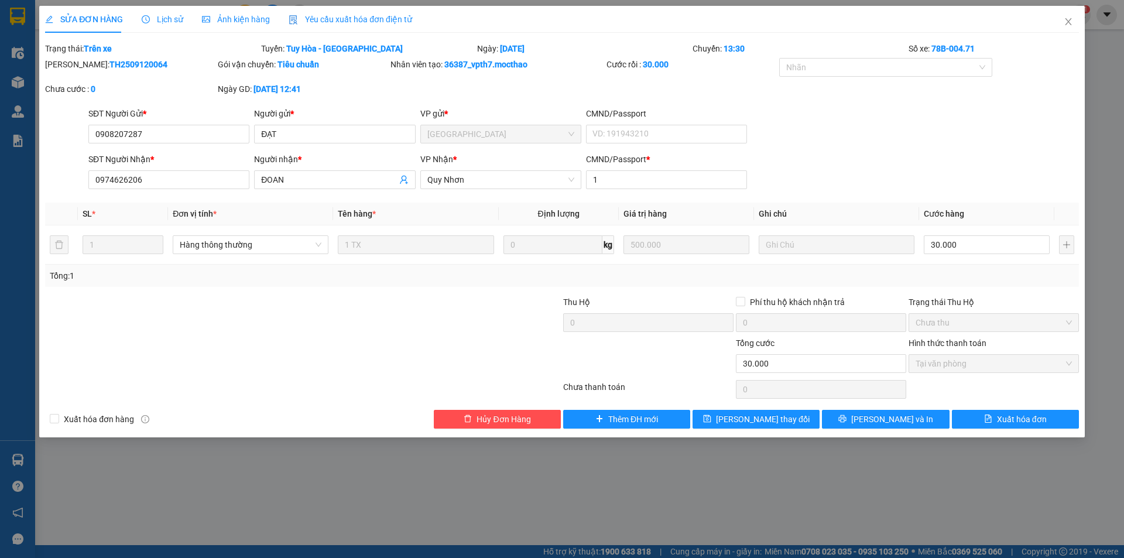
click at [349, 18] on span "Yêu cầu xuất hóa đơn điện tử" at bounding box center [351, 19] width 124 height 9
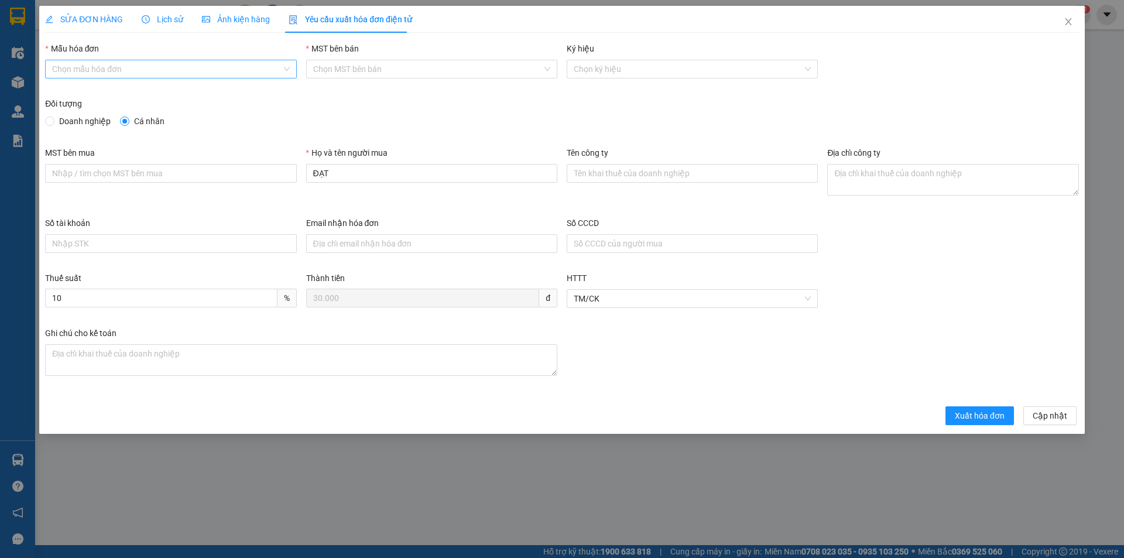
click at [176, 67] on input "Mẫu hóa đơn" at bounding box center [166, 69] width 229 height 18
click at [156, 97] on div "HĐH" at bounding box center [170, 92] width 237 height 13
type input "8"
drag, startPoint x: 334, startPoint y: 165, endPoint x: 272, endPoint y: 170, distance: 62.3
click at [272, 170] on div "MST bên mua Họ và tên người mua ĐẠT Tên công ty Địa chỉ công ty" at bounding box center [561, 181] width 1043 height 70
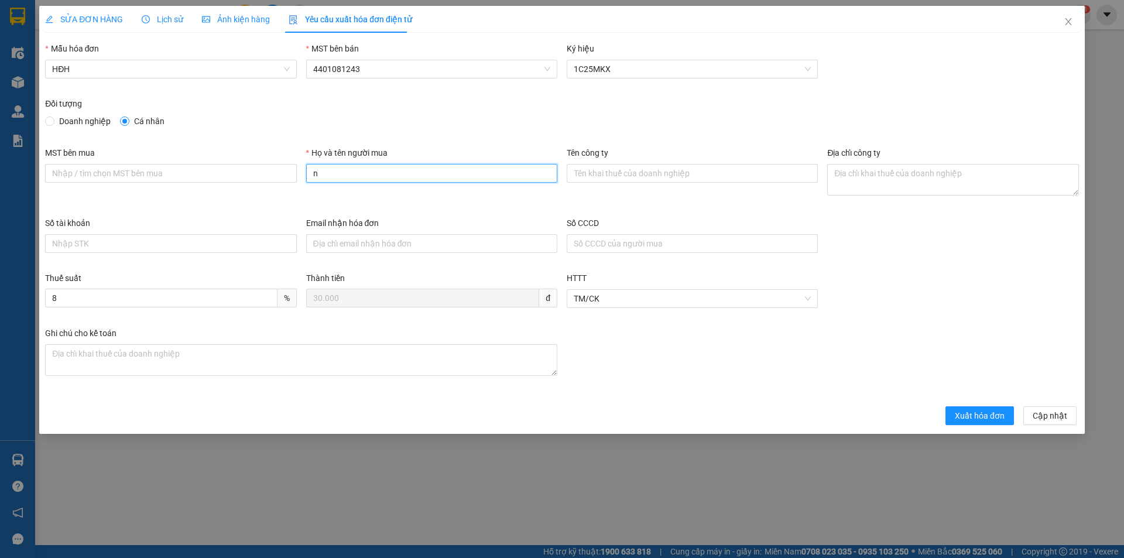
type input "Người mua không lấy hóa đơn"
click at [983, 421] on span "Xuất hóa đơn" at bounding box center [980, 415] width 50 height 13
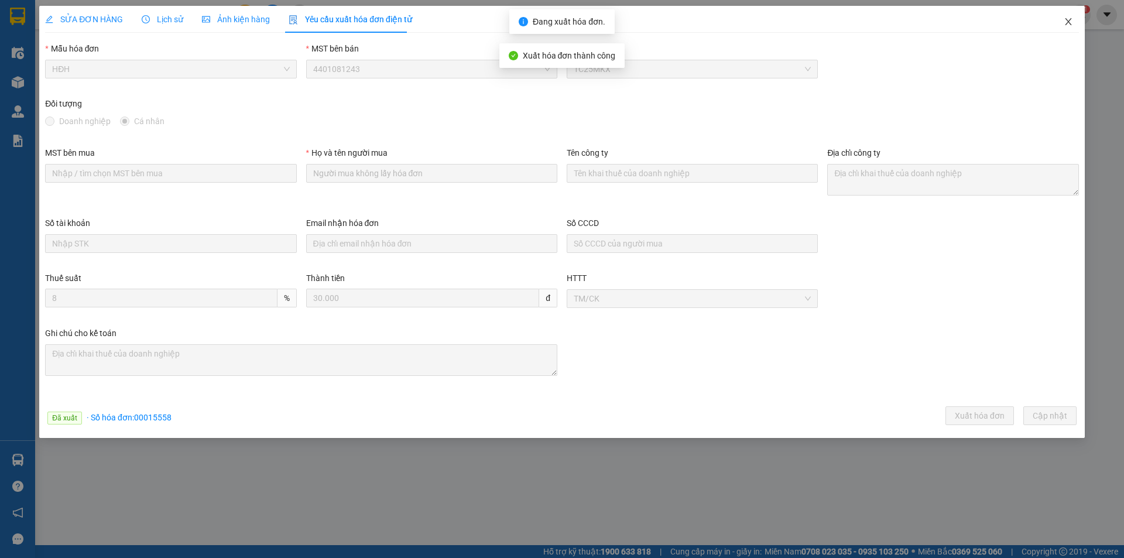
click at [1069, 22] on icon "close" at bounding box center [1068, 21] width 9 height 9
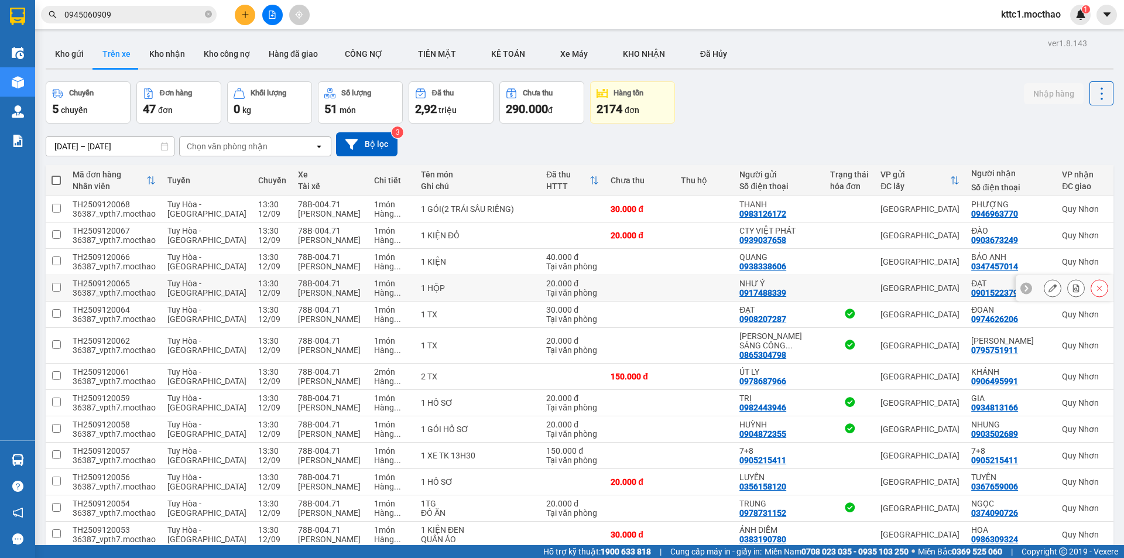
click at [1048, 290] on icon at bounding box center [1052, 288] width 8 height 8
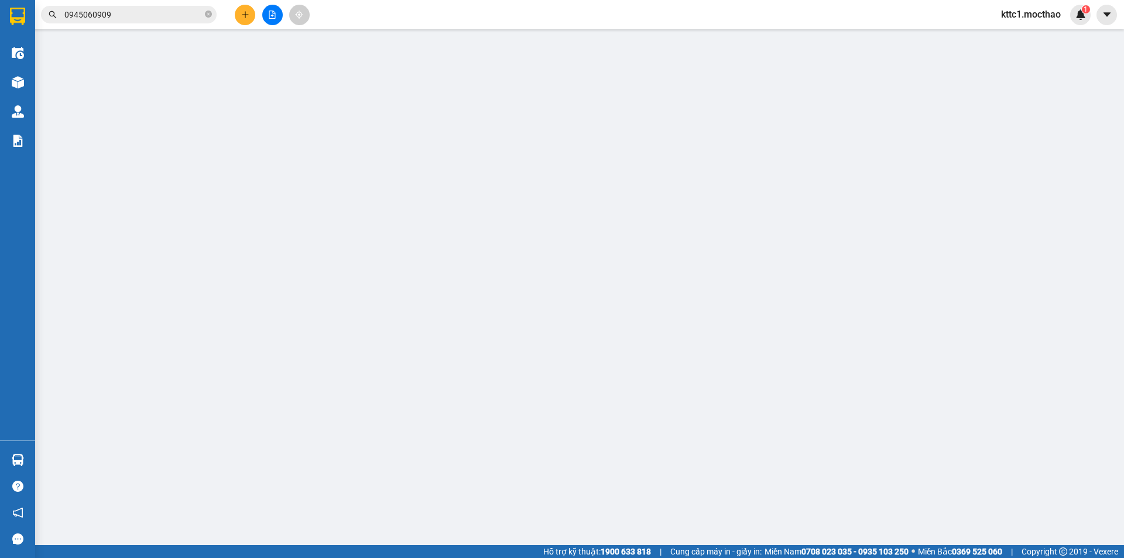
type input "0917488339"
type input "NHƯ Ý"
type input "0901522379"
type input "ĐẠT"
type input "1"
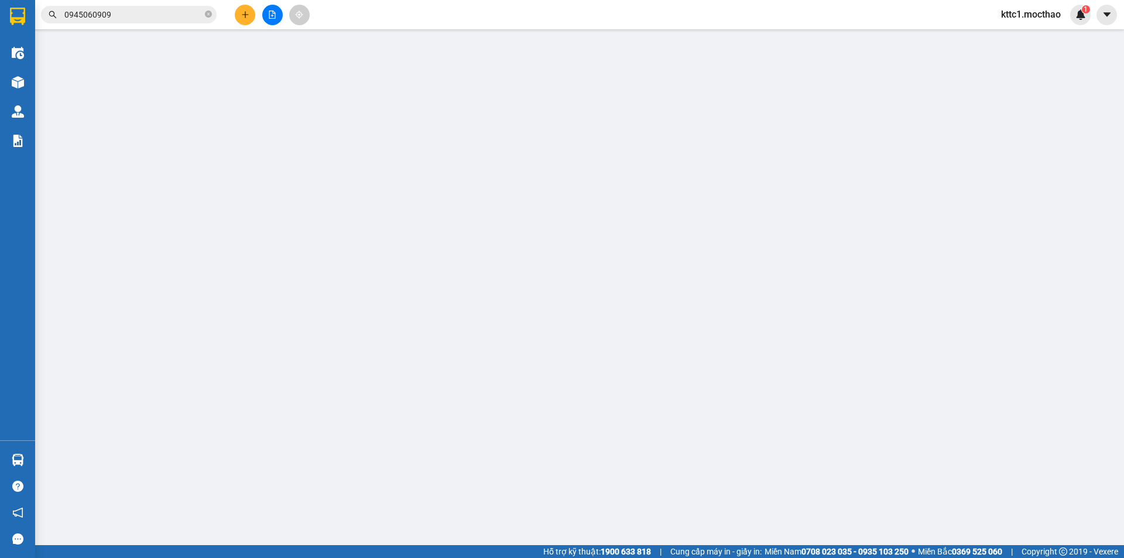
type input "20.000"
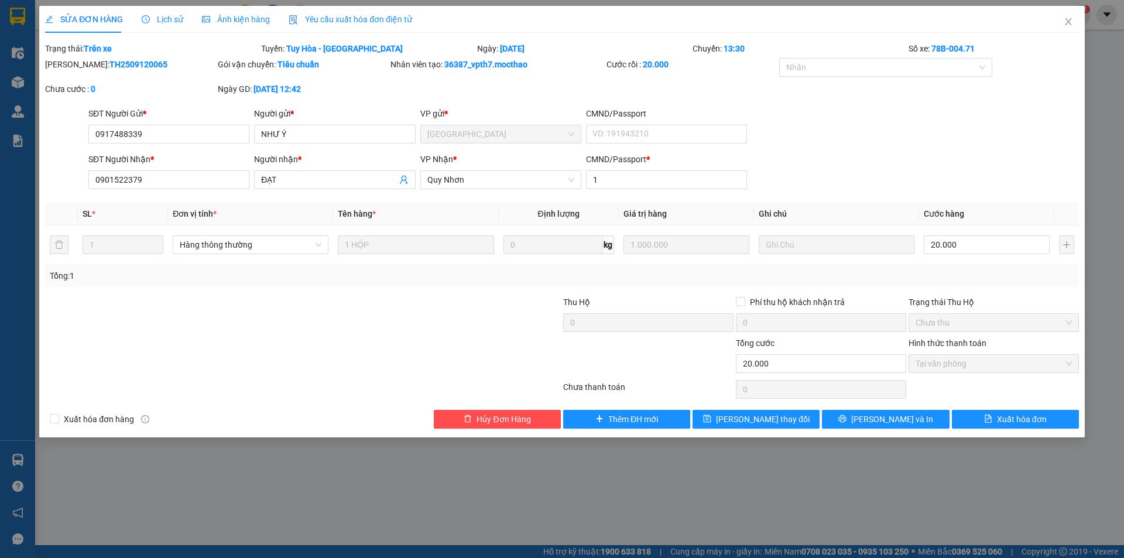
click at [365, 15] on span "Yêu cầu xuất hóa đơn điện tử" at bounding box center [351, 19] width 124 height 9
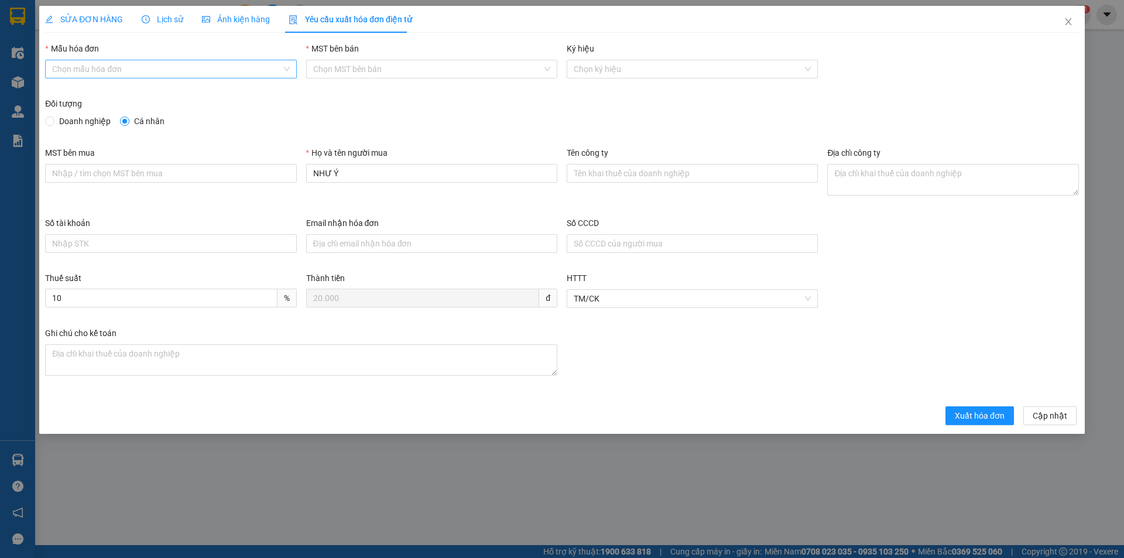
click at [193, 74] on input "Mẫu hóa đơn" at bounding box center [166, 69] width 229 height 18
click at [167, 92] on div "HĐH" at bounding box center [170, 92] width 237 height 13
type input "8"
drag, startPoint x: 359, startPoint y: 178, endPoint x: 255, endPoint y: 172, distance: 105.0
click at [255, 172] on div "MST bên mua Họ và tên người mua NHƯ Ý Tên công ty Địa chỉ công ty" at bounding box center [561, 181] width 1043 height 70
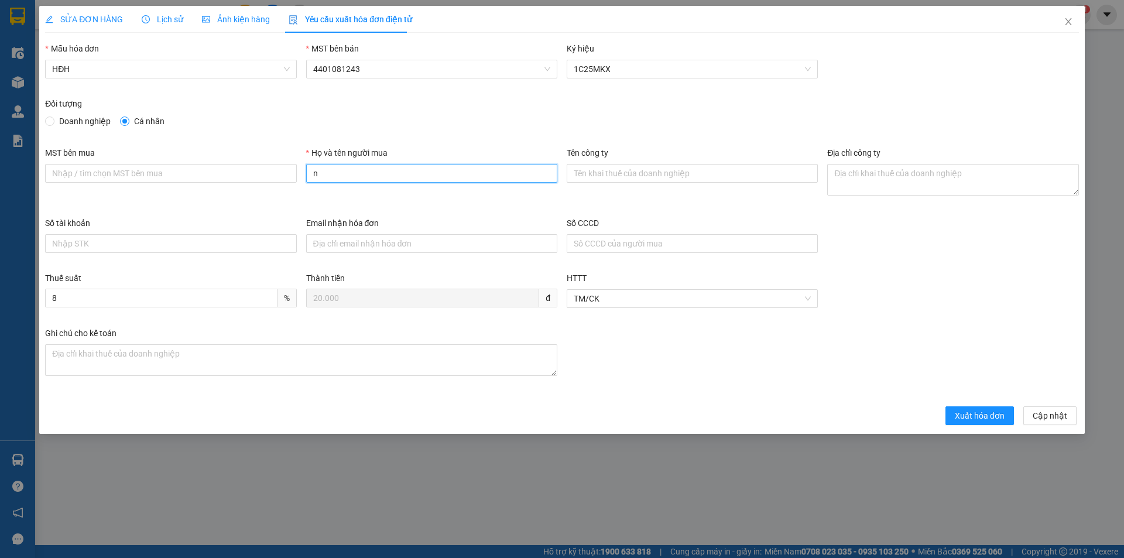
type input "Người mua không lấy hóa đơn"
click at [972, 418] on span "Xuất hóa đơn" at bounding box center [980, 415] width 50 height 13
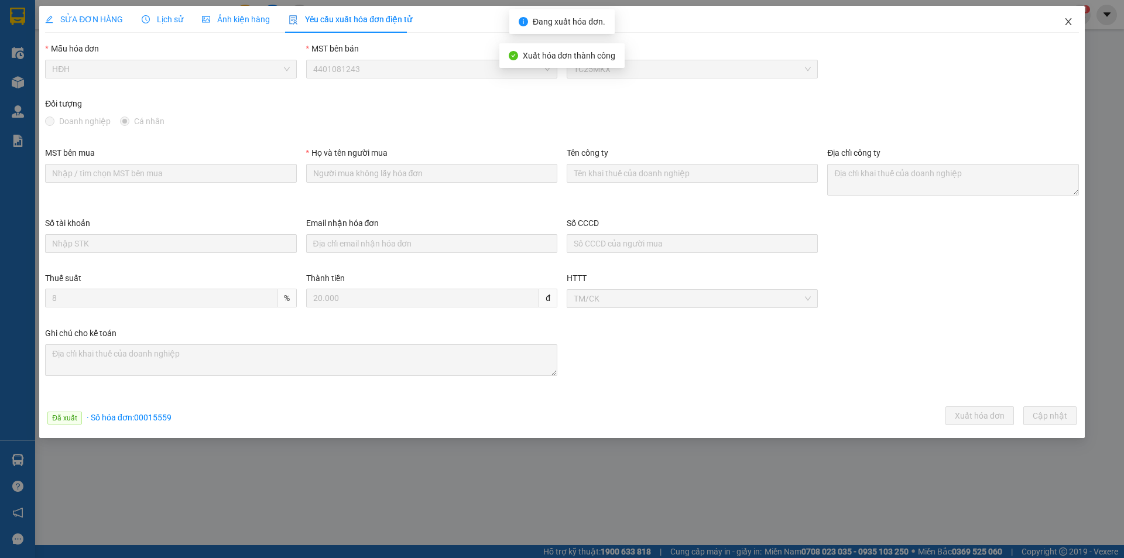
click at [1071, 20] on icon "close" at bounding box center [1068, 21] width 9 height 9
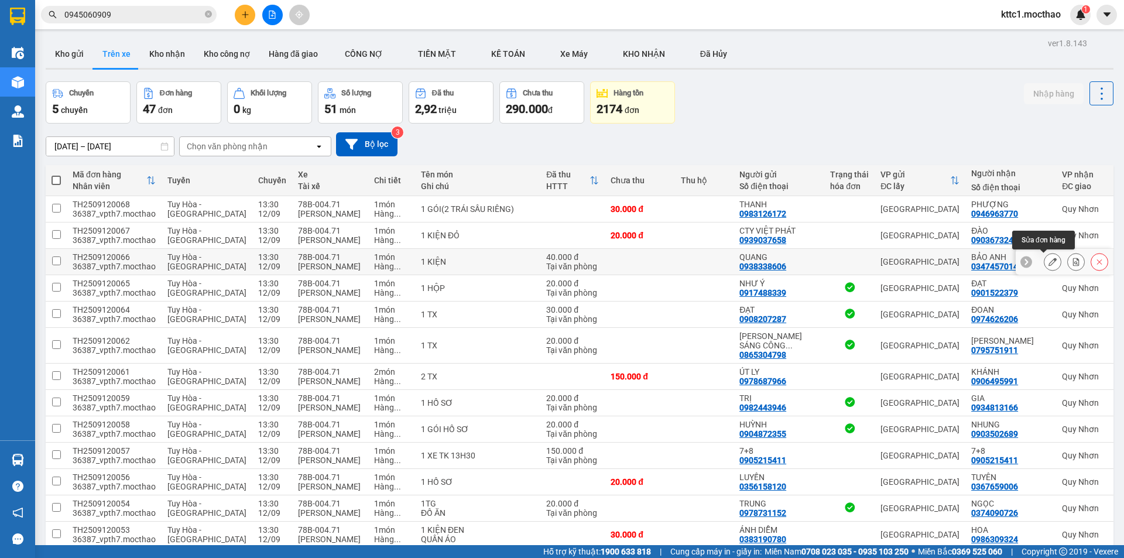
click at [1048, 262] on icon at bounding box center [1052, 262] width 8 height 8
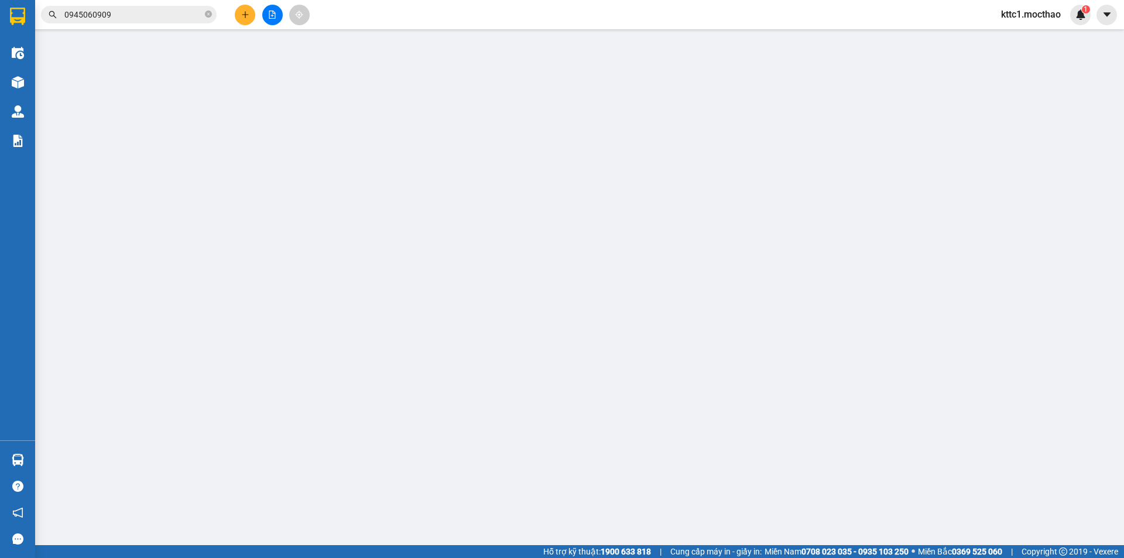
type input "0938338606"
type input "QUANG"
type input "0347457014"
type input "BẢO ANH"
type input "1"
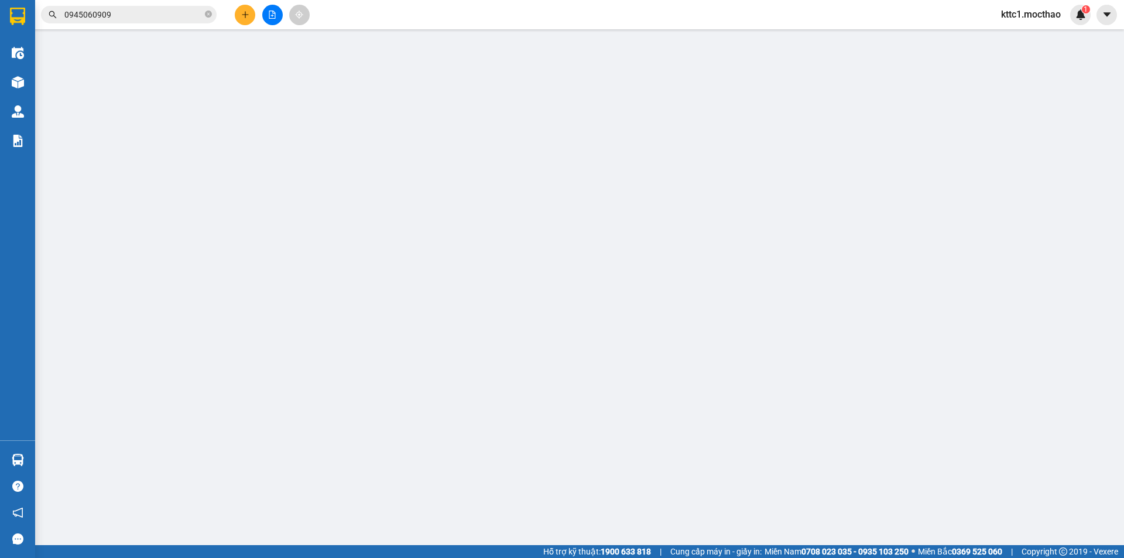
type input "40.000"
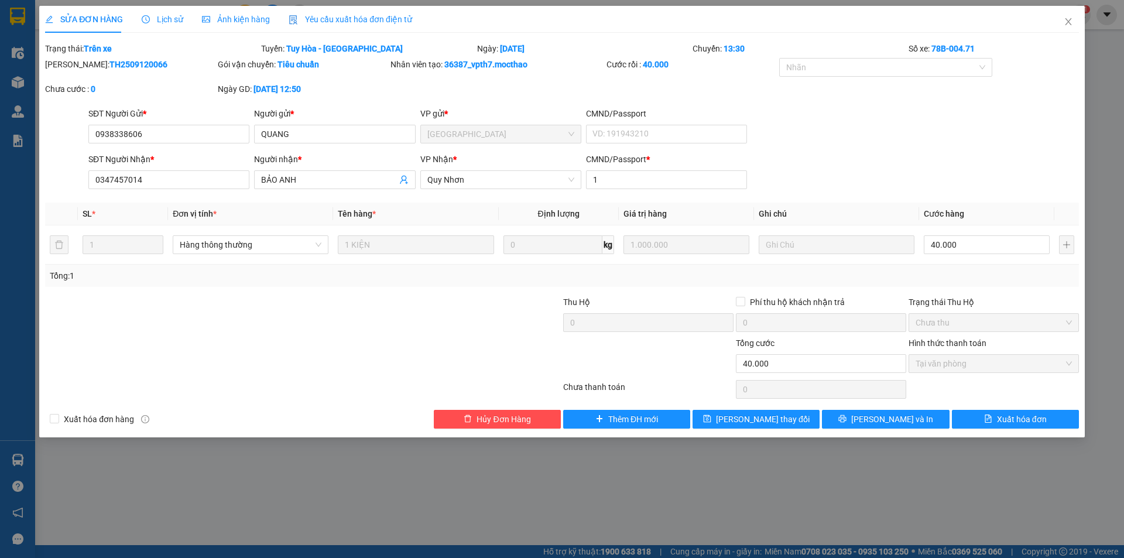
click at [307, 22] on span "Yêu cầu xuất hóa đơn điện tử" at bounding box center [351, 19] width 124 height 9
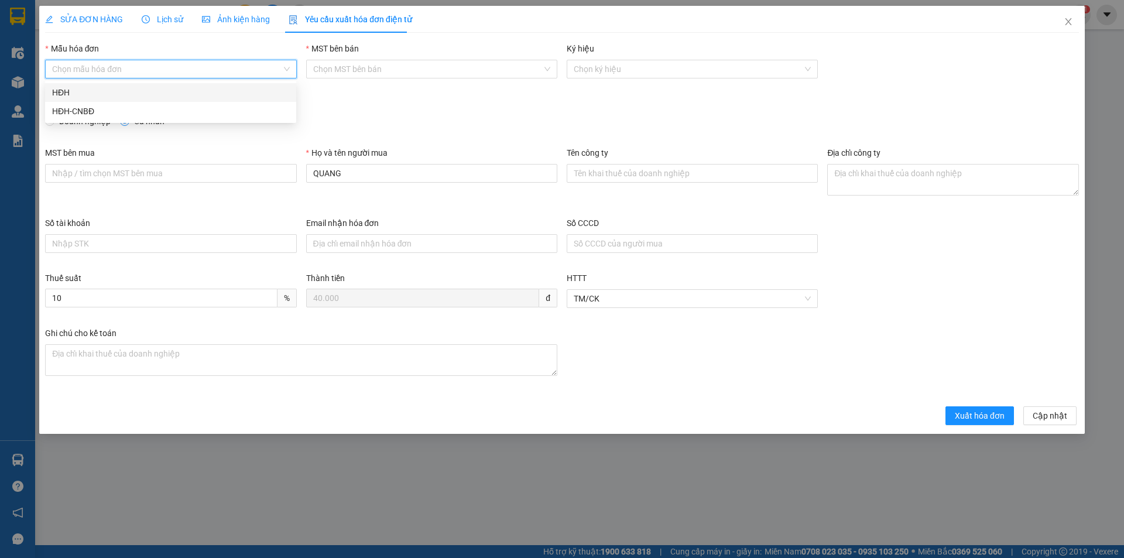
click at [114, 73] on input "Mẫu hóa đơn" at bounding box center [166, 69] width 229 height 18
click at [98, 91] on div "HĐH" at bounding box center [170, 92] width 237 height 13
type input "8"
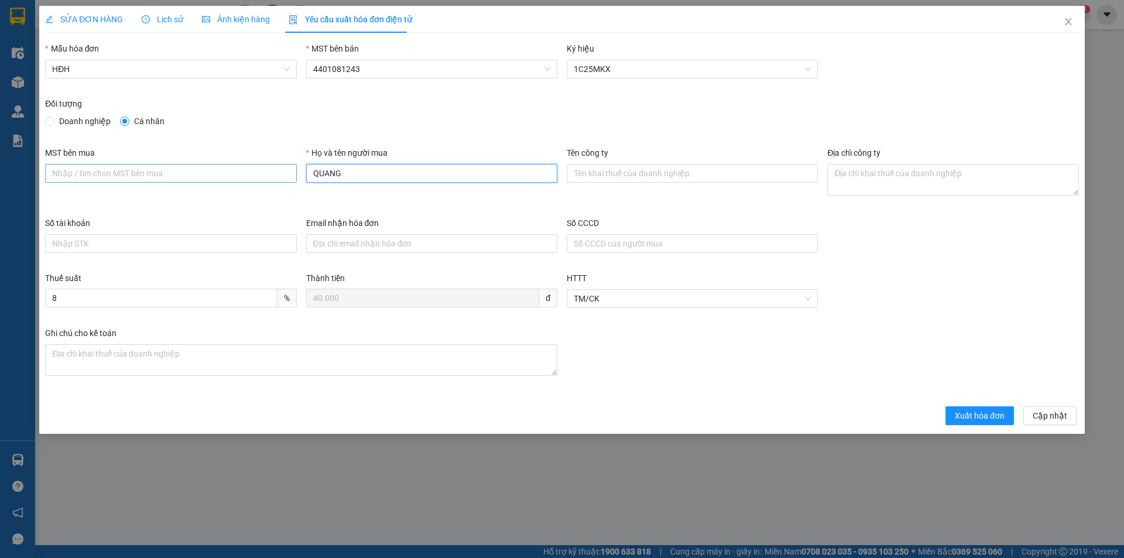
drag, startPoint x: 355, startPoint y: 167, endPoint x: 268, endPoint y: 181, distance: 88.4
click at [268, 181] on div "MST bên mua Họ và tên người mua QUANG Tên công ty Địa chỉ công ty" at bounding box center [561, 181] width 1043 height 70
type input "Người mua không lấy hóa đơn"
click at [975, 418] on span "Xuất hóa đơn" at bounding box center [980, 415] width 50 height 13
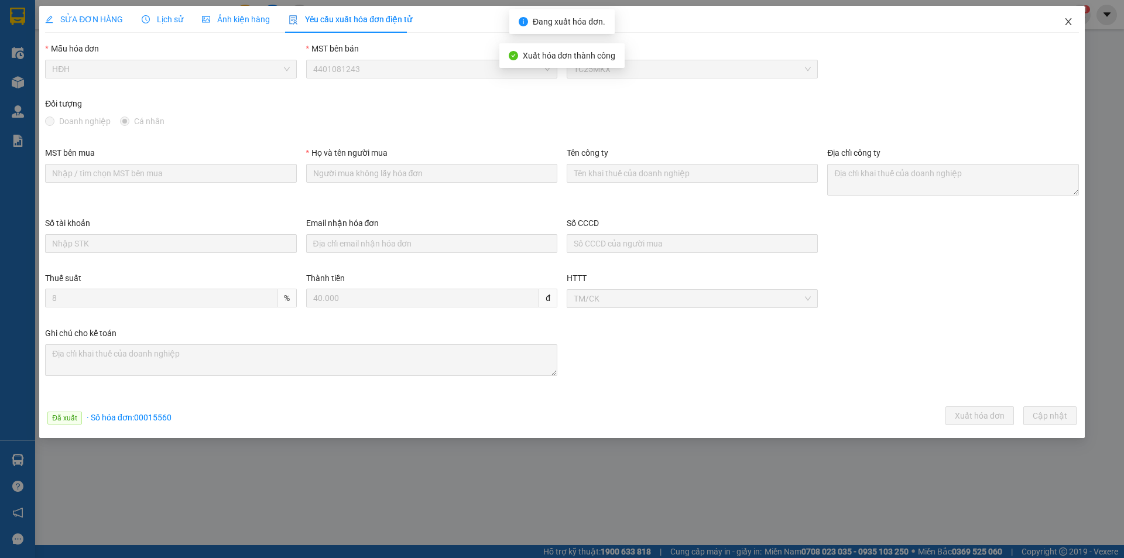
click at [1067, 20] on icon "close" at bounding box center [1068, 21] width 6 height 7
